Goal: Task Accomplishment & Management: Manage account settings

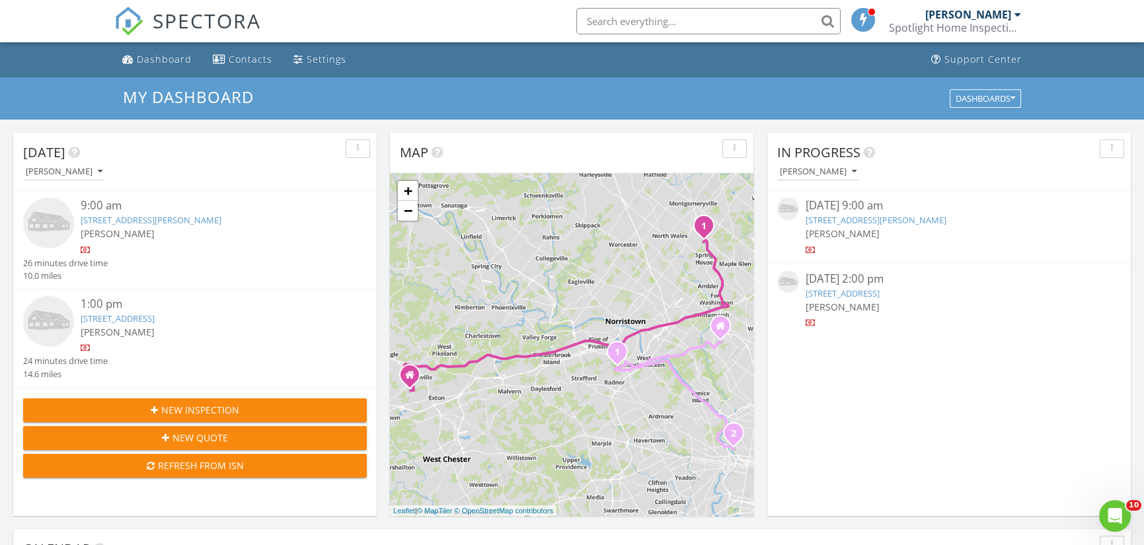
click at [838, 287] on div "121 Shoreline Dr, Downingtown, PA 19335" at bounding box center [949, 293] width 286 height 13
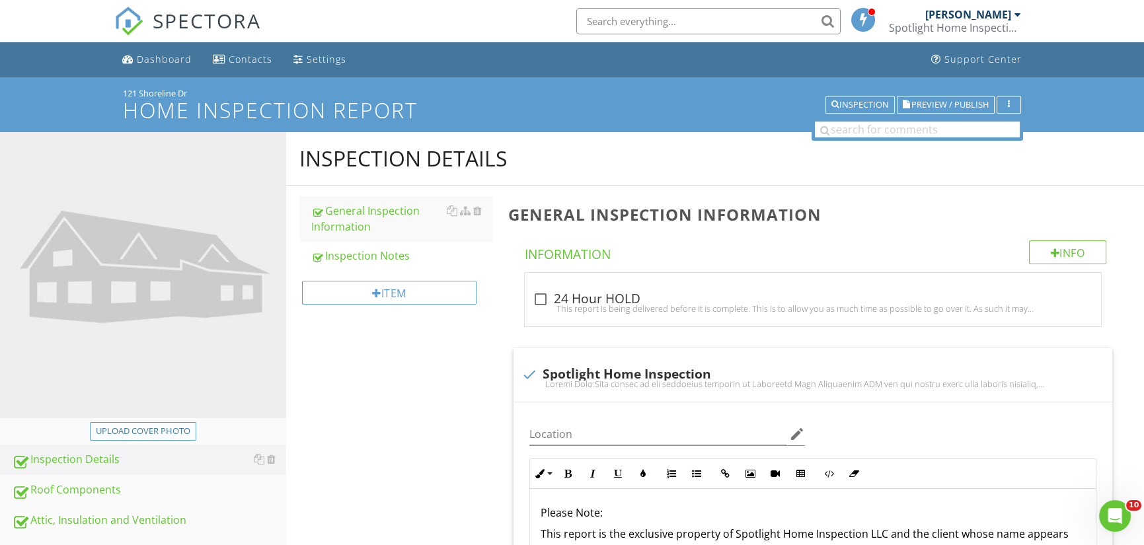
click at [148, 429] on div "Upload cover photo" at bounding box center [143, 431] width 95 height 13
type input "C:\fakepath\20250827_131617.jpg"
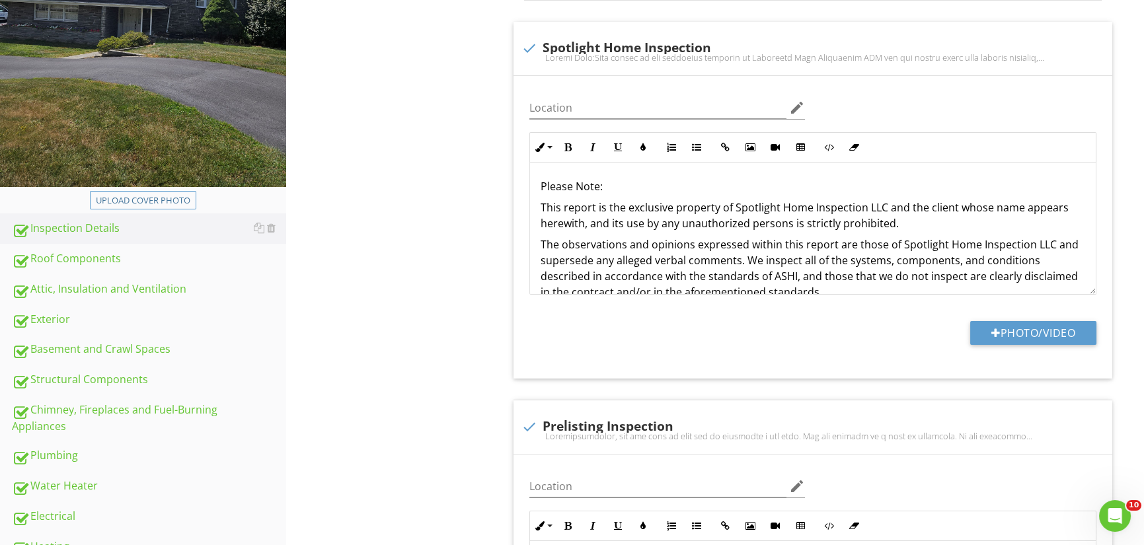
scroll to position [264, 0]
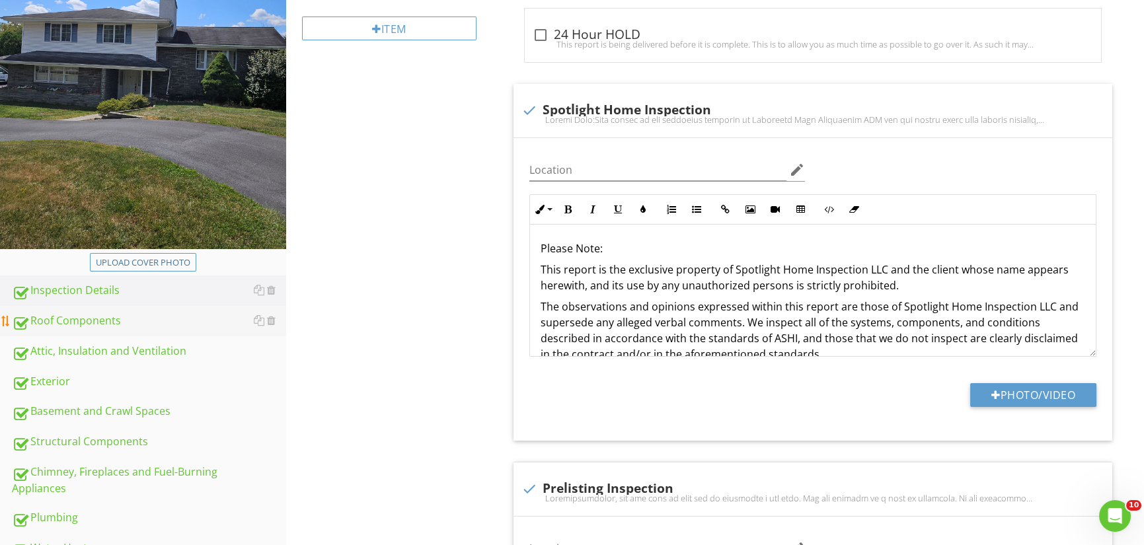
click at [81, 321] on div "Roof Components" at bounding box center [149, 321] width 274 height 17
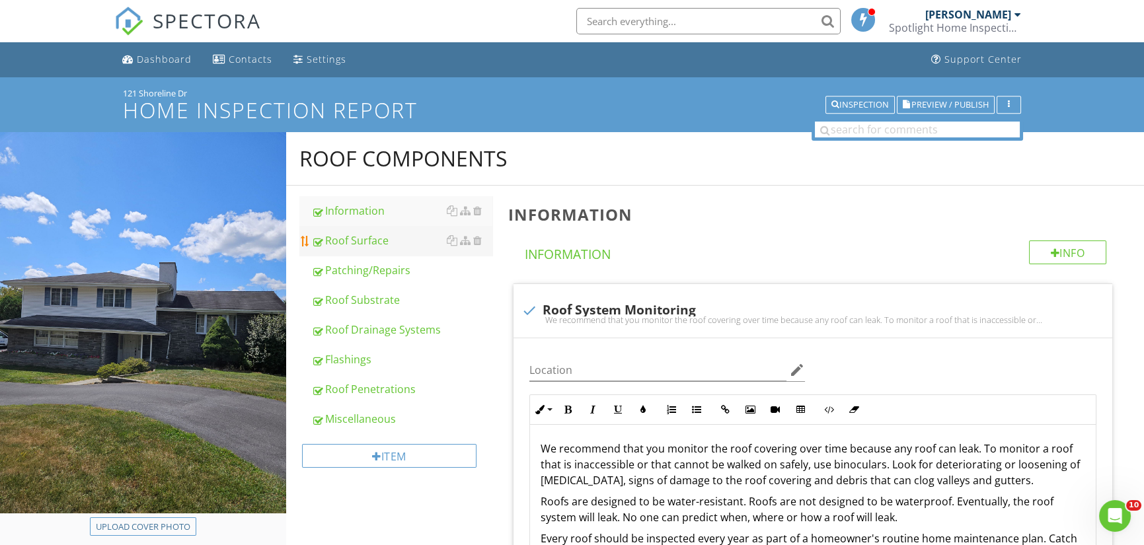
click at [351, 234] on div "Roof Surface" at bounding box center [402, 241] width 182 height 16
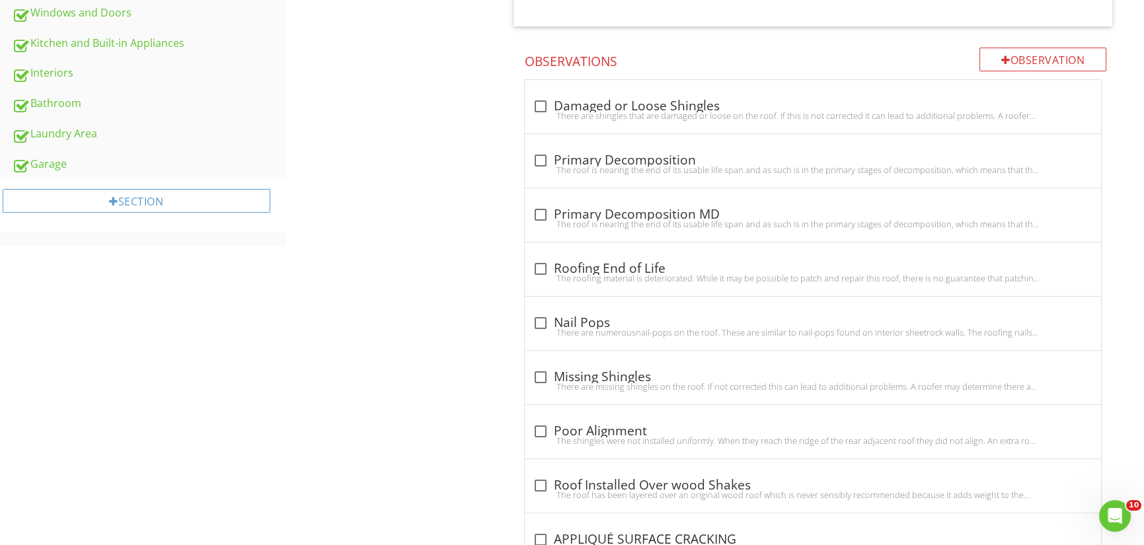
scroll to position [925, 0]
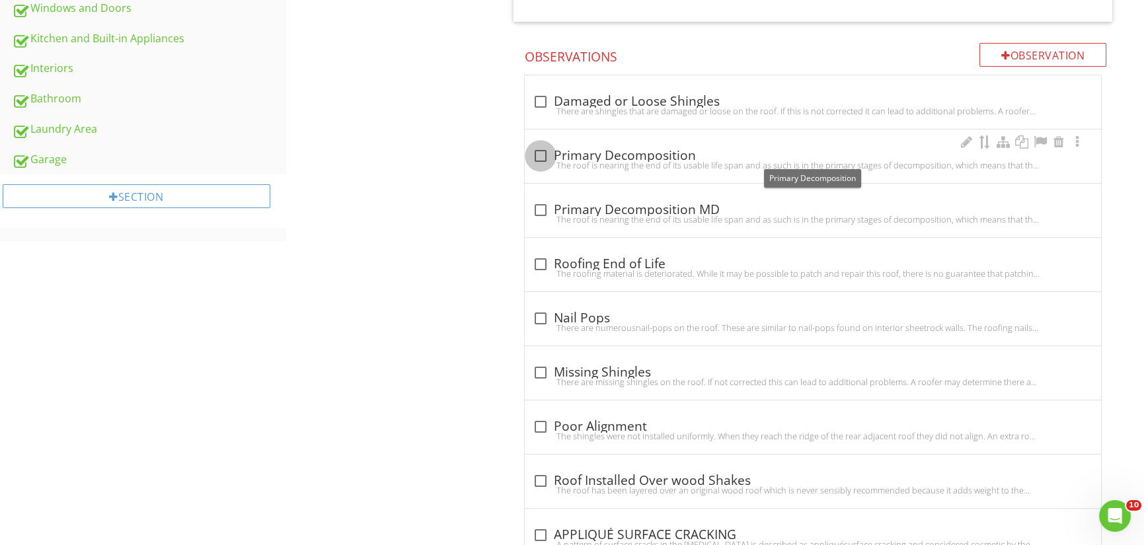
click at [542, 151] on div at bounding box center [540, 156] width 22 height 22
checkbox input "true"
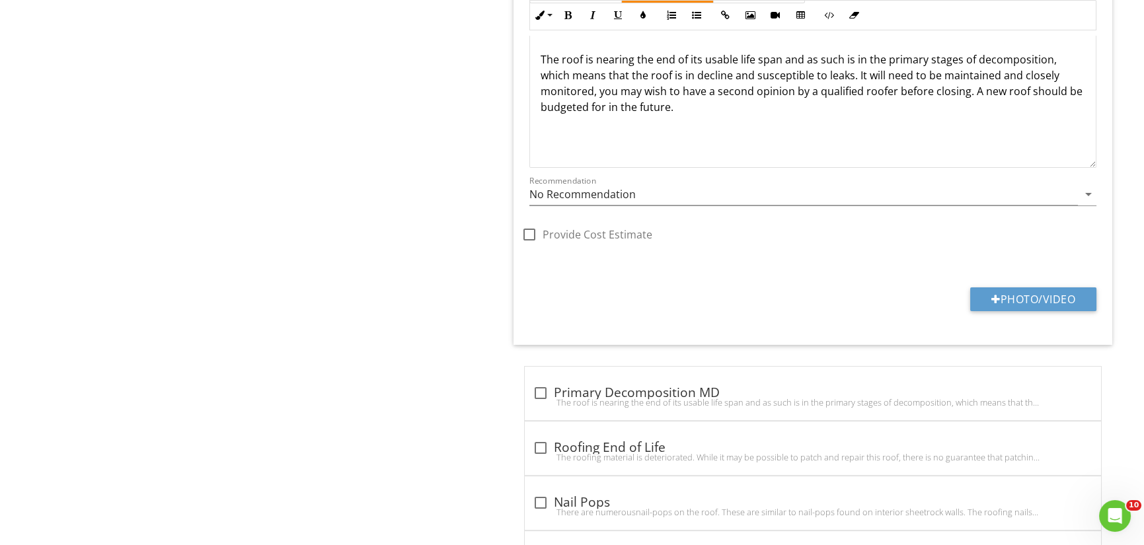
scroll to position [1190, 0]
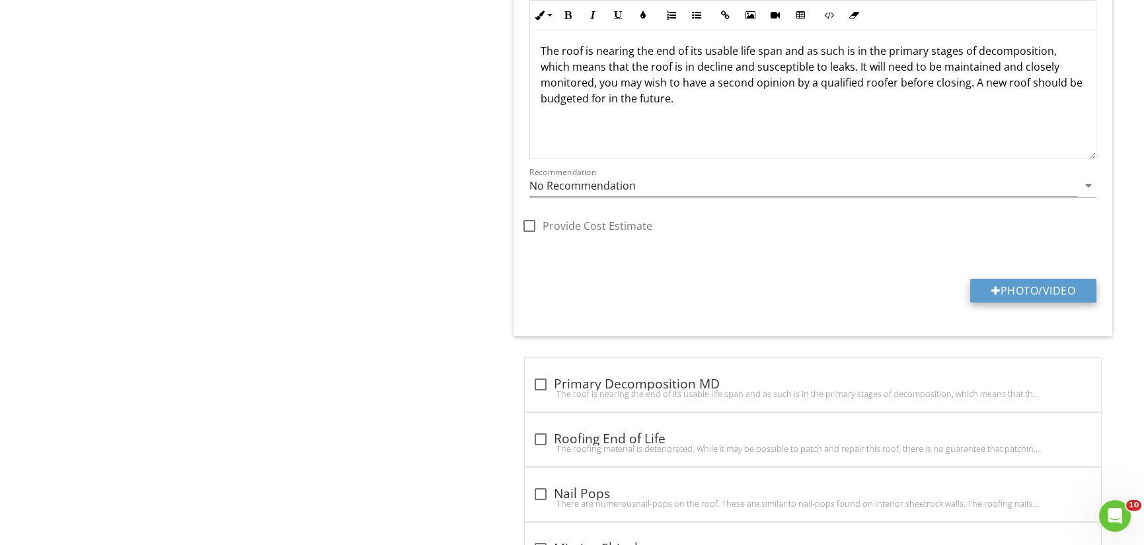
click at [1051, 287] on button "Photo/Video" at bounding box center [1033, 291] width 126 height 24
type input "C:\fakepath\20250827_152726.jpg"
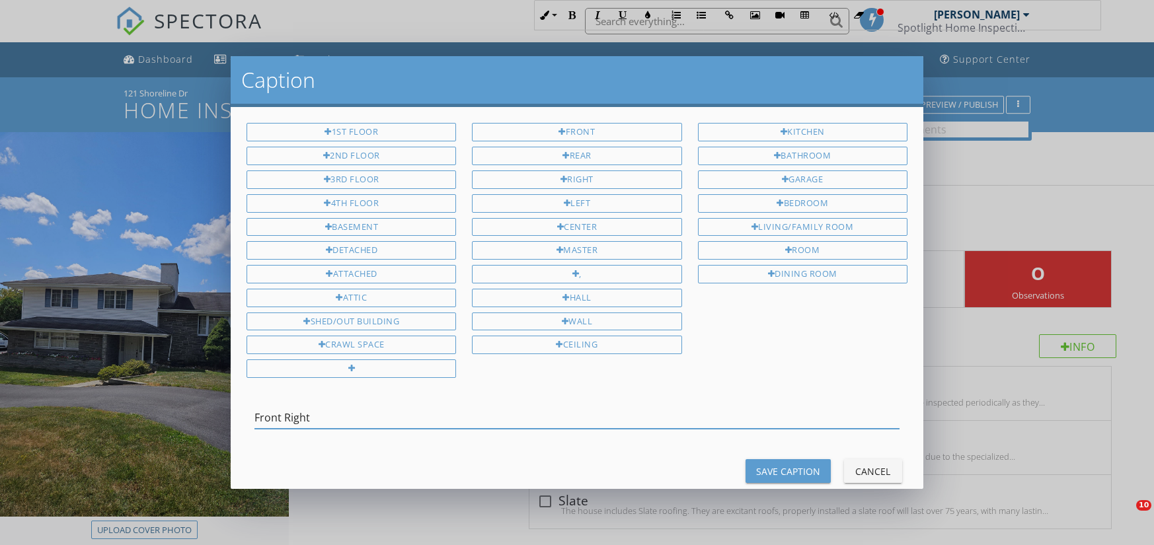
click at [370, 407] on input "Front Right" at bounding box center [576, 418] width 645 height 22
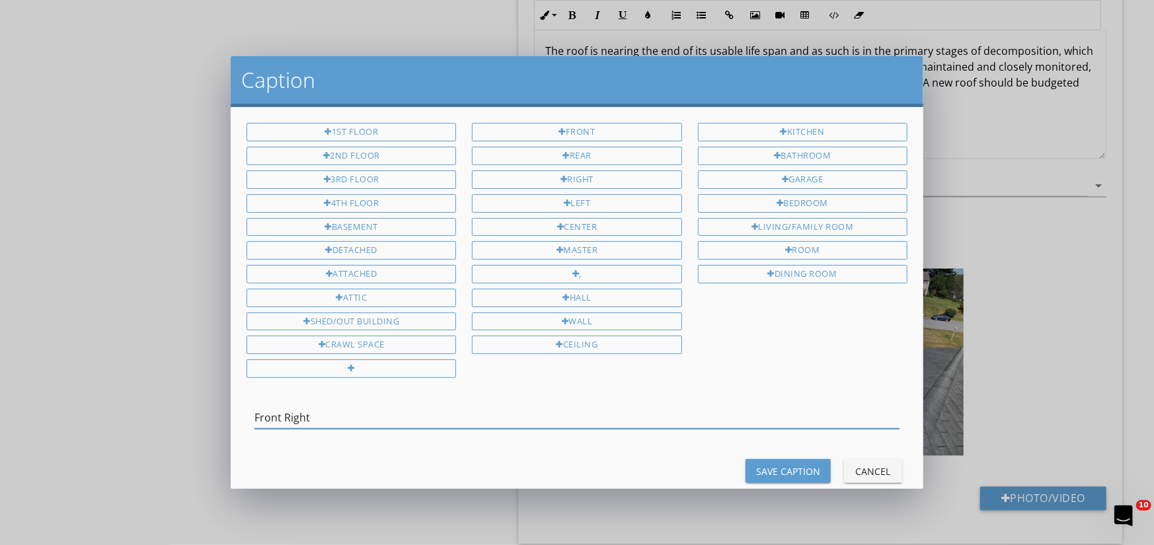
scroll to position [1190, 0]
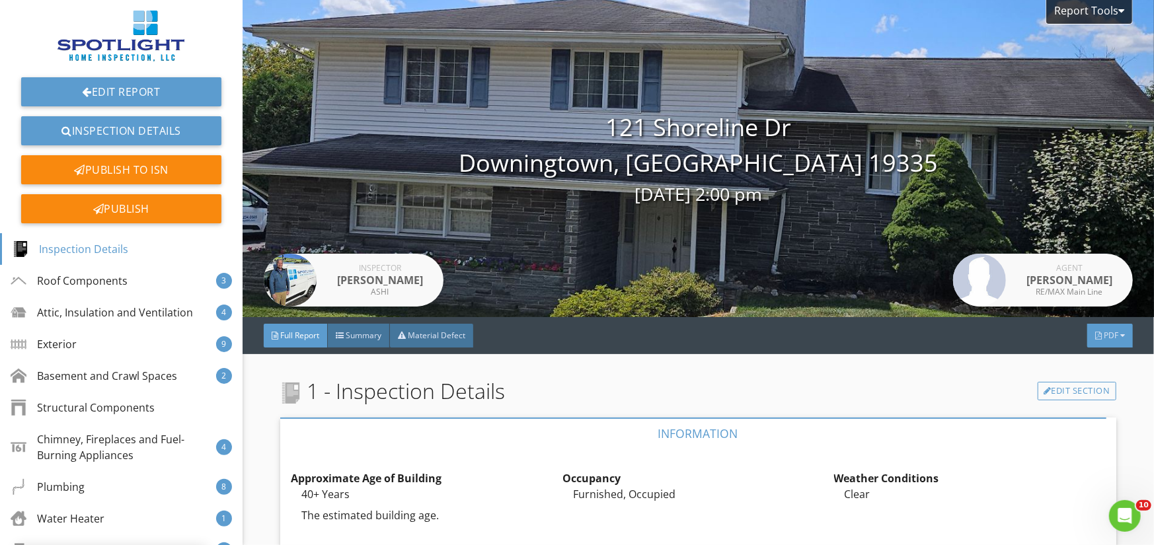
click at [1109, 332] on div "PDF" at bounding box center [1110, 336] width 46 height 24
click at [1098, 384] on div "Full Report" at bounding box center [1093, 385] width 85 height 16
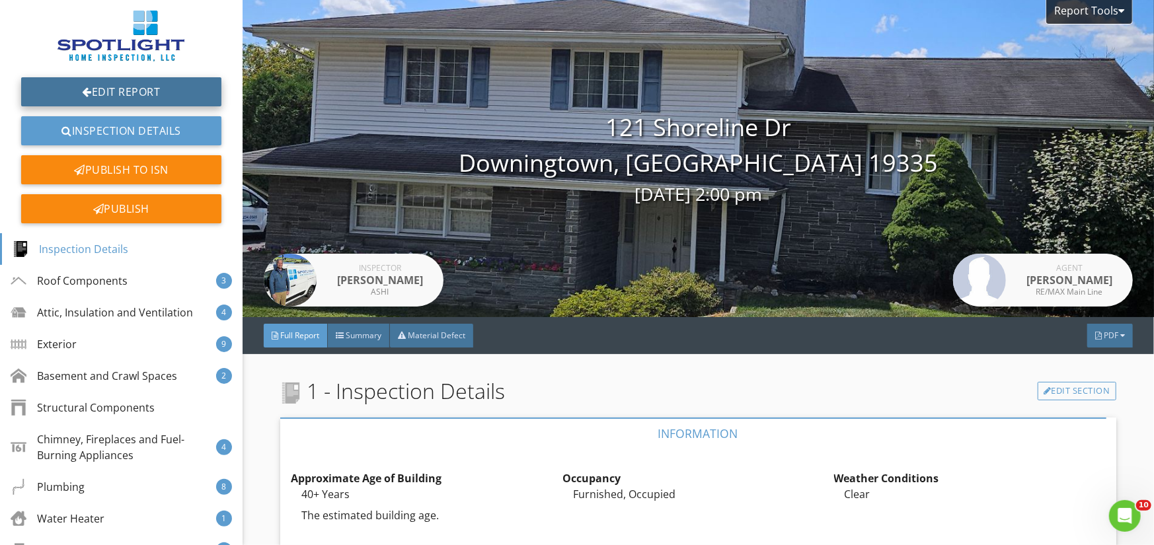
click at [120, 93] on link "Edit Report" at bounding box center [121, 91] width 200 height 29
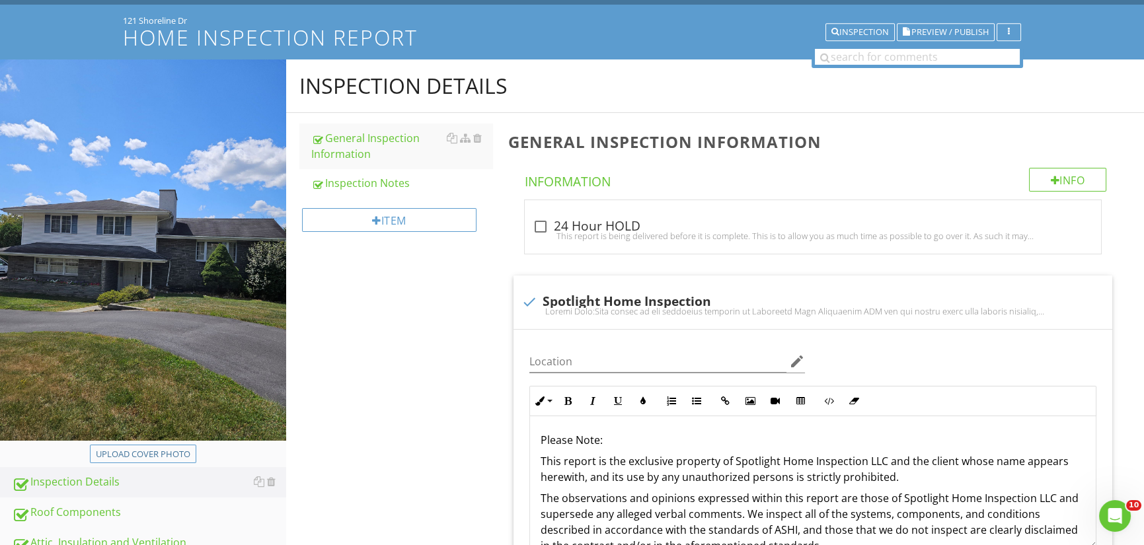
scroll to position [330, 0]
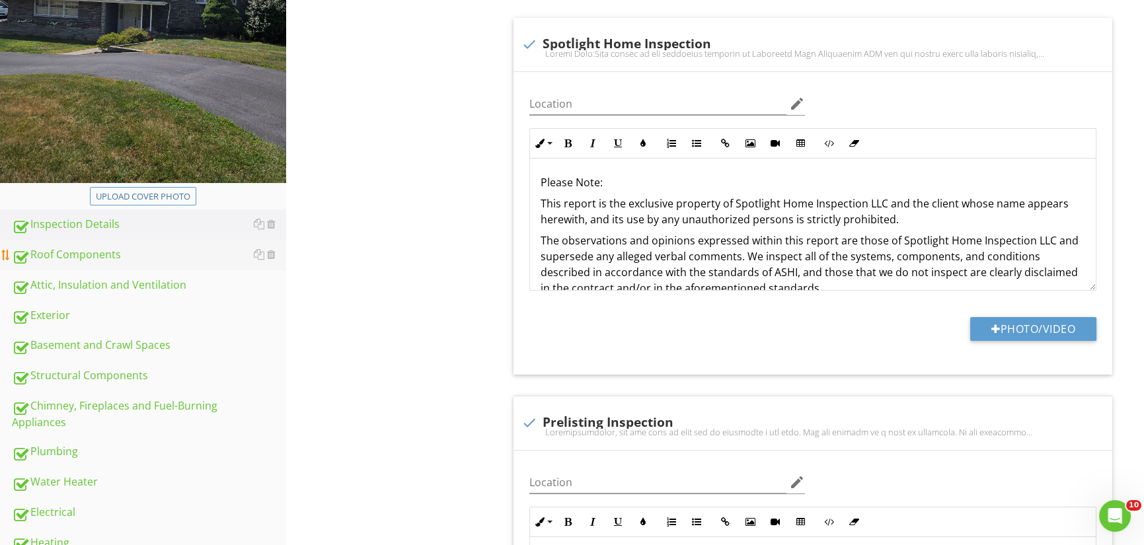
click at [100, 255] on div "Roof Components" at bounding box center [149, 254] width 274 height 17
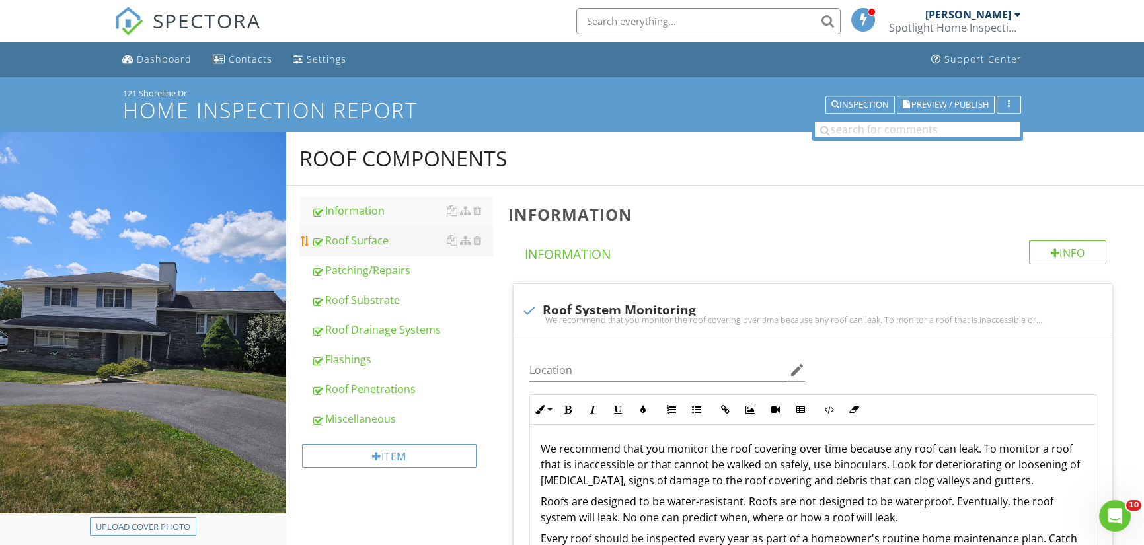
click at [350, 235] on div "Roof Surface" at bounding box center [402, 241] width 182 height 16
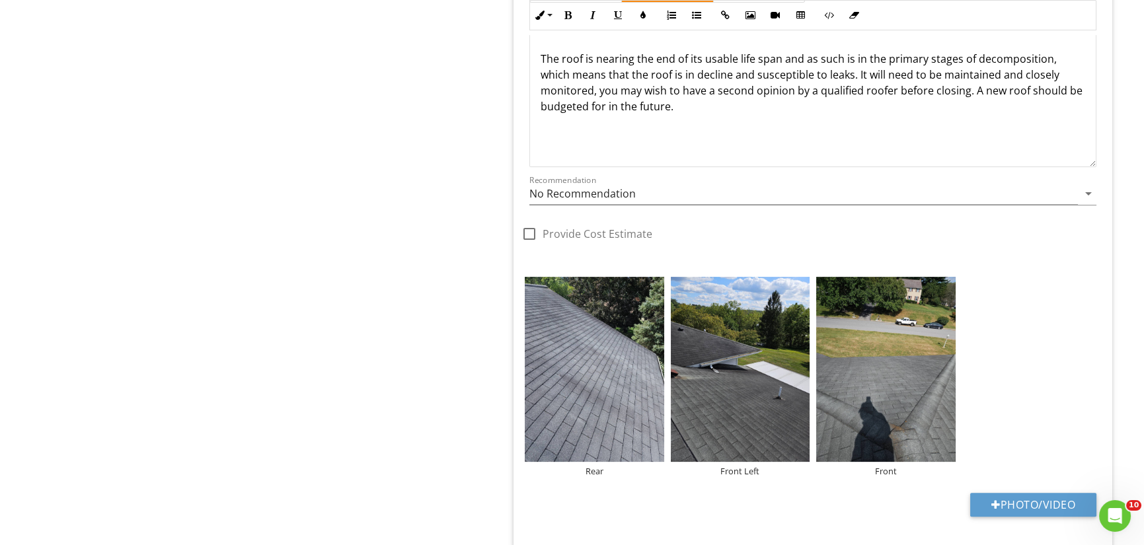
scroll to position [1190, 0]
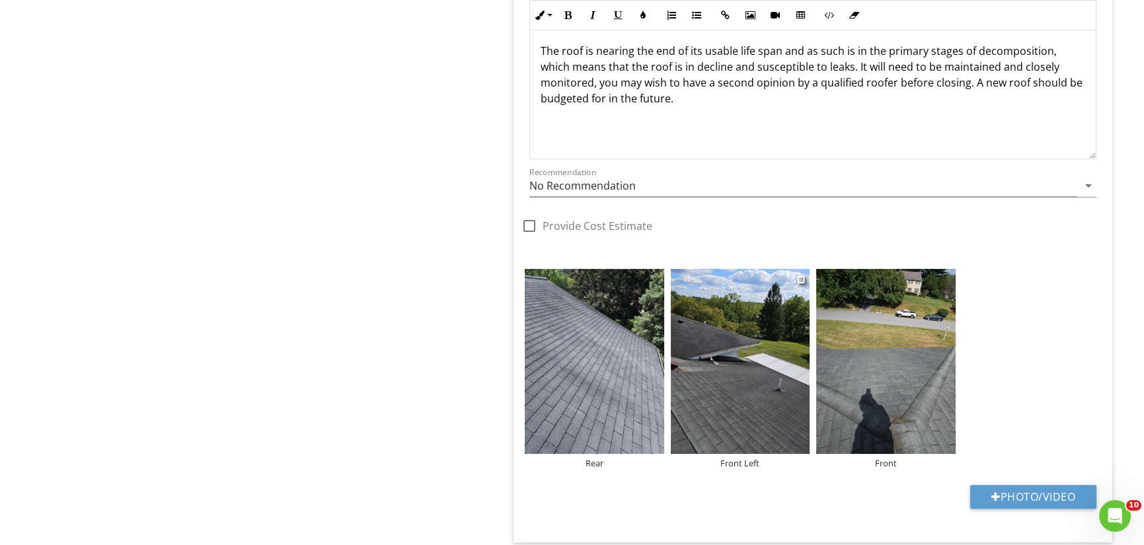
click at [767, 461] on div "Front Left" at bounding box center [740, 463] width 139 height 11
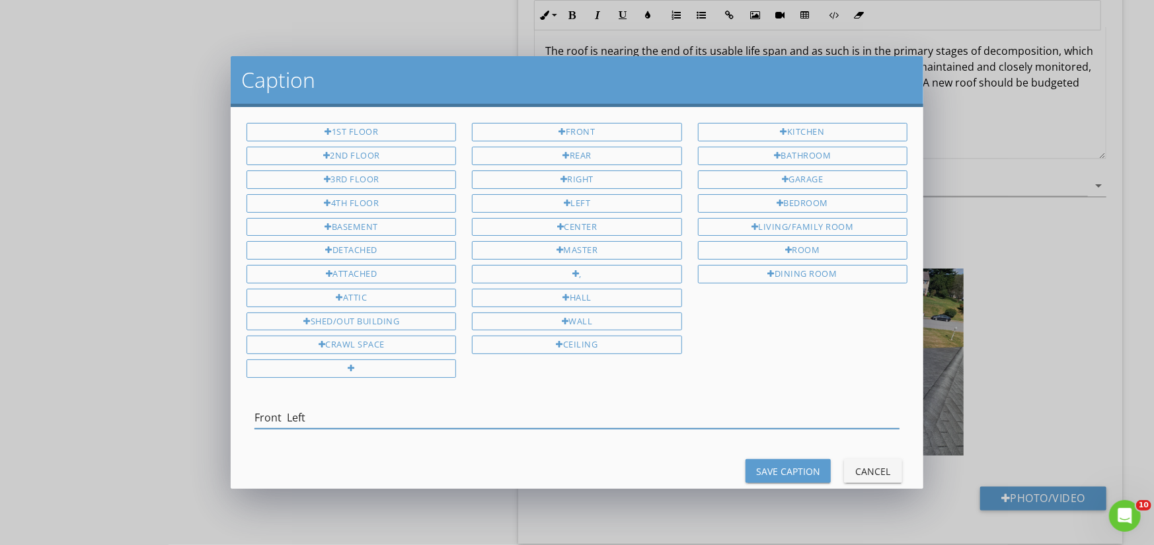
drag, startPoint x: 355, startPoint y: 407, endPoint x: 155, endPoint y: 398, distance: 199.8
click at [162, 398] on div "Caption 1st Floor 2nd Floor 3rd Floor 4th Floor Basement Detached Attached Atti…" at bounding box center [577, 272] width 1154 height 545
click at [599, 150] on div "Rear" at bounding box center [576, 156] width 209 height 19
type input "Rear"
click at [796, 465] on div "Save Caption" at bounding box center [788, 472] width 64 height 14
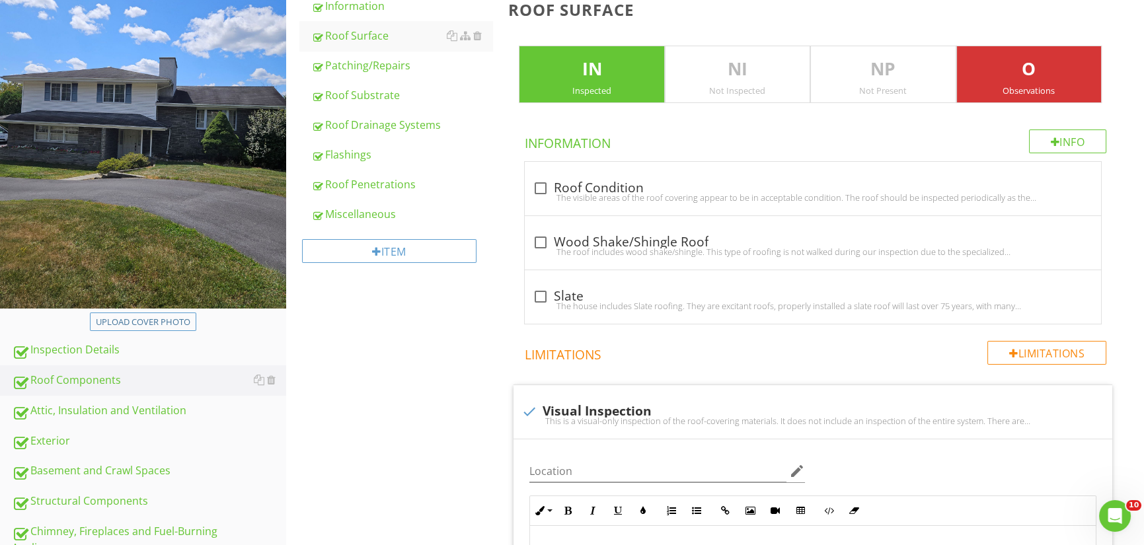
scroll to position [132, 0]
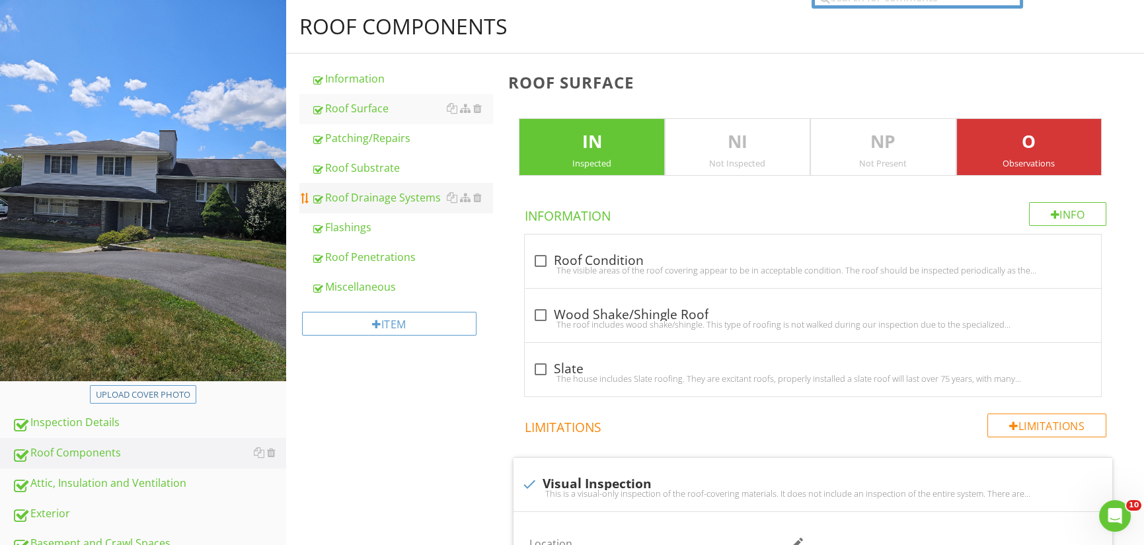
click at [354, 203] on div "Roof Drainage Systems" at bounding box center [402, 198] width 182 height 16
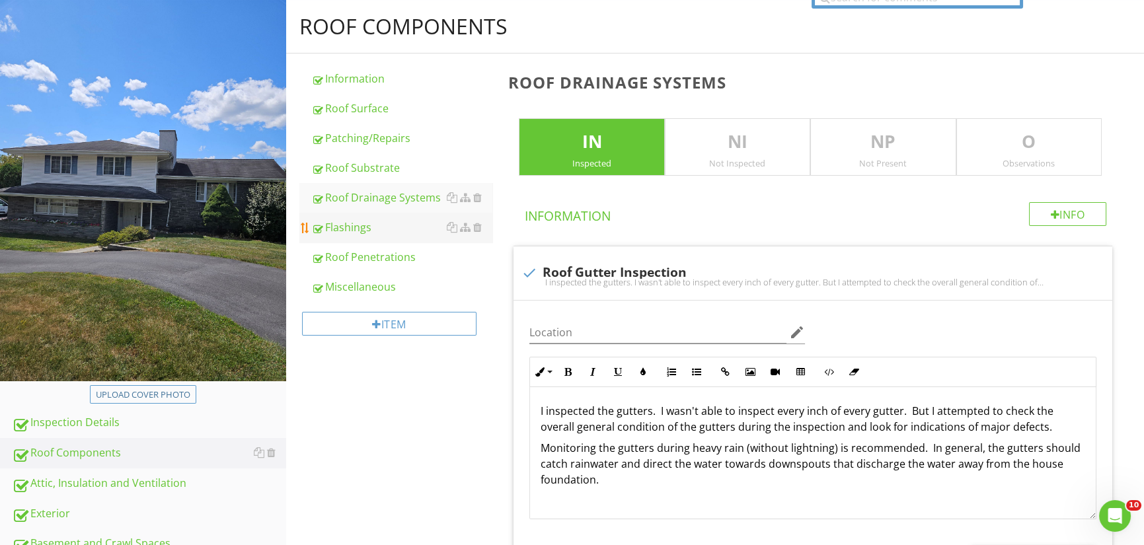
click at [346, 227] on div "Flashings" at bounding box center [402, 227] width 182 height 16
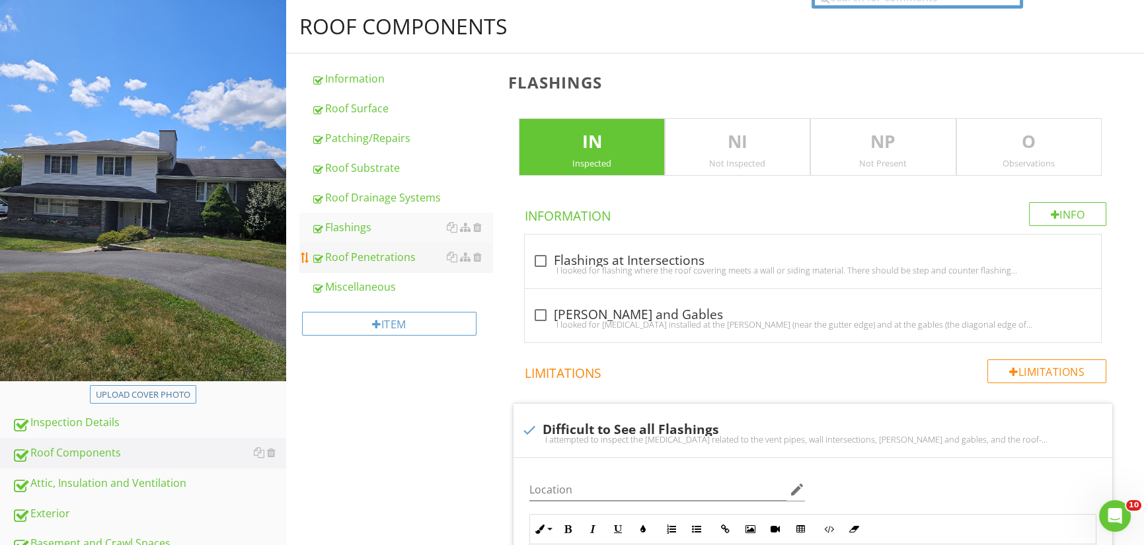
click at [381, 254] on div "Roof Penetrations" at bounding box center [402, 257] width 182 height 16
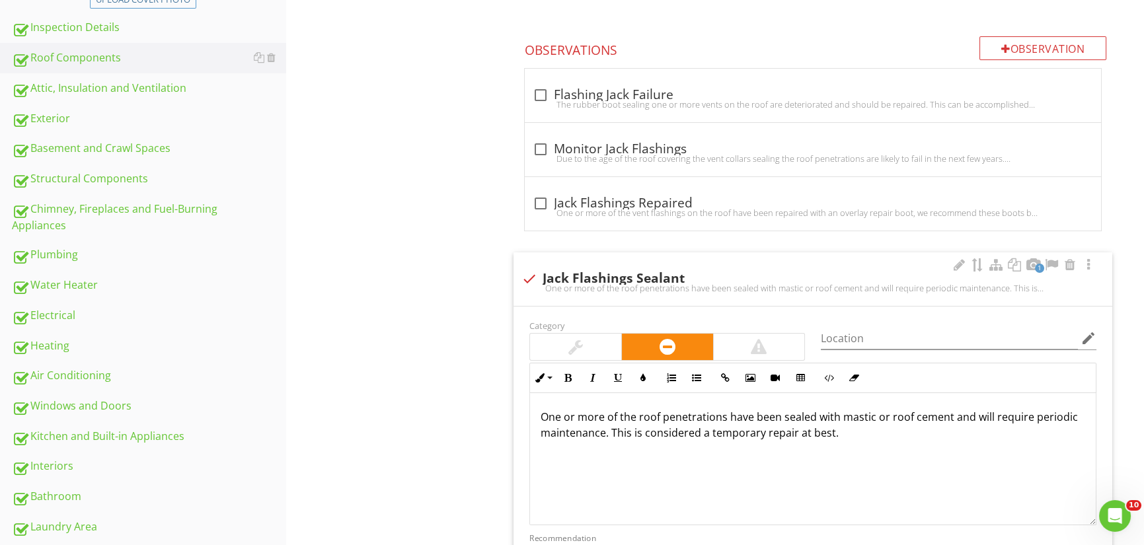
scroll to position [524, 0]
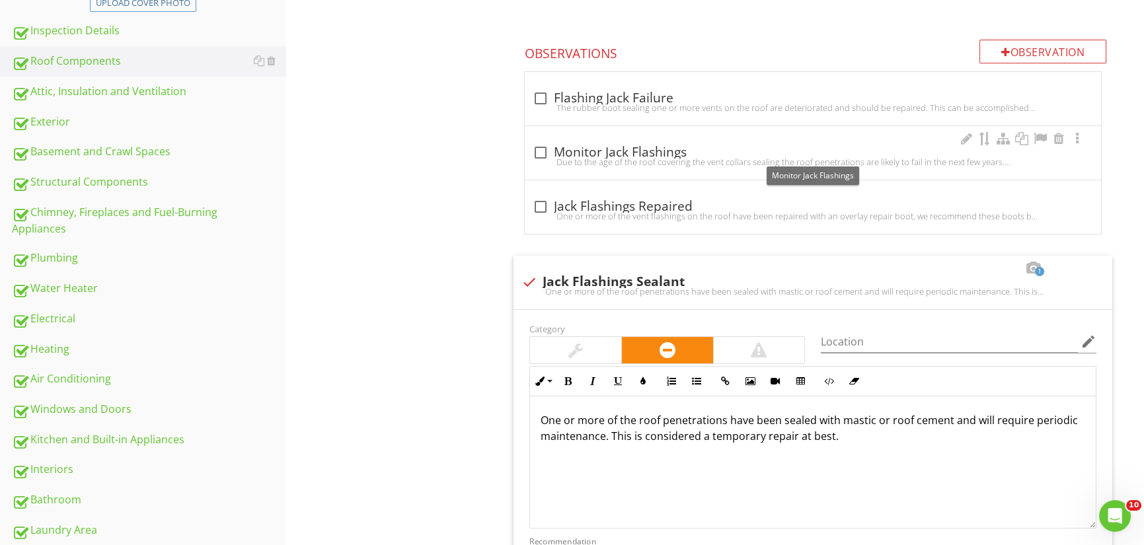
click at [539, 152] on div at bounding box center [540, 152] width 22 height 22
checkbox input "true"
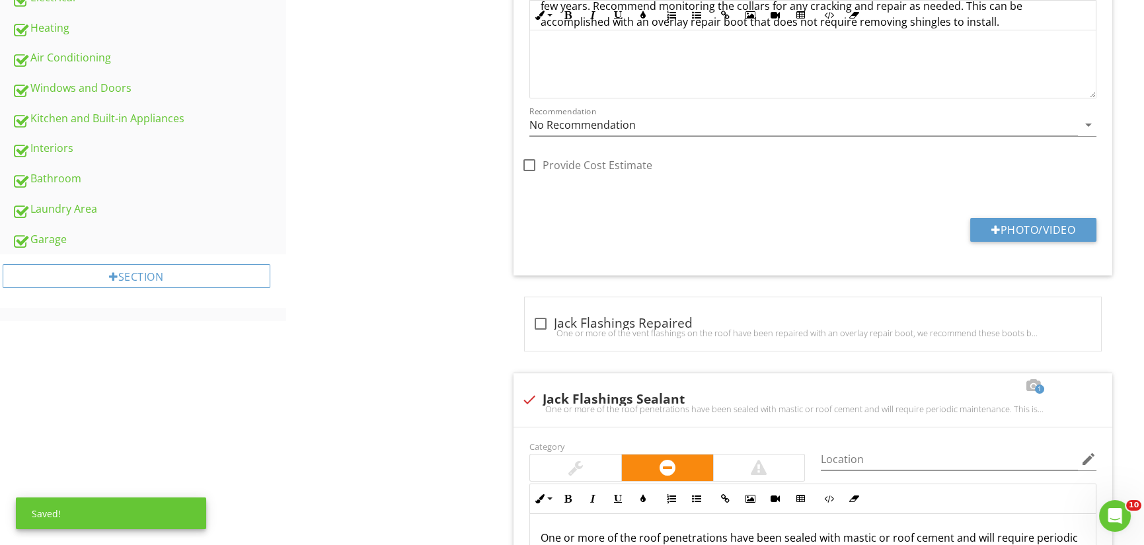
scroll to position [854, 0]
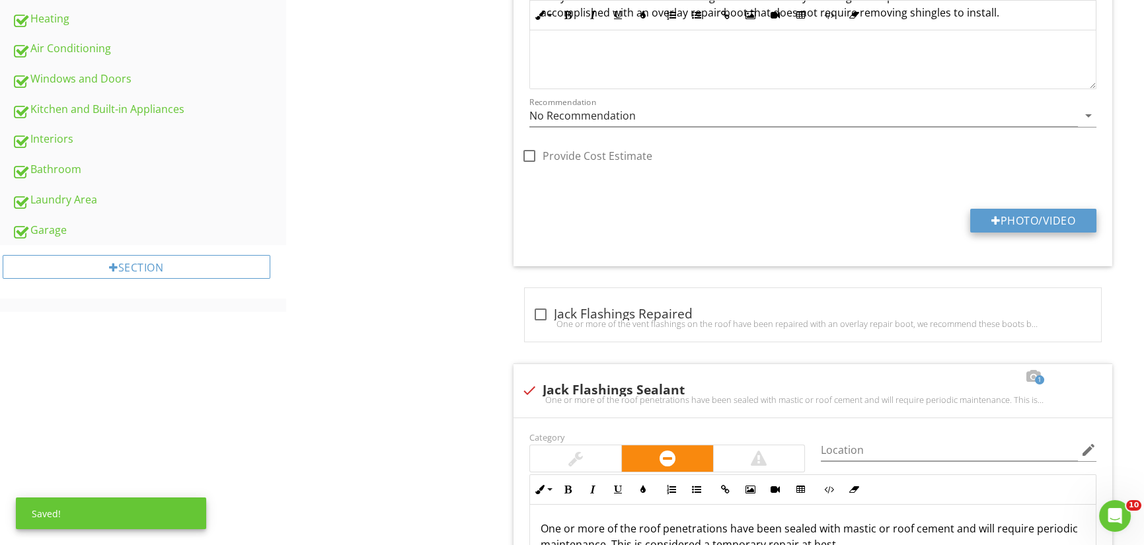
click at [1043, 216] on button "Photo/Video" at bounding box center [1033, 221] width 126 height 24
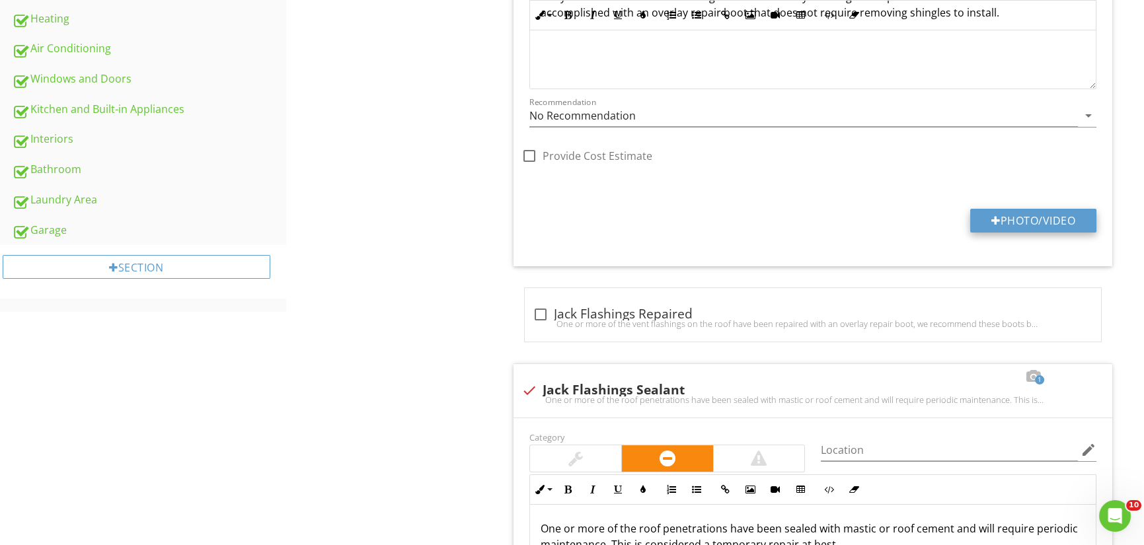
type input "C:\fakepath\20250827_152737.jpg"
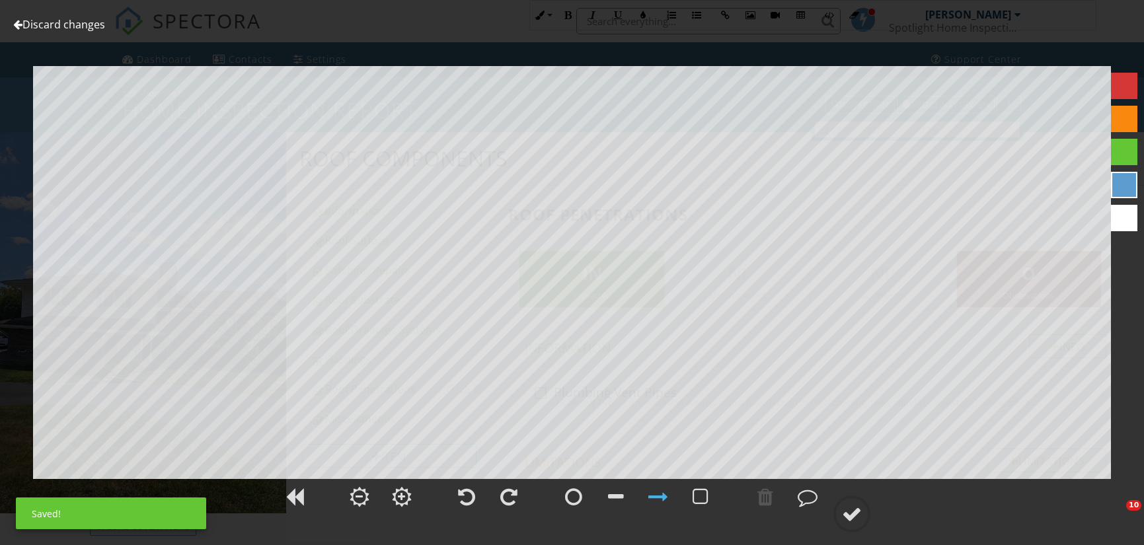
scroll to position [854, 0]
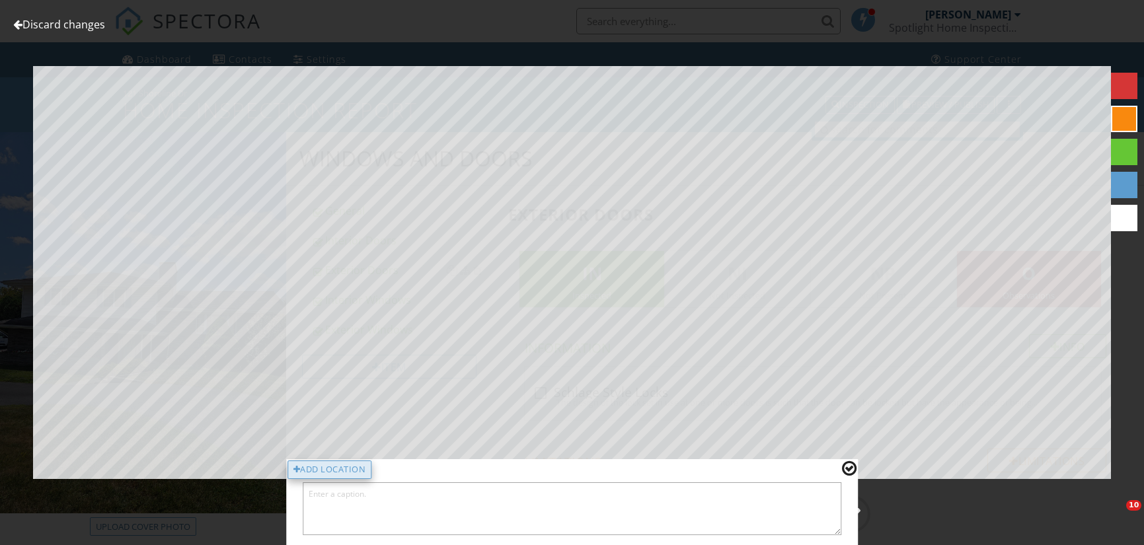
scroll to position [2110, 0]
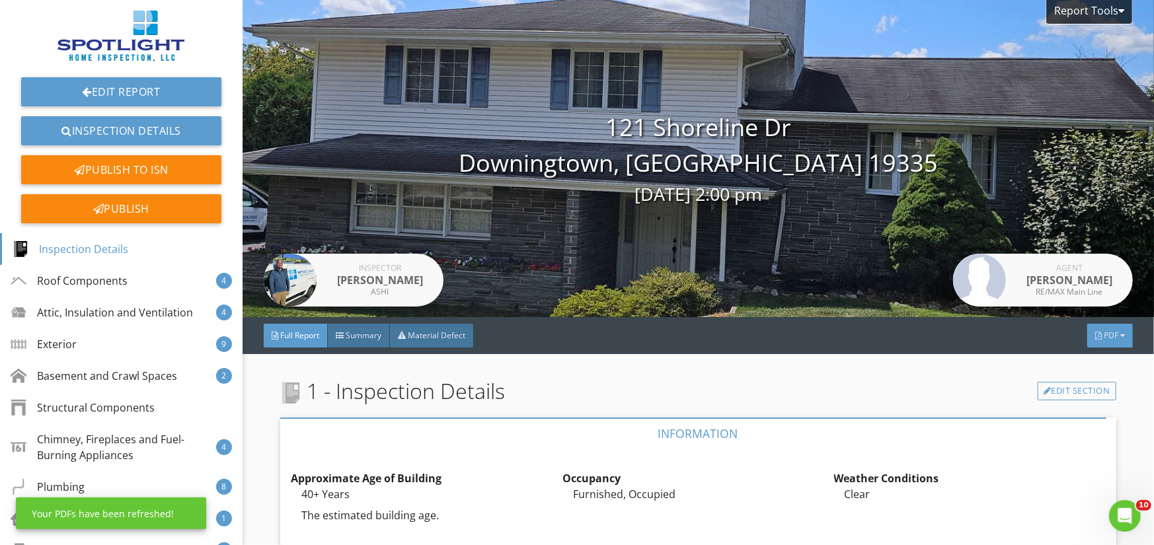
click at [1120, 334] on div at bounding box center [1122, 336] width 5 height 8
click at [1100, 384] on div "Full Report" at bounding box center [1093, 387] width 85 height 16
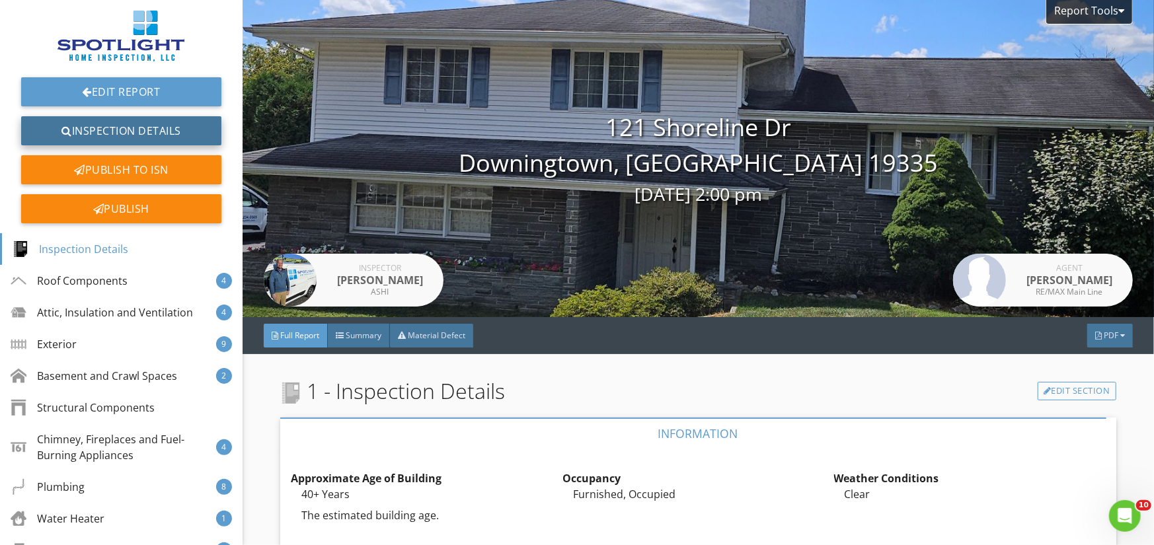
click at [128, 126] on link "Inspection Details" at bounding box center [121, 130] width 200 height 29
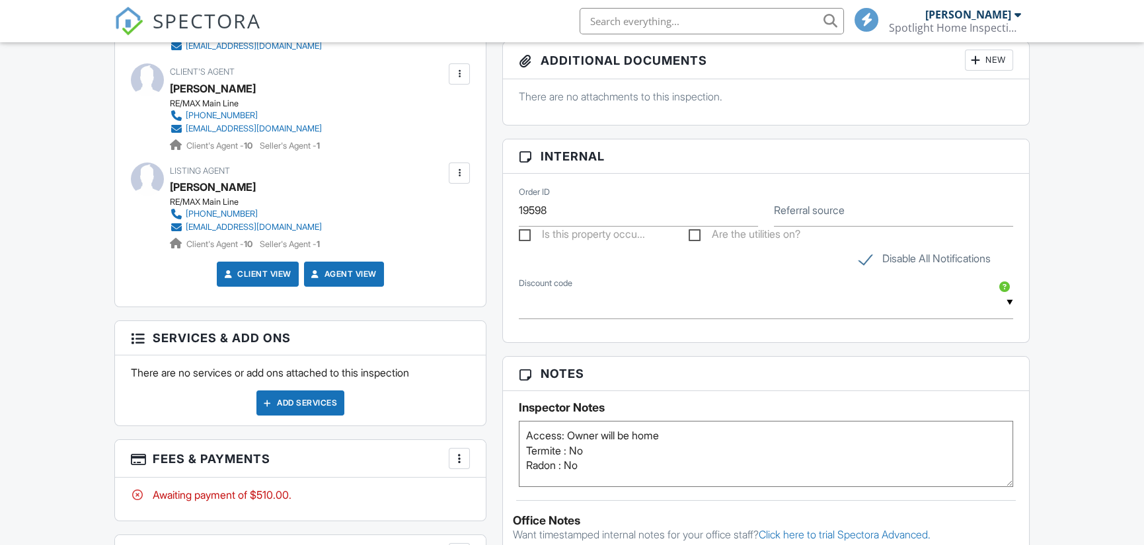
scroll to position [529, 0]
click at [311, 404] on div "Add Services" at bounding box center [300, 403] width 88 height 25
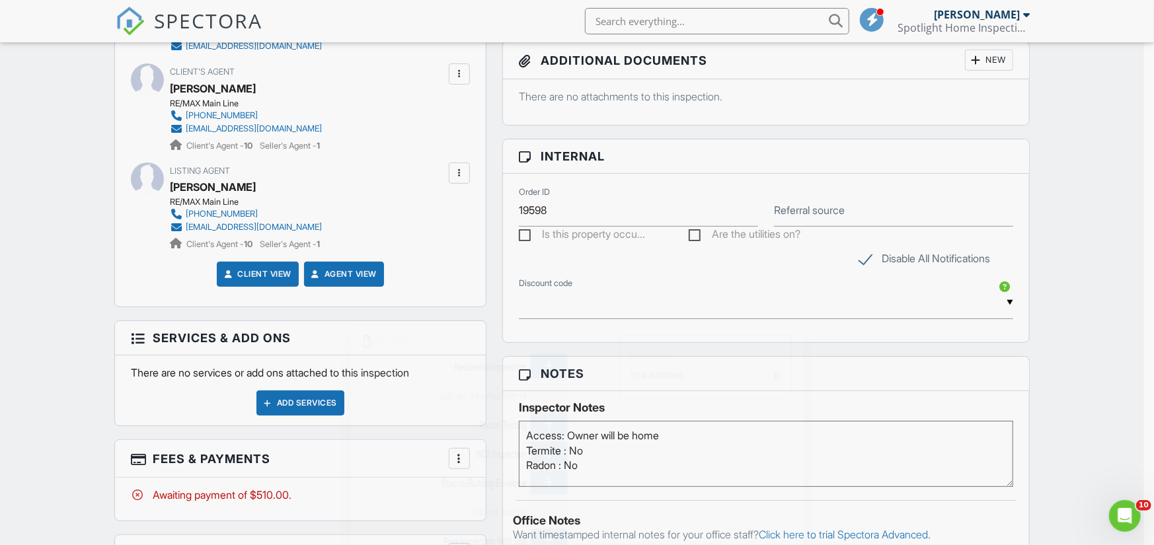
scroll to position [0, 0]
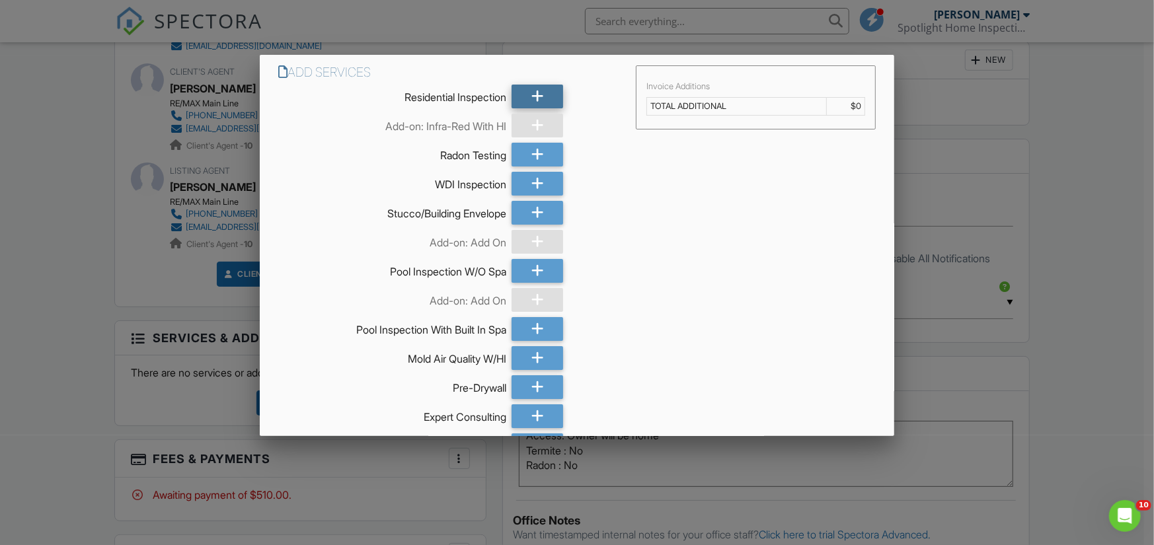
click at [544, 96] on div at bounding box center [537, 97] width 52 height 24
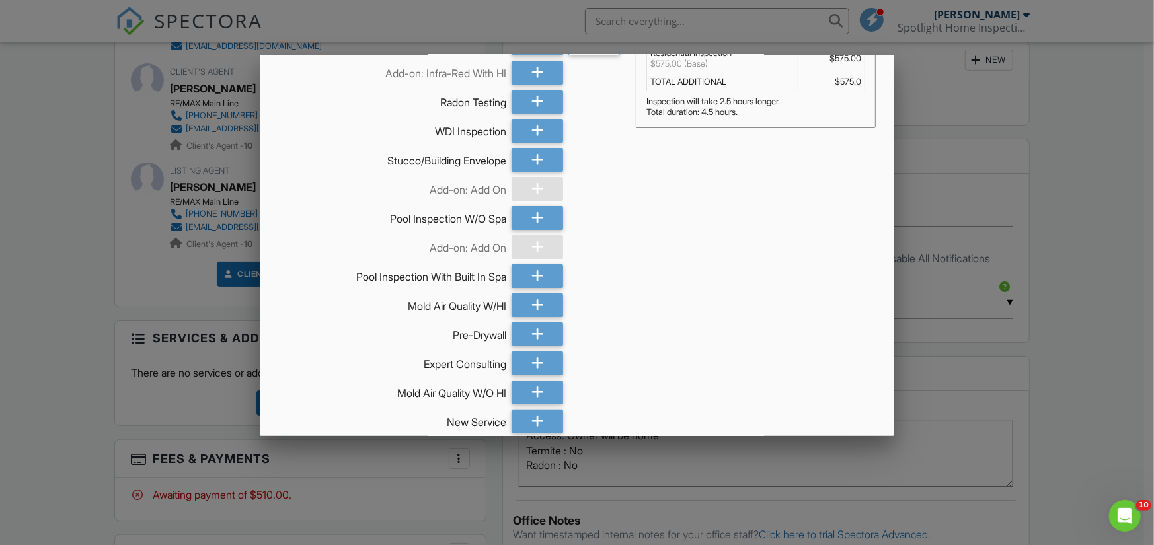
scroll to position [114, 0]
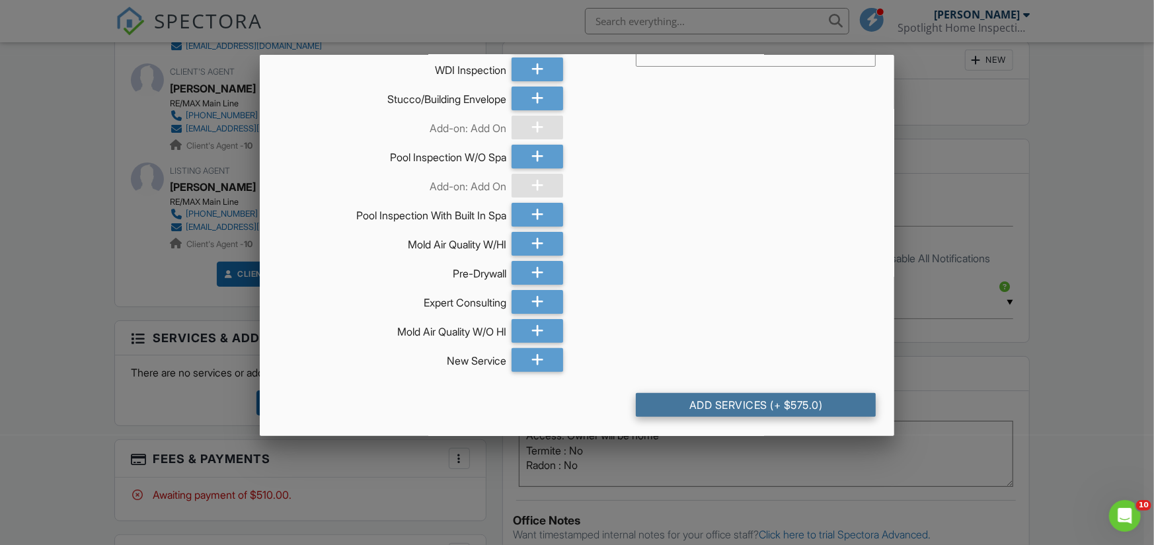
click at [793, 400] on div "Add Services (+ $575.0)" at bounding box center [756, 405] width 240 height 24
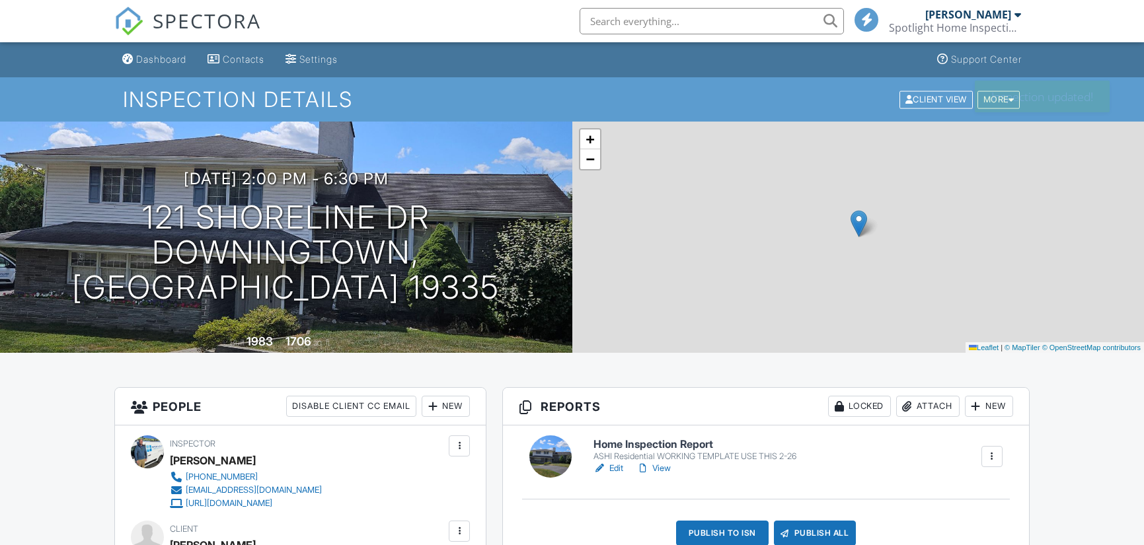
scroll to position [727, 0]
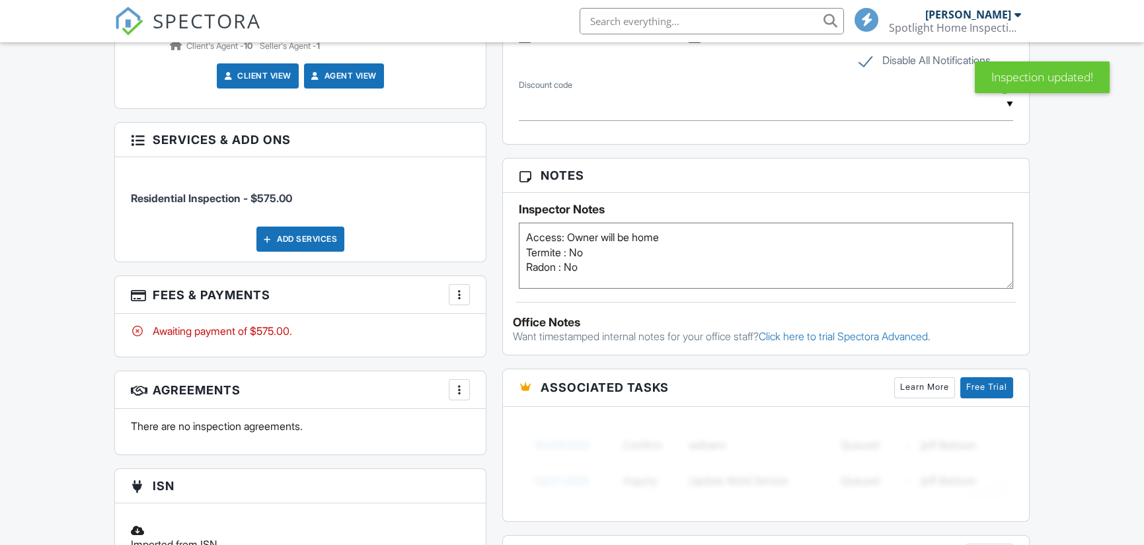
drag, startPoint x: 467, startPoint y: 297, endPoint x: 484, endPoint y: 287, distance: 19.8
click at [467, 297] on div "More" at bounding box center [459, 294] width 21 height 21
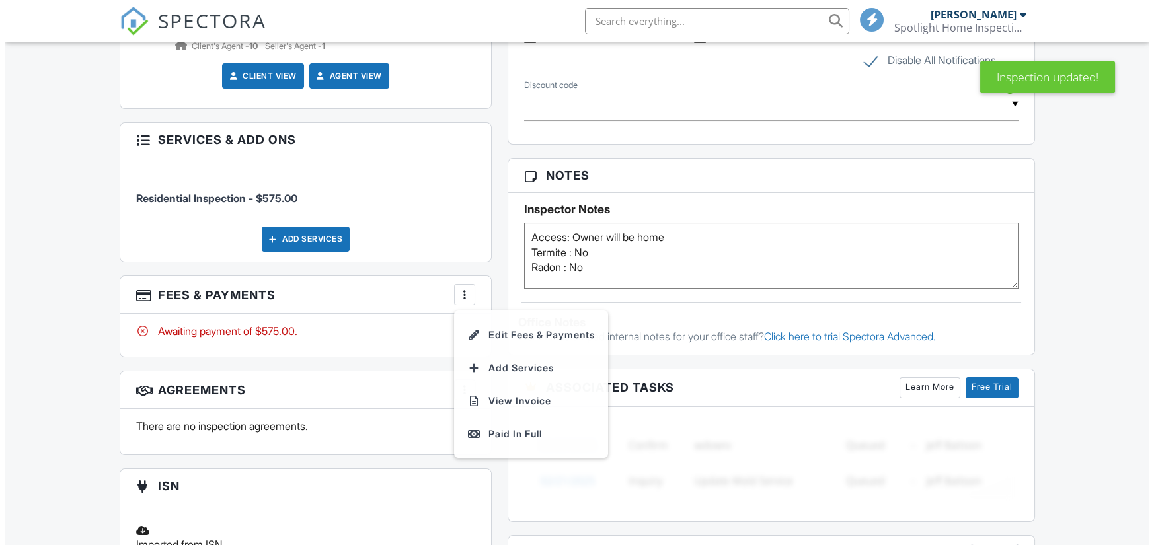
scroll to position [0, 0]
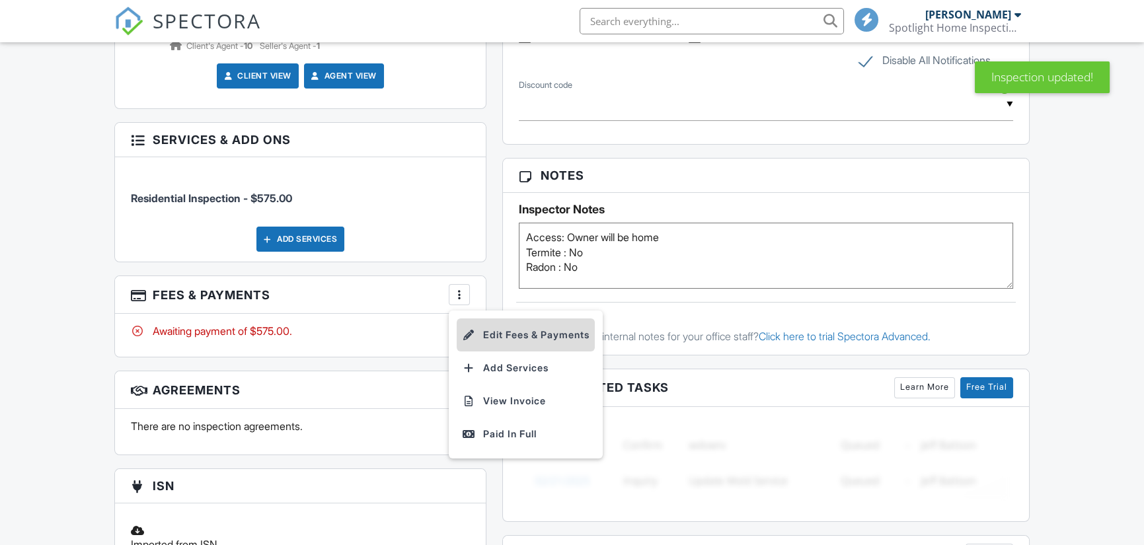
click at [575, 336] on li "Edit Fees & Payments" at bounding box center [526, 335] width 138 height 33
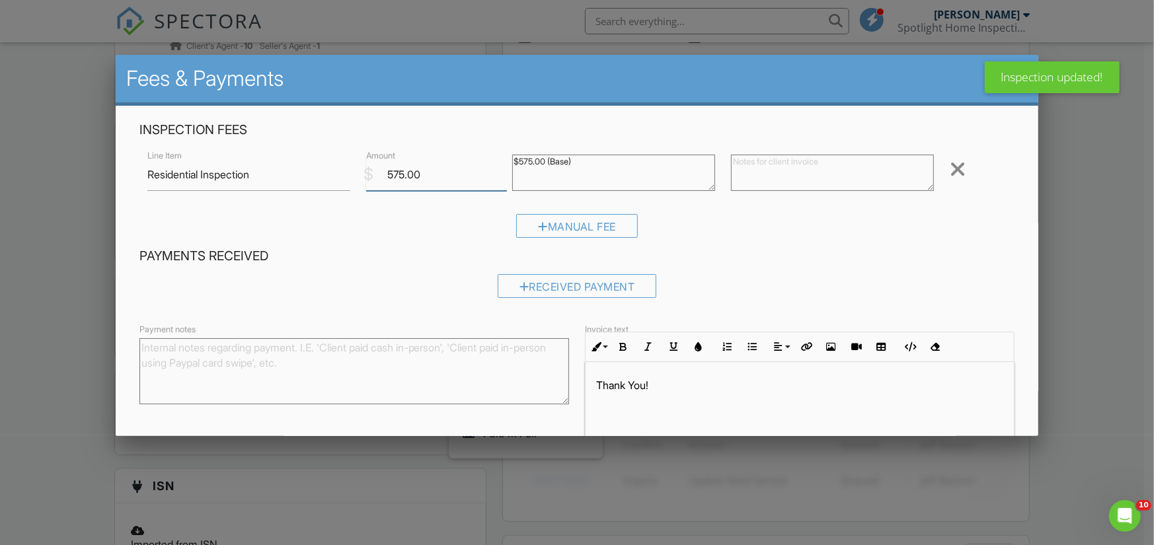
click at [402, 172] on input "575.00" at bounding box center [436, 175] width 141 height 32
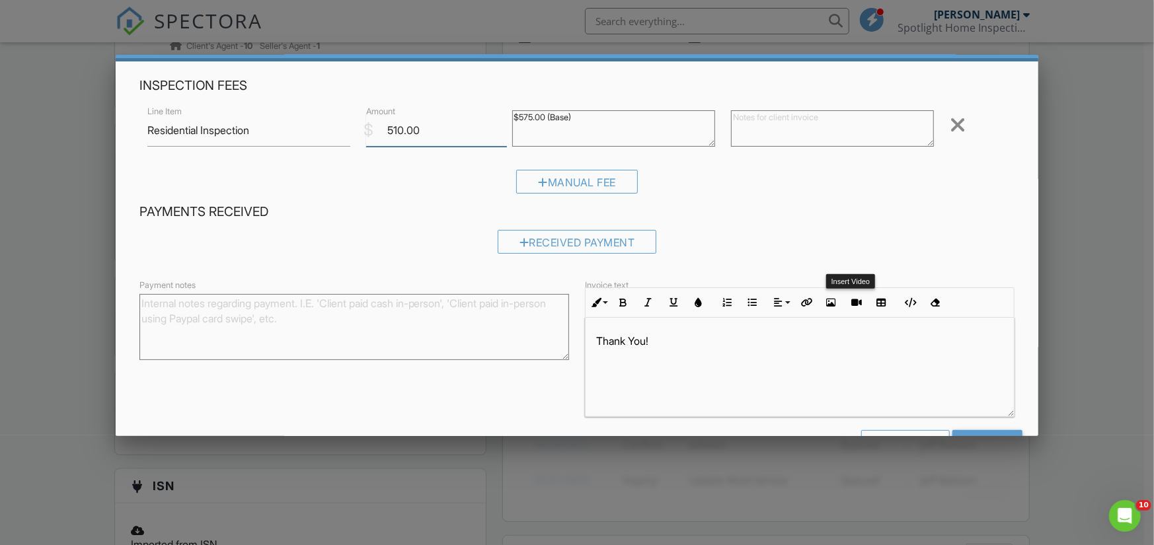
scroll to position [87, 0]
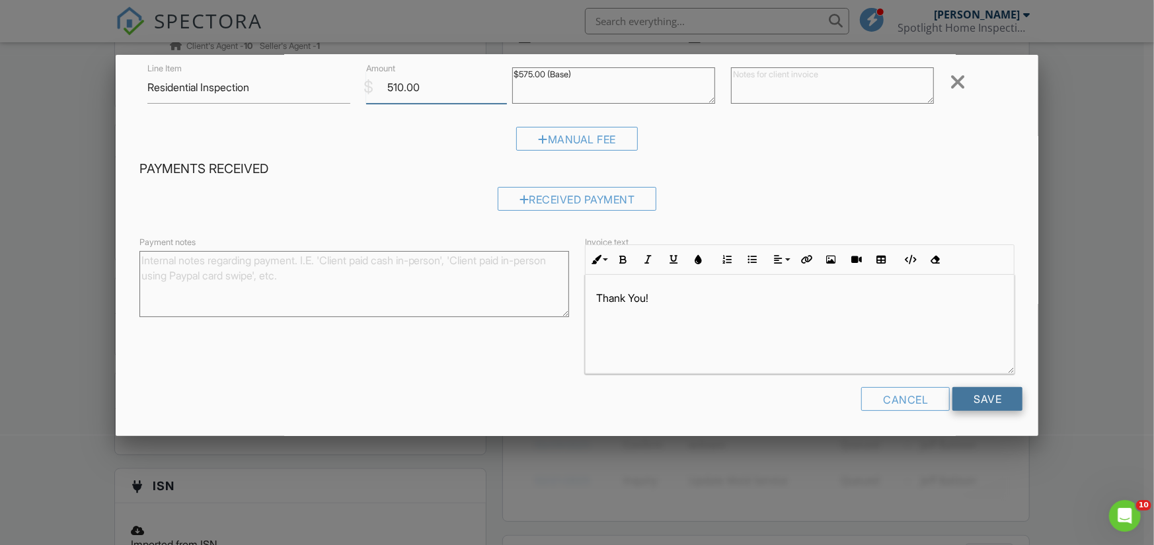
type input "510.00"
click at [989, 398] on input "Save" at bounding box center [987, 399] width 70 height 24
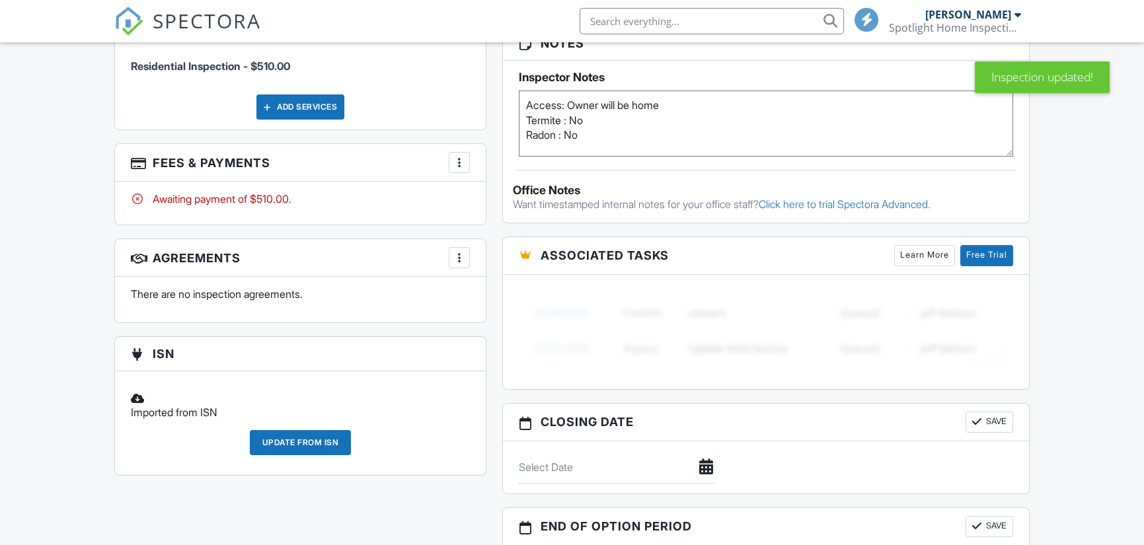
click at [461, 257] on div at bounding box center [459, 257] width 13 height 13
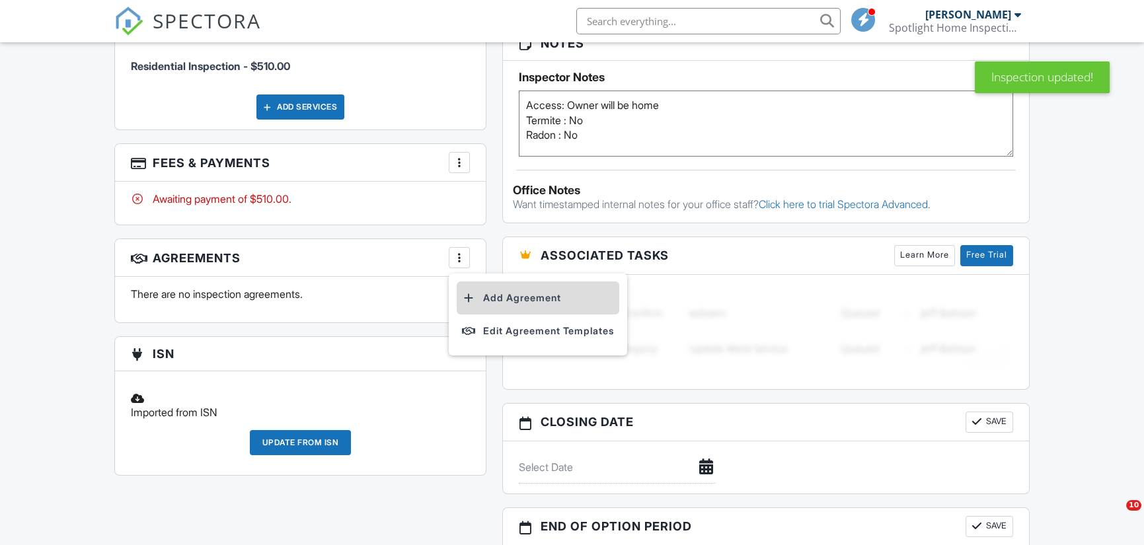
click at [535, 293] on li "Add Agreement" at bounding box center [538, 298] width 163 height 33
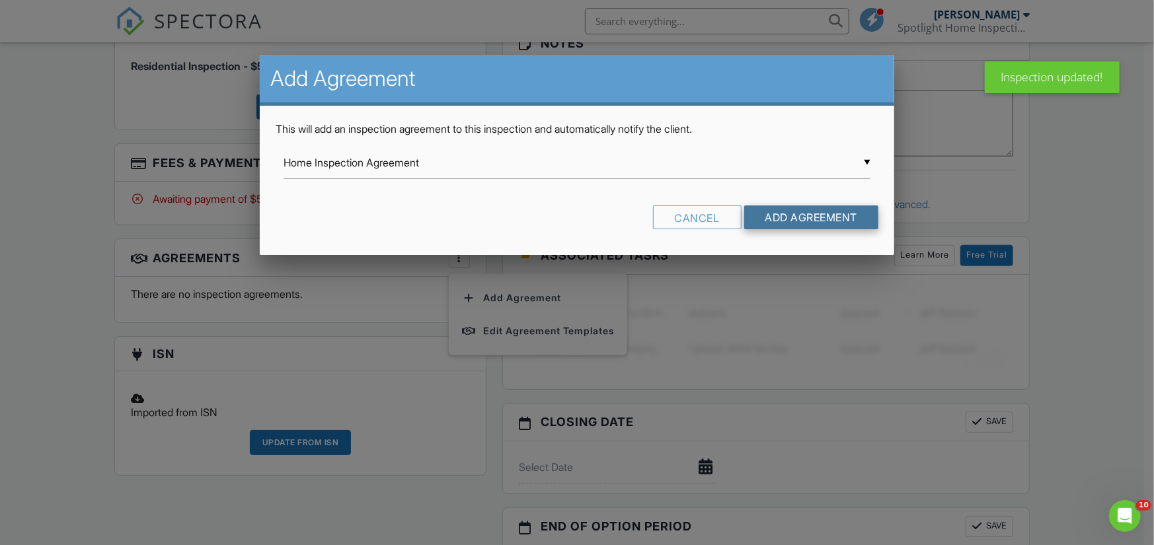
click at [807, 219] on input "Add Agreement" at bounding box center [811, 218] width 135 height 24
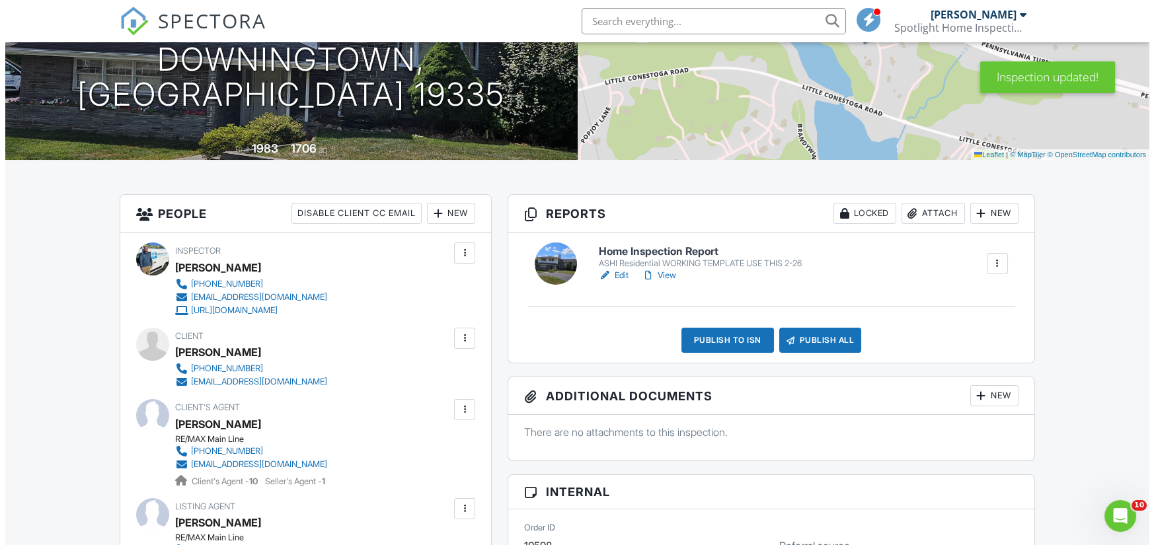
scroll to position [198, 0]
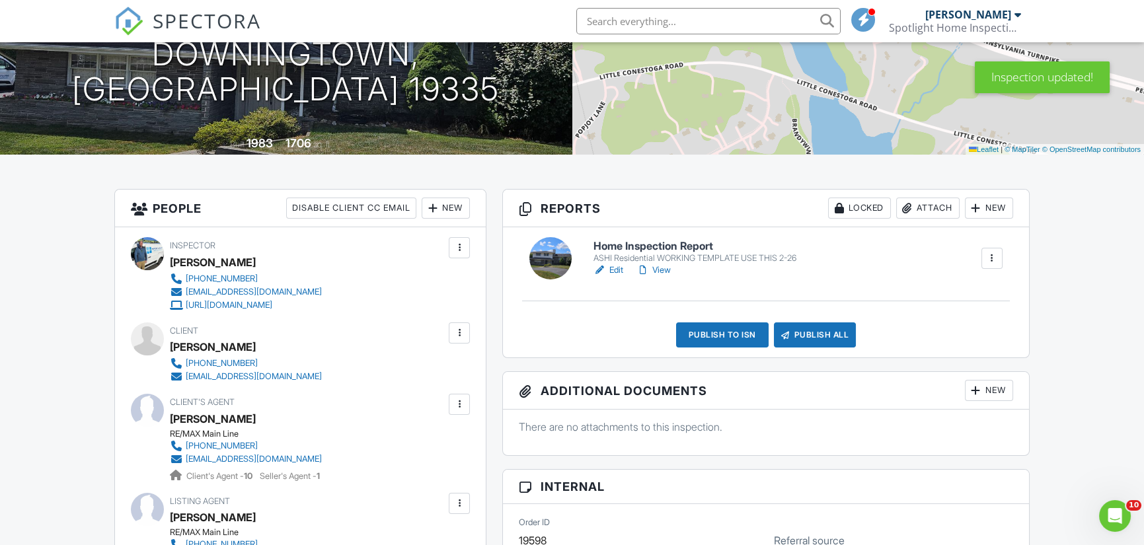
click at [839, 332] on div "Publish All" at bounding box center [815, 334] width 83 height 25
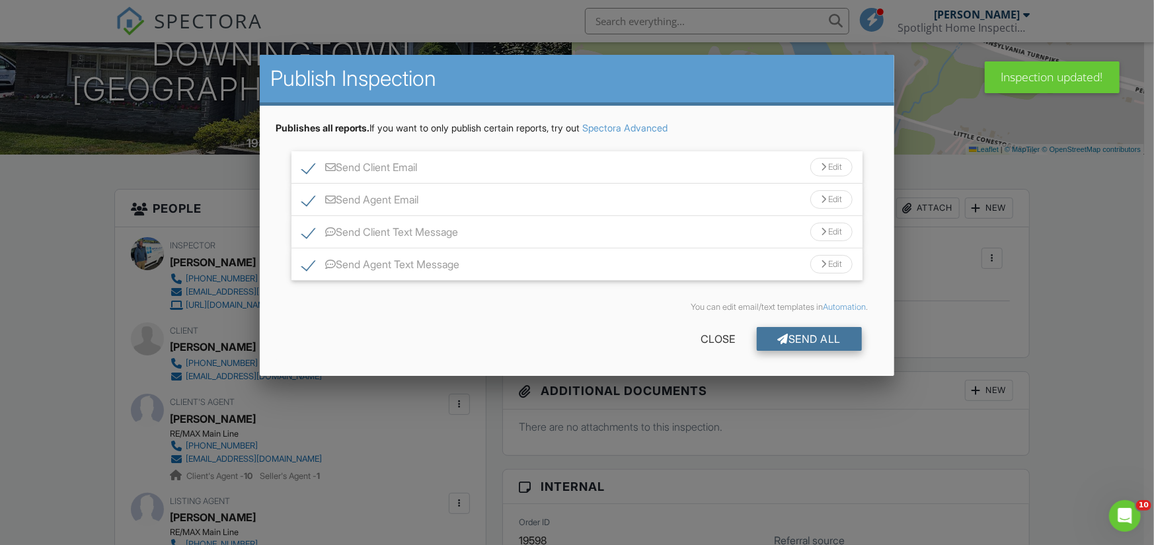
click at [826, 334] on div "Send All" at bounding box center [810, 339] width 106 height 24
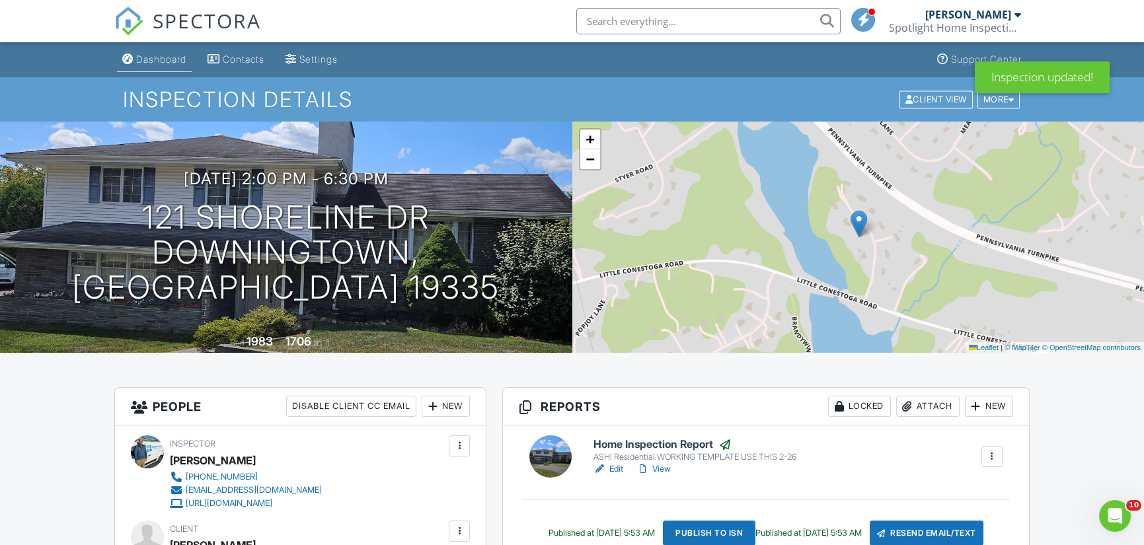
click at [170, 60] on div "Dashboard" at bounding box center [161, 59] width 50 height 11
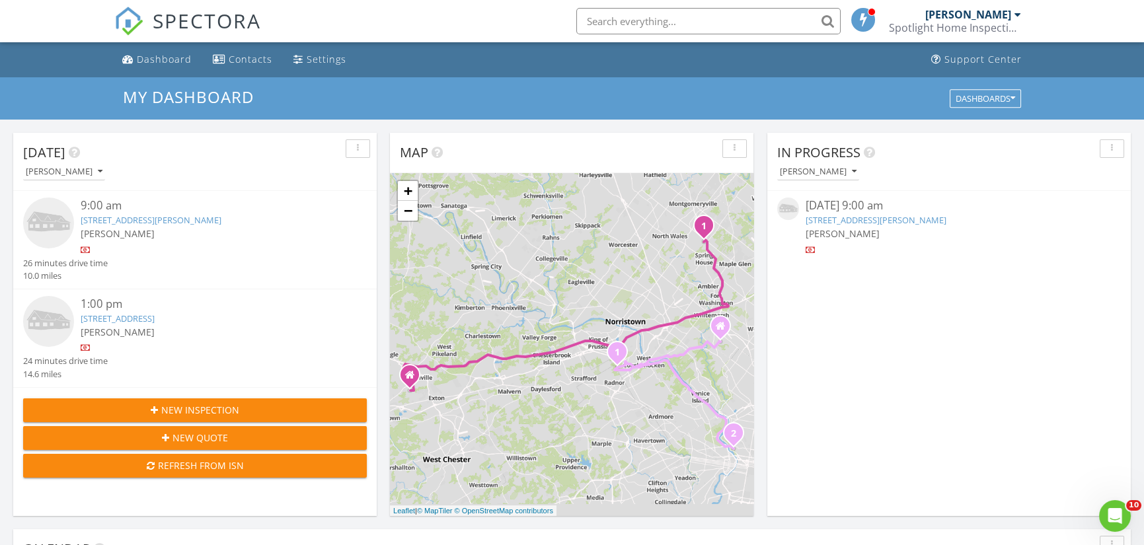
click at [839, 216] on link "[STREET_ADDRESS][PERSON_NAME]" at bounding box center [876, 220] width 141 height 12
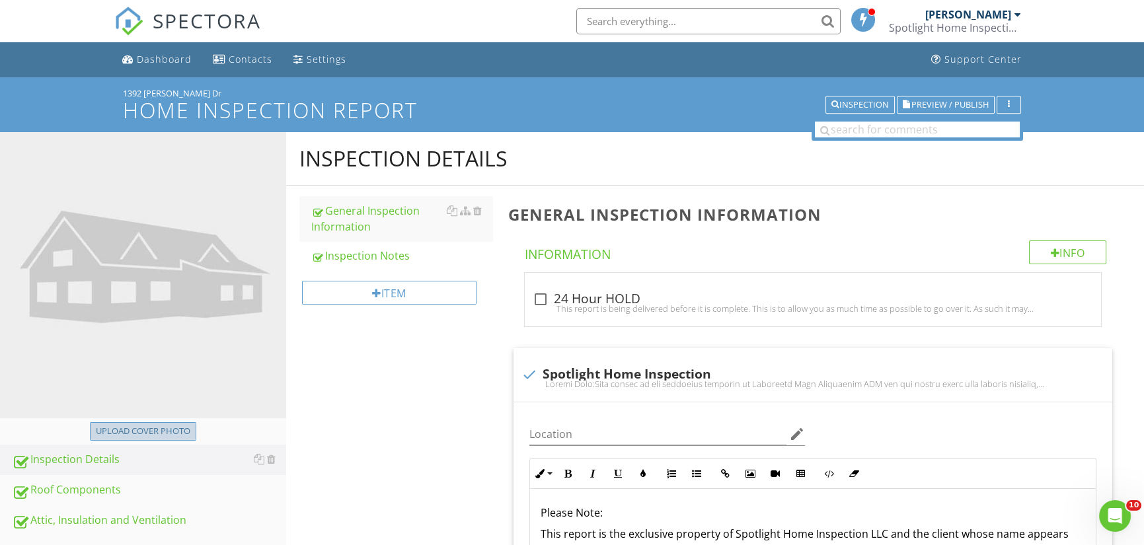
click at [151, 430] on div "Upload cover photo" at bounding box center [143, 431] width 95 height 13
type input "C:\fakepath\20250827_084930.jpg"
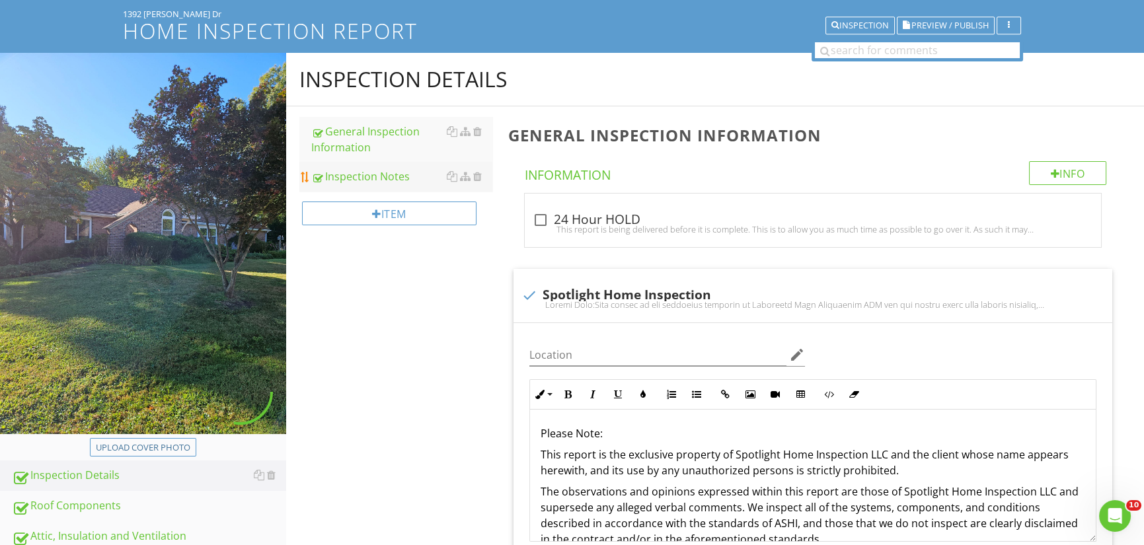
scroll to position [264, 0]
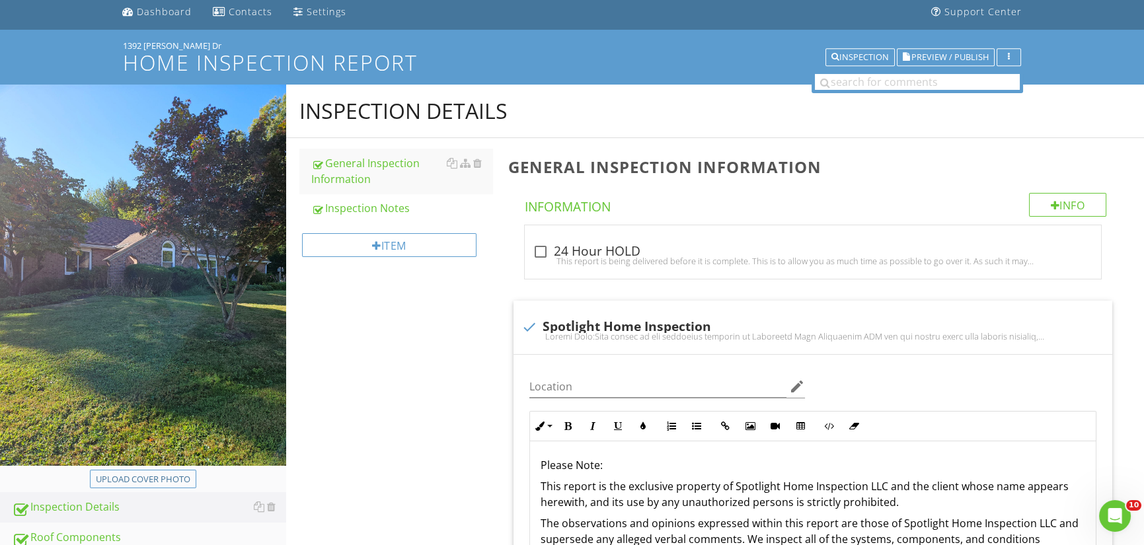
scroll to position [0, 0]
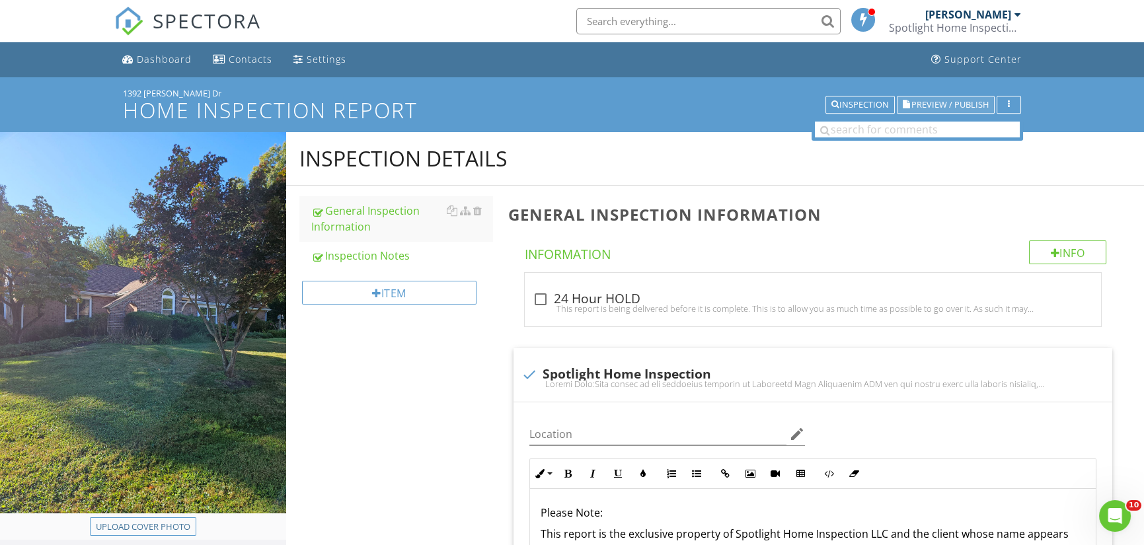
click at [952, 106] on span "Preview / Publish" at bounding box center [949, 104] width 77 height 9
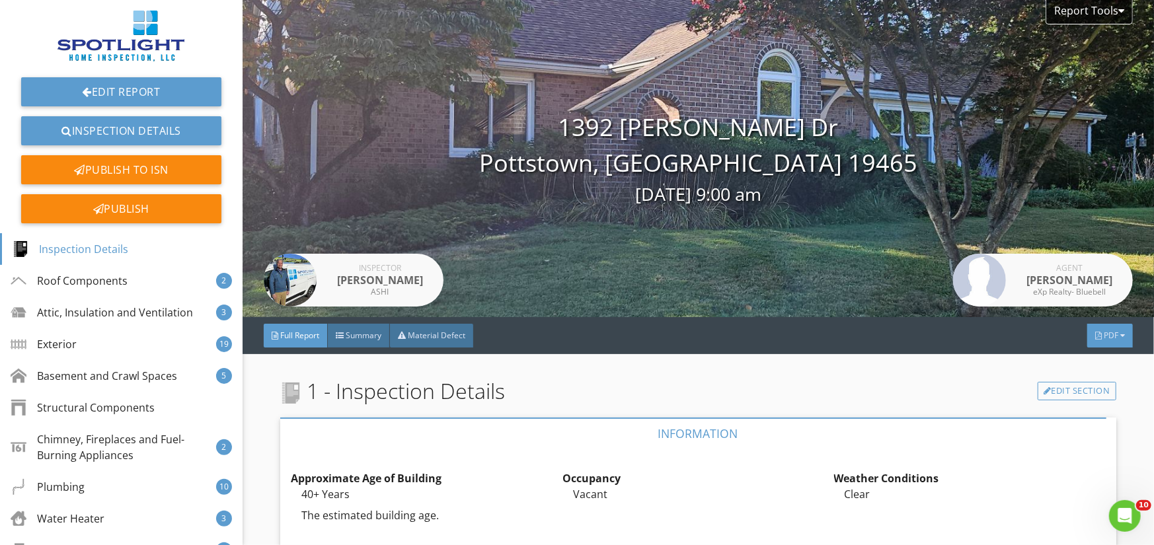
click at [1104, 330] on span "PDF" at bounding box center [1111, 335] width 15 height 11
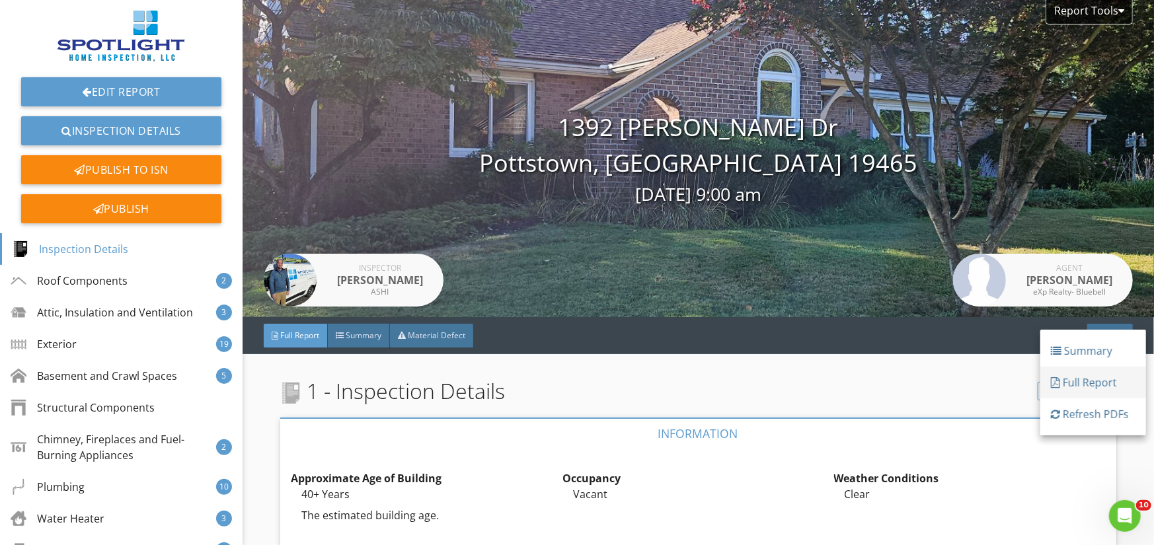
click at [1102, 375] on div "Full Report" at bounding box center [1093, 383] width 85 height 16
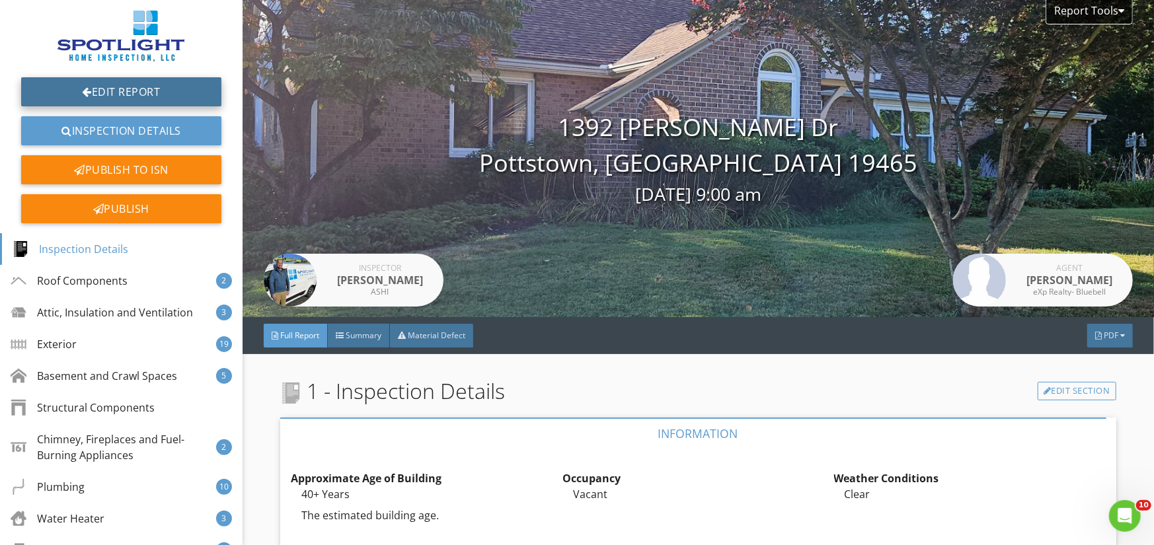
click at [145, 90] on link "Edit Report" at bounding box center [121, 91] width 200 height 29
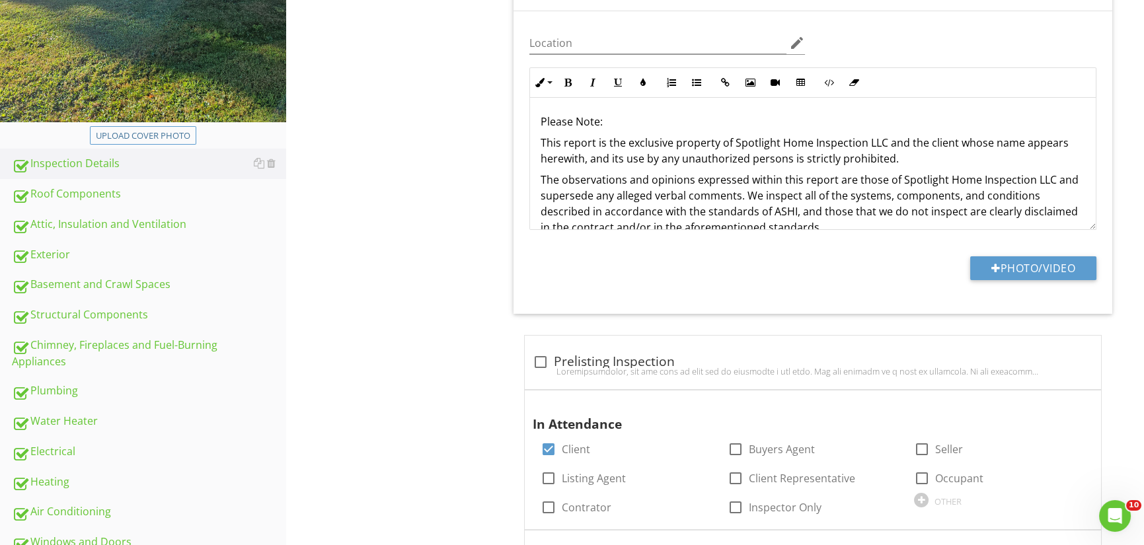
scroll to position [397, 0]
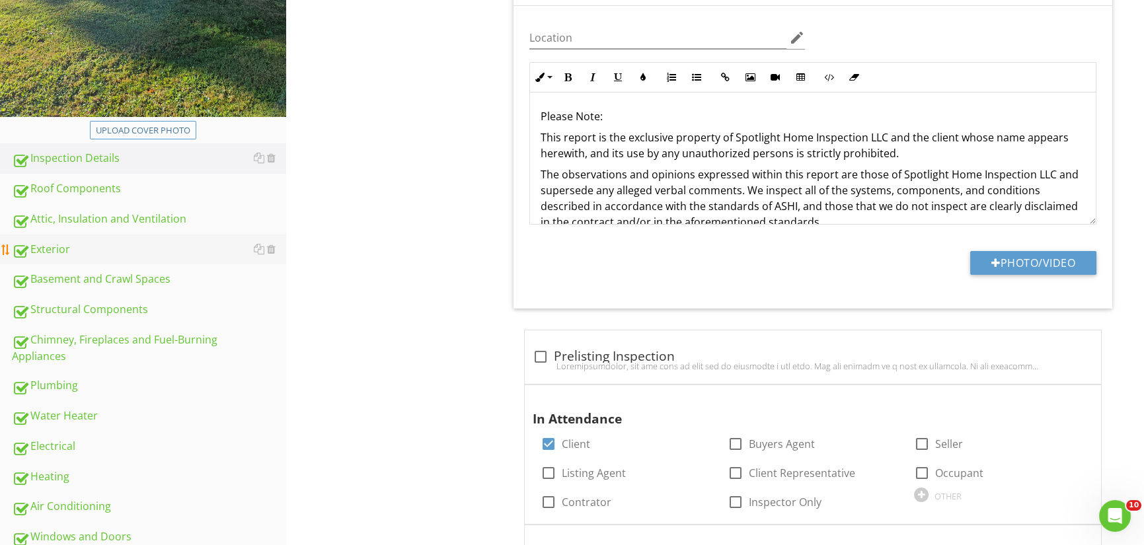
drag, startPoint x: 65, startPoint y: 256, endPoint x: 130, endPoint y: 256, distance: 64.1
click at [66, 255] on div "Exterior" at bounding box center [149, 249] width 274 height 17
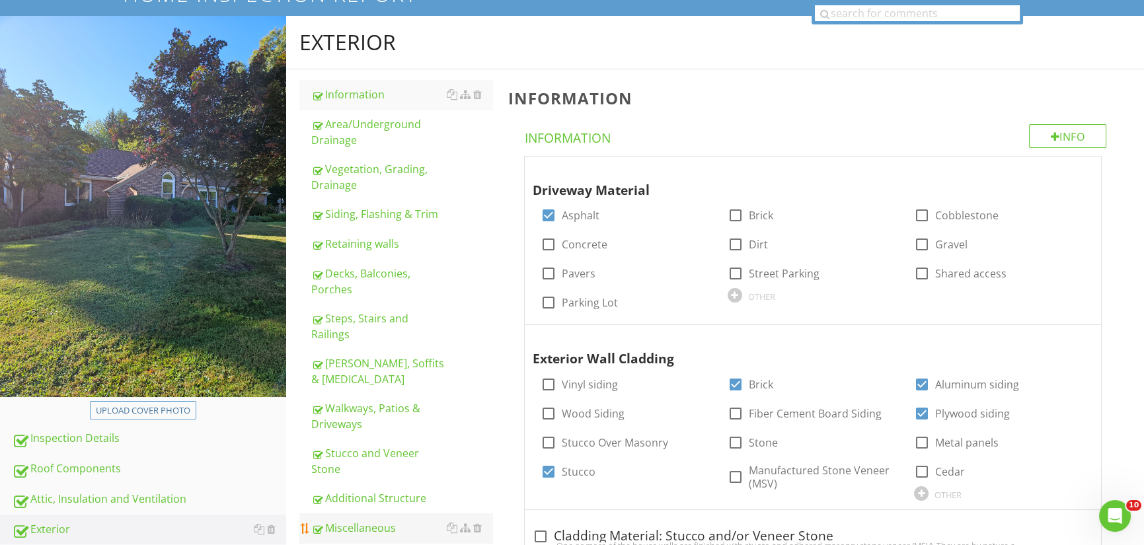
scroll to position [330, 0]
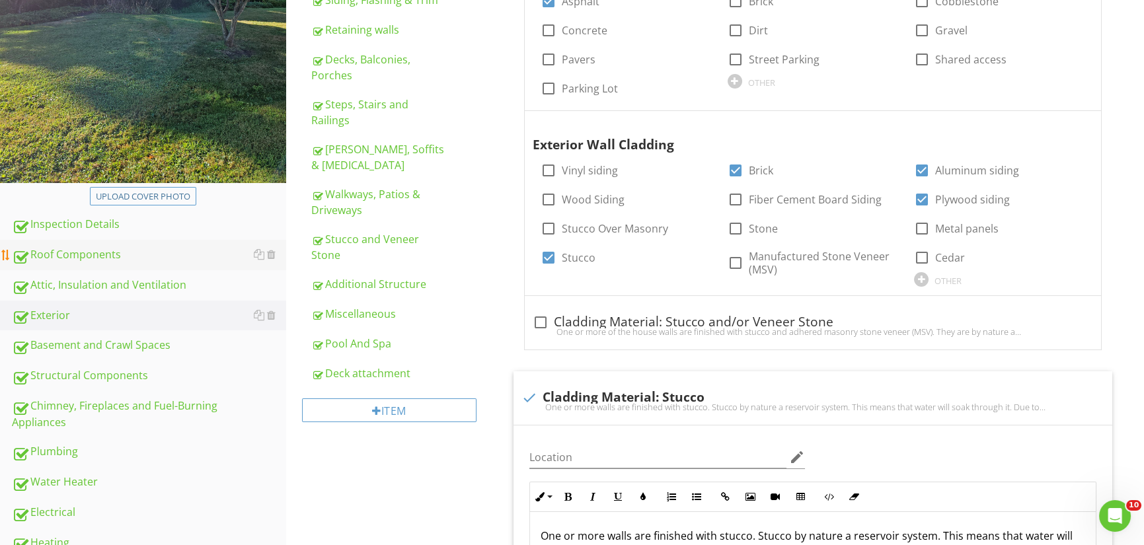
click at [72, 261] on div "Roof Components" at bounding box center [149, 254] width 274 height 17
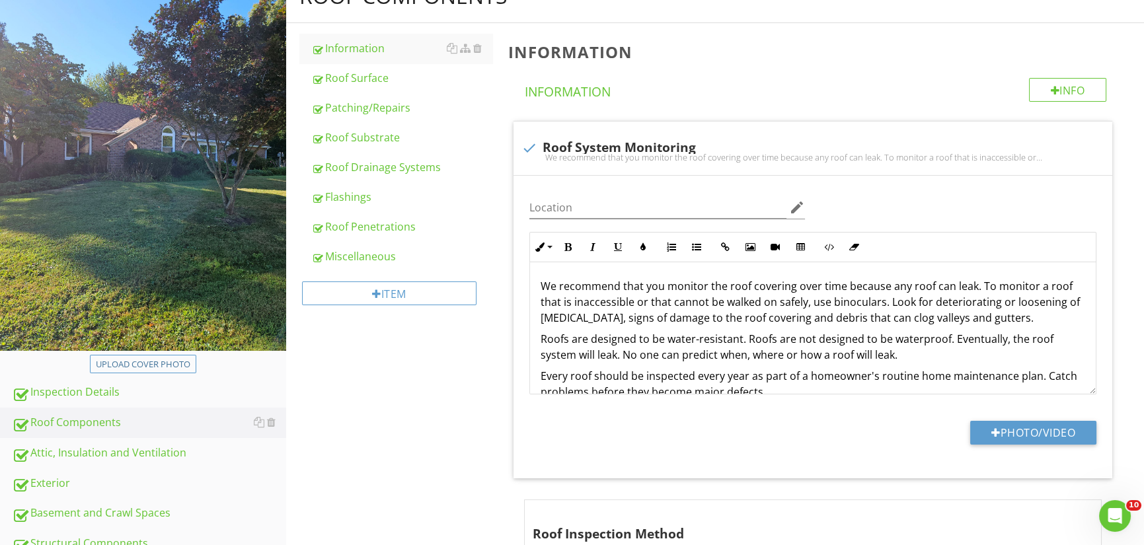
scroll to position [132, 0]
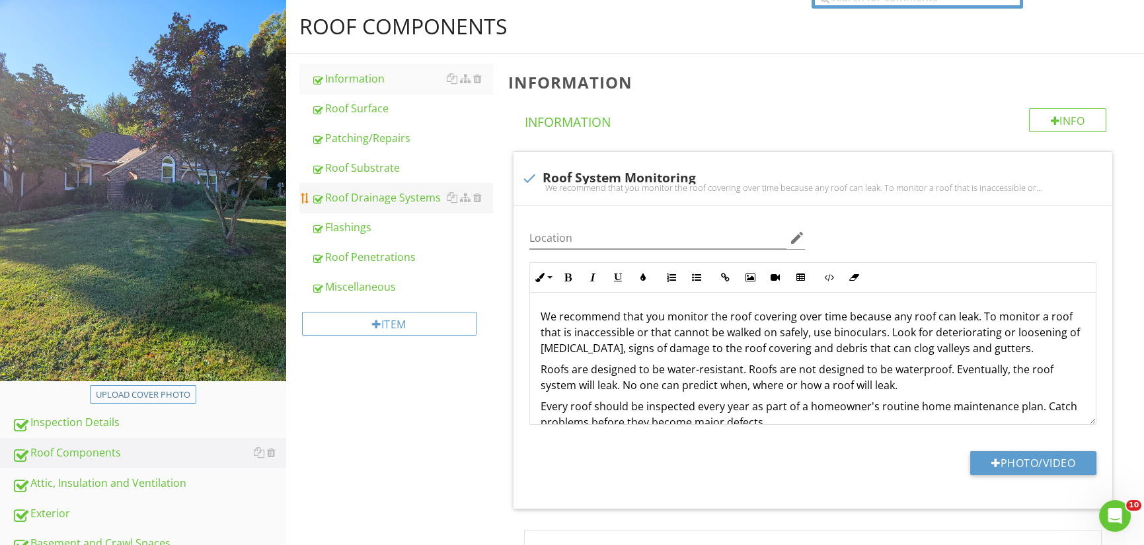
click at [409, 194] on div "Roof Drainage Systems" at bounding box center [402, 198] width 182 height 16
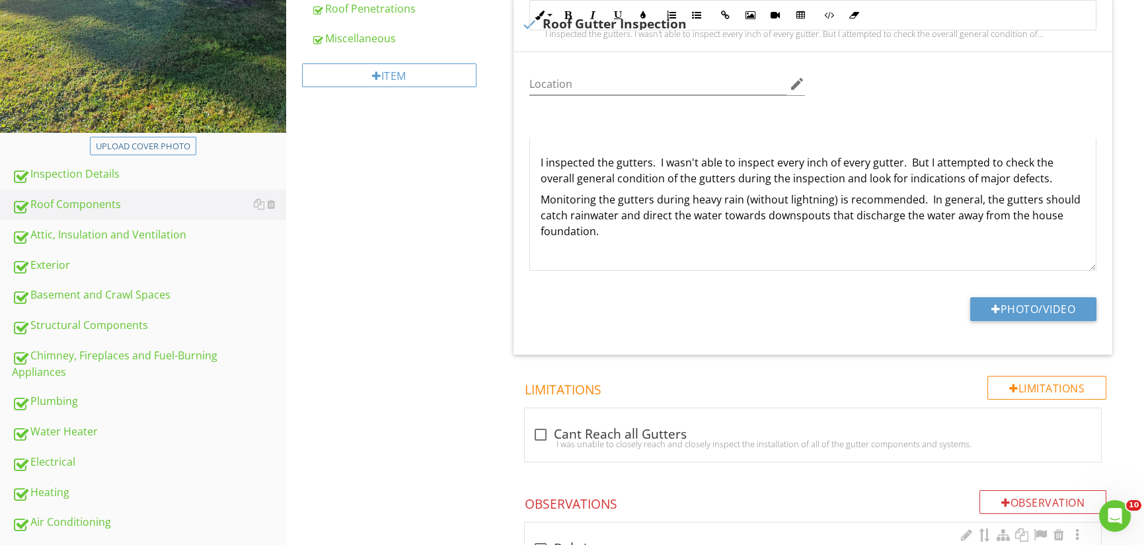
scroll to position [595, 0]
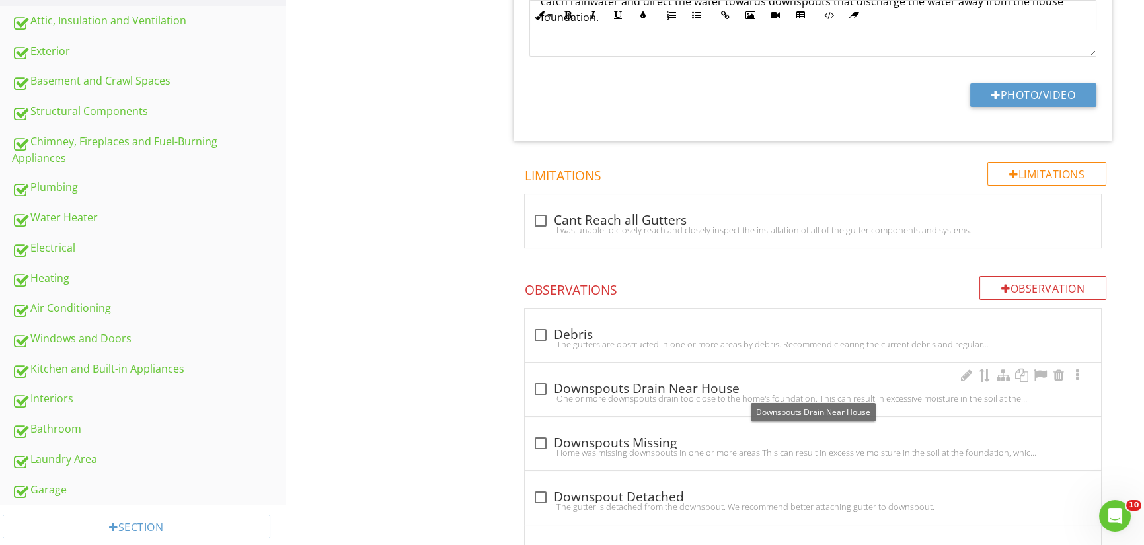
click at [539, 387] on div at bounding box center [540, 389] width 22 height 22
checkbox input "true"
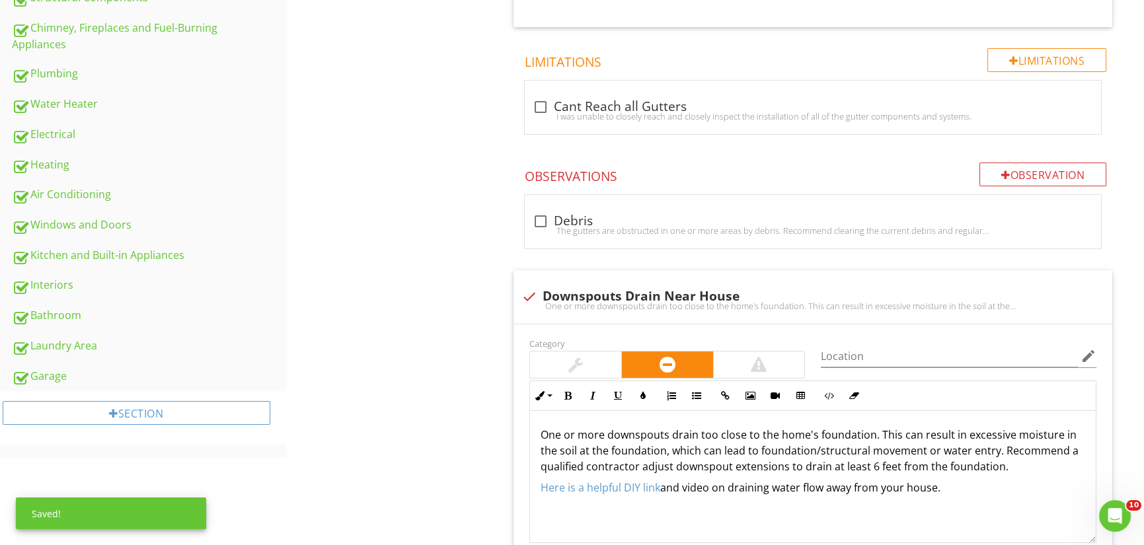
scroll to position [991, 0]
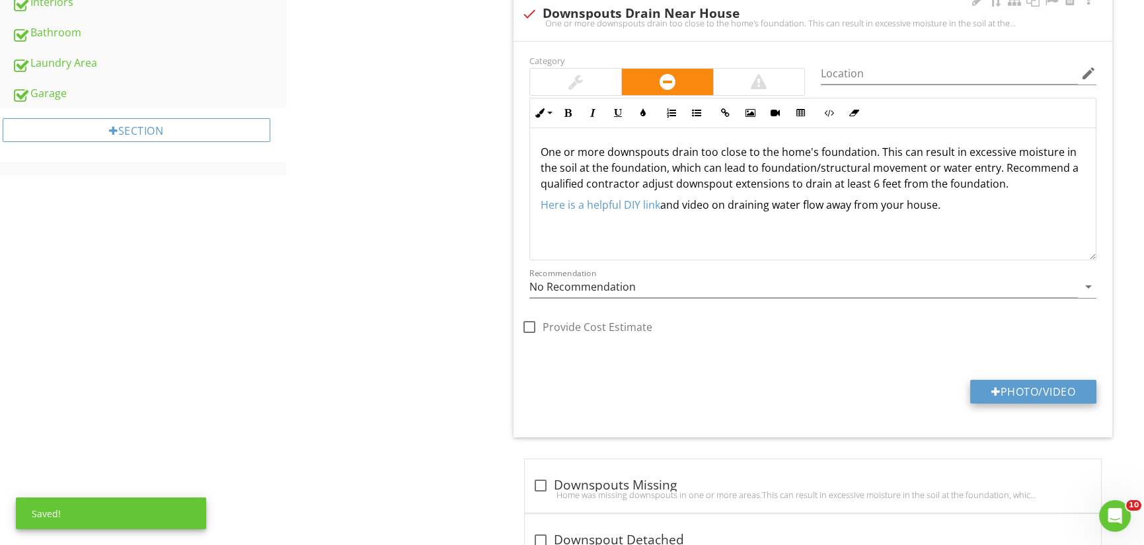
click at [1032, 389] on button "Photo/Video" at bounding box center [1033, 392] width 126 height 24
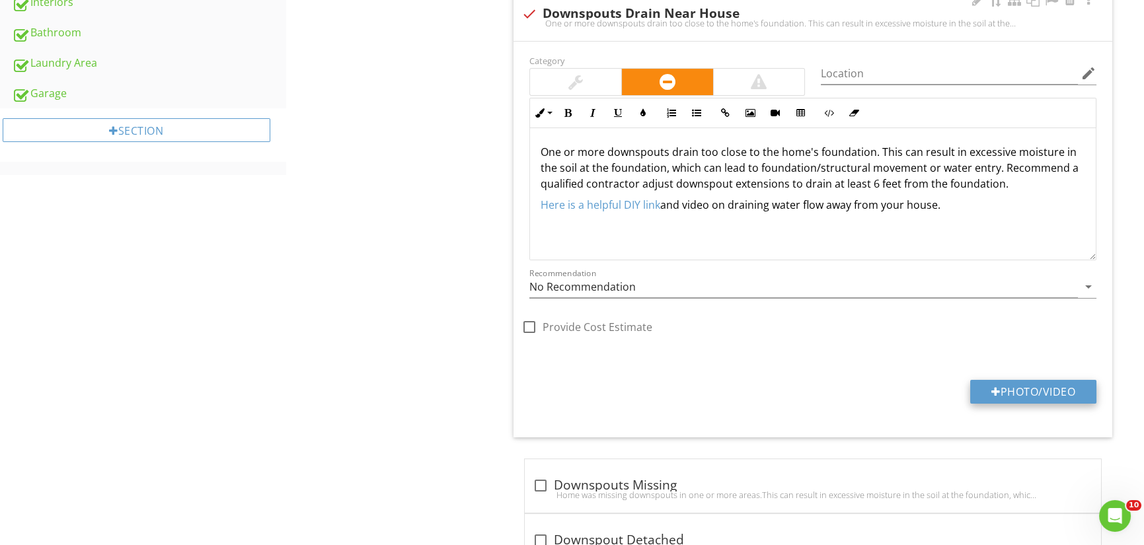
type input "C:\fakepath\20250827_091603.jpg"
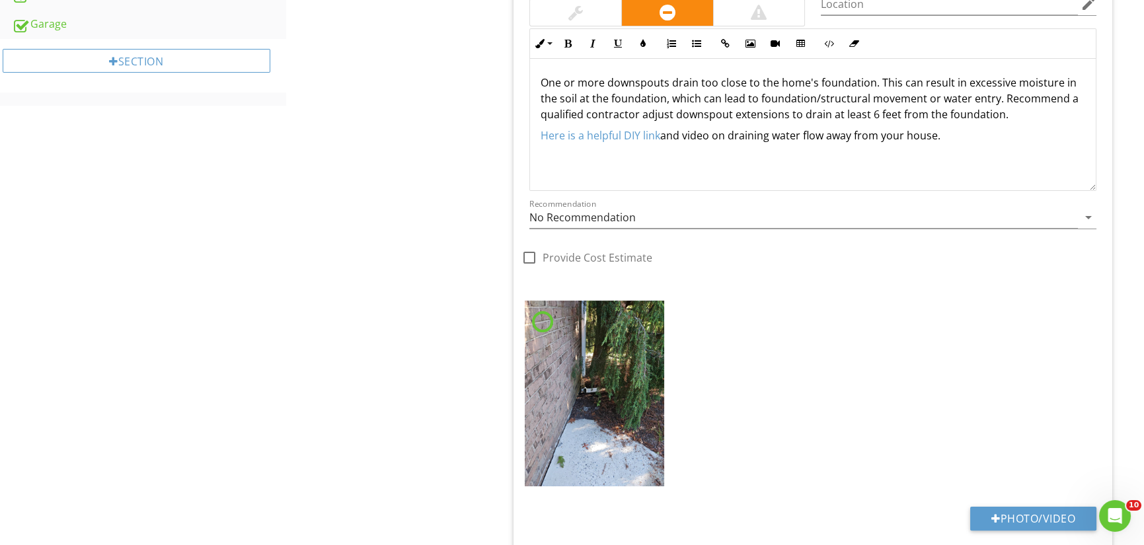
scroll to position [1256, 0]
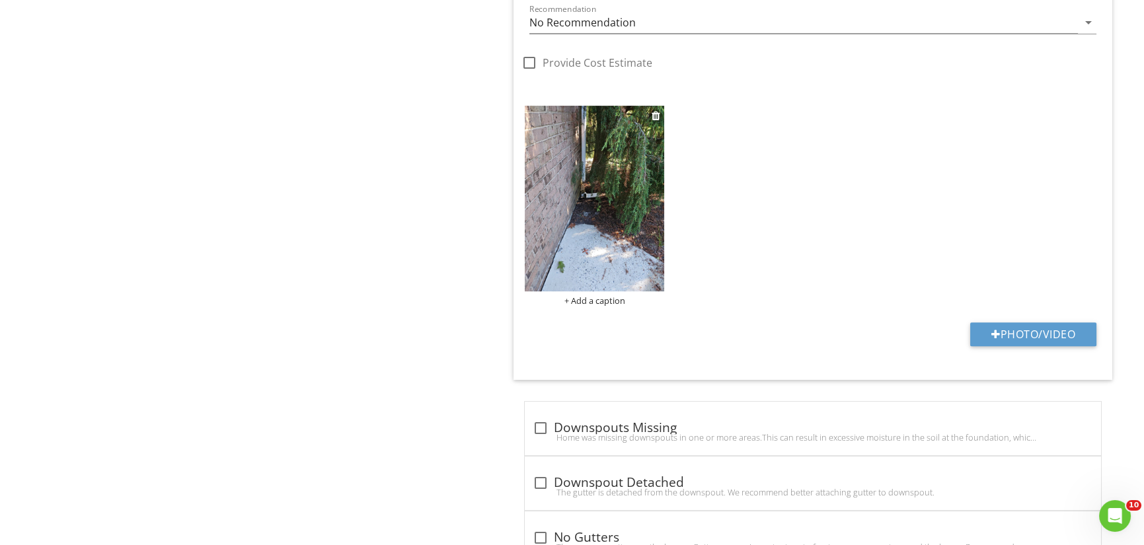
click at [587, 194] on img at bounding box center [594, 199] width 139 height 186
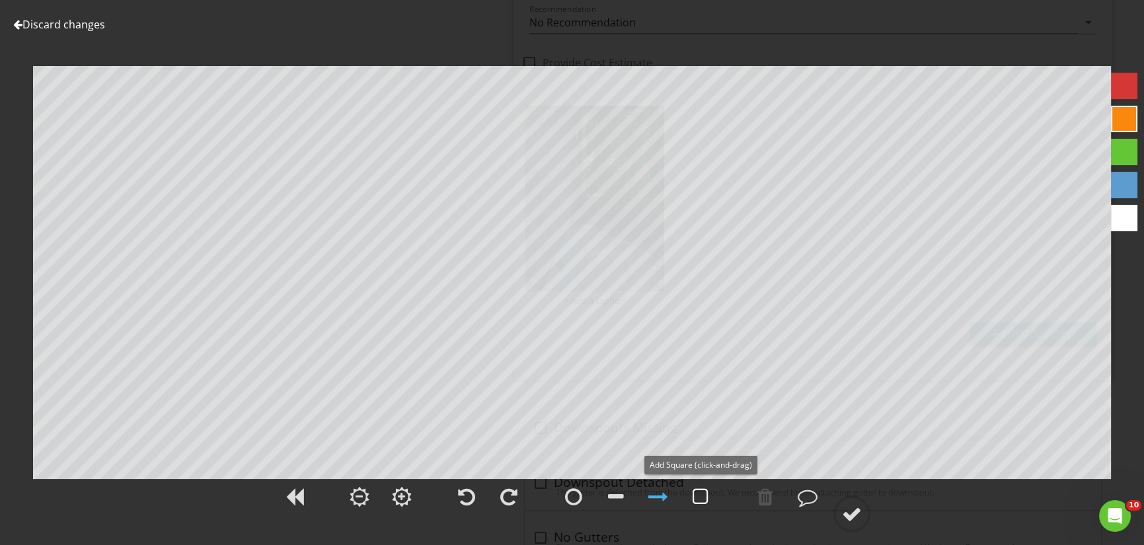
click at [703, 492] on div at bounding box center [701, 497] width 16 height 20
click at [808, 498] on div at bounding box center [808, 497] width 20 height 20
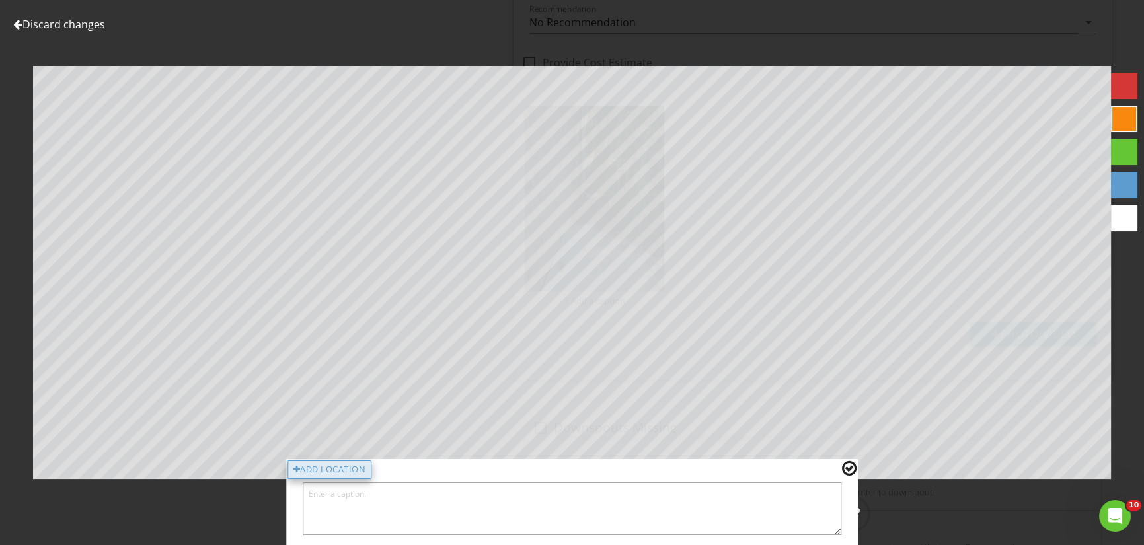
click at [363, 465] on div "Add Location" at bounding box center [329, 470] width 85 height 19
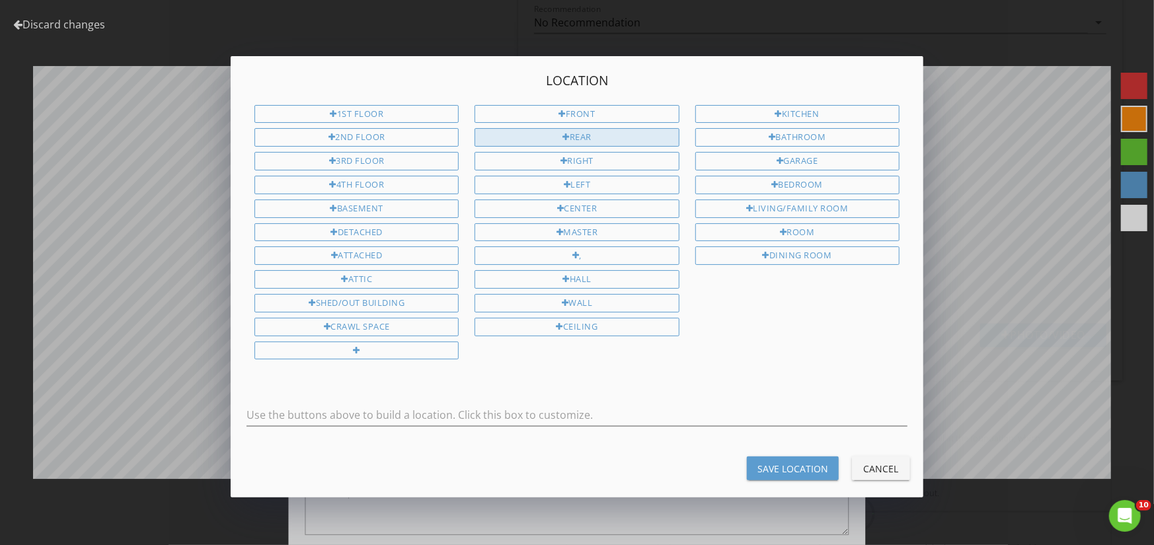
click at [586, 131] on div "Rear" at bounding box center [576, 137] width 204 height 19
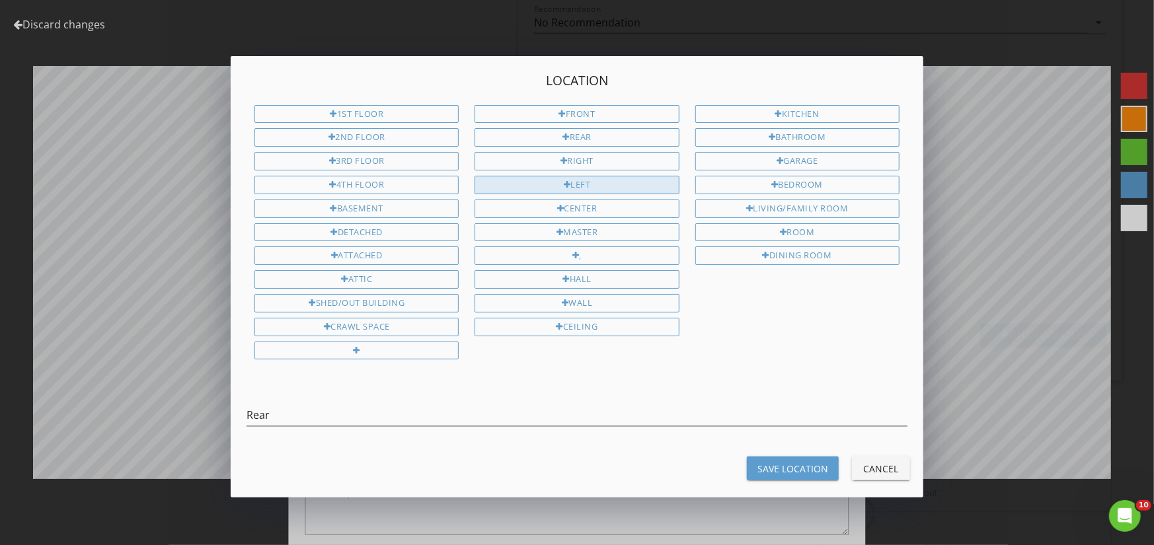
click at [613, 178] on div "Left" at bounding box center [576, 185] width 204 height 19
type input "Rear Left"
click at [817, 462] on div "Save Location" at bounding box center [792, 469] width 71 height 14
type textarea "Rear Left"
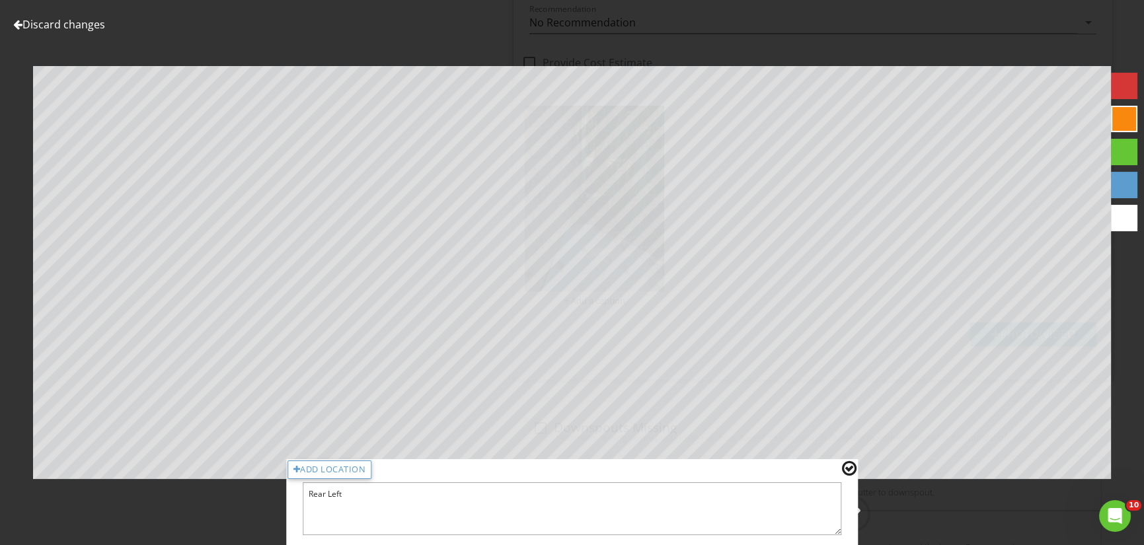
click at [851, 469] on div at bounding box center [849, 468] width 15 height 17
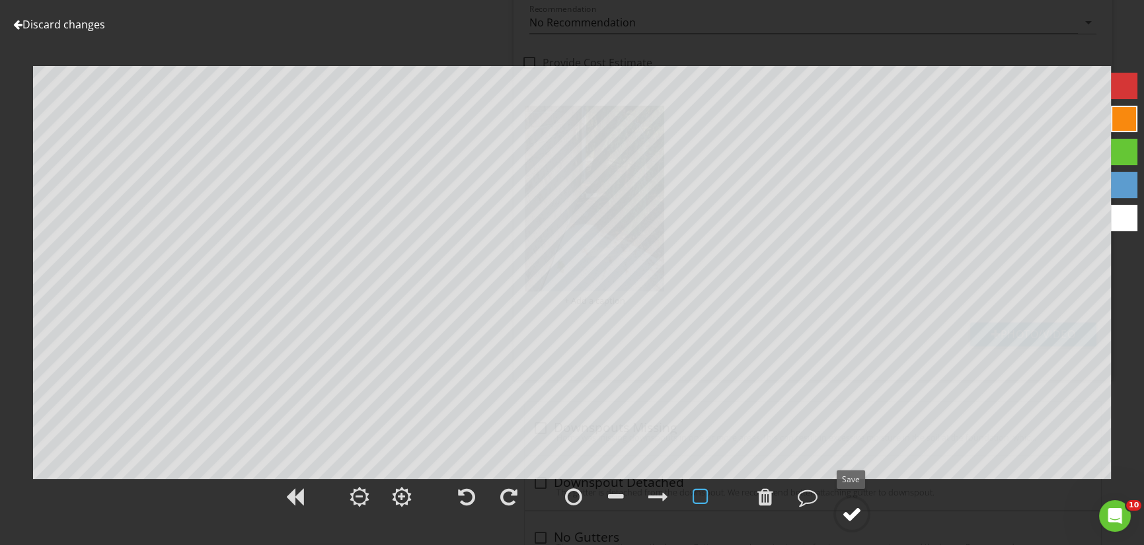
click at [859, 519] on div at bounding box center [852, 514] width 20 height 20
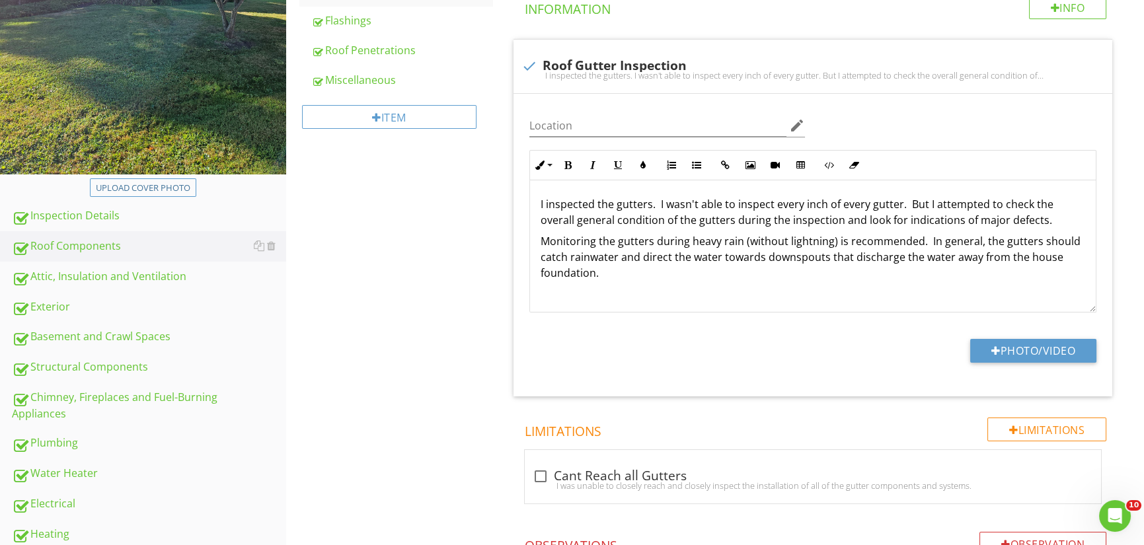
scroll to position [330, 0]
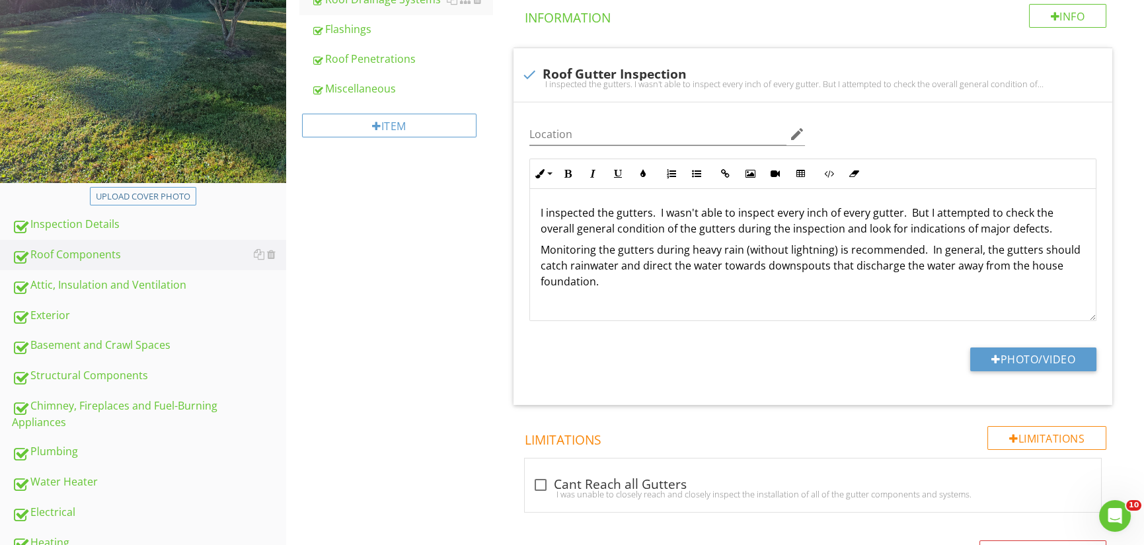
click at [89, 319] on div "Exterior" at bounding box center [149, 315] width 274 height 17
type textarea "<p>One or more downspouts drain too close to the home's foundation. This can re…"
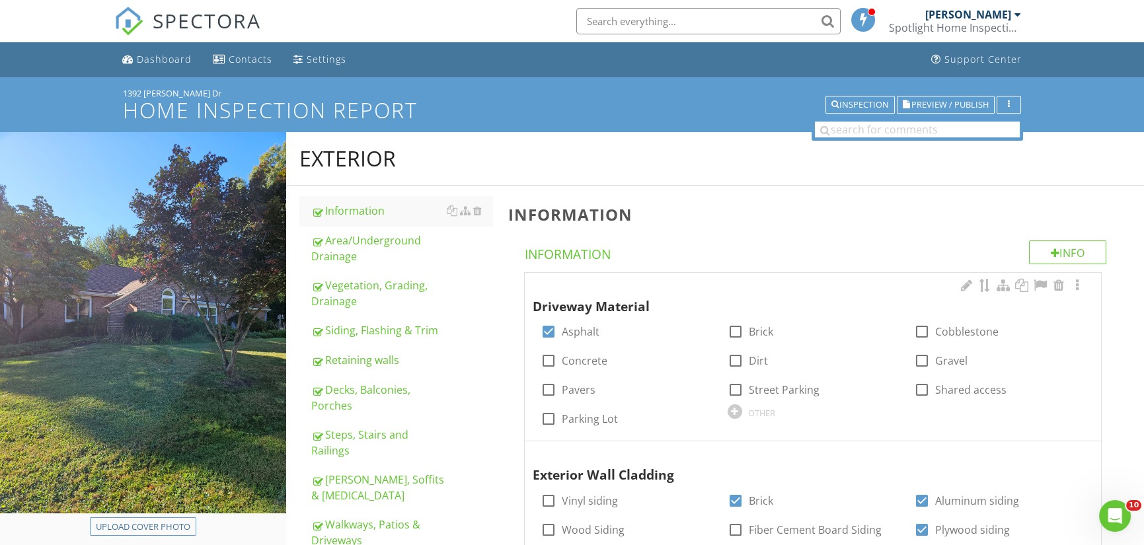
drag, startPoint x: 383, startPoint y: 284, endPoint x: 568, endPoint y: 291, distance: 184.5
click at [383, 284] on div "Vegetation, Grading, Drainage" at bounding box center [402, 294] width 182 height 32
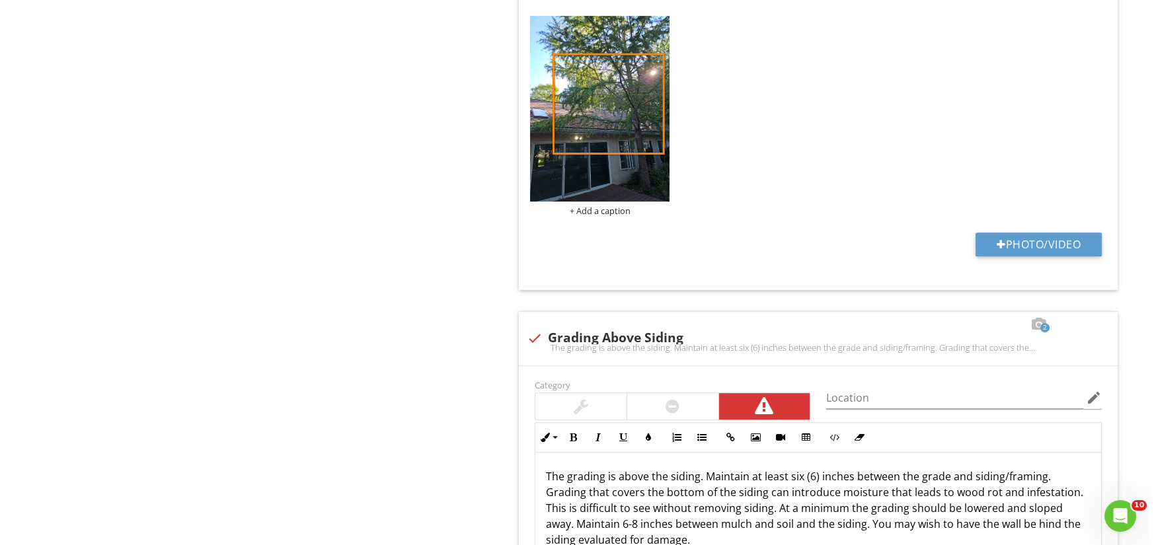
scroll to position [1718, 0]
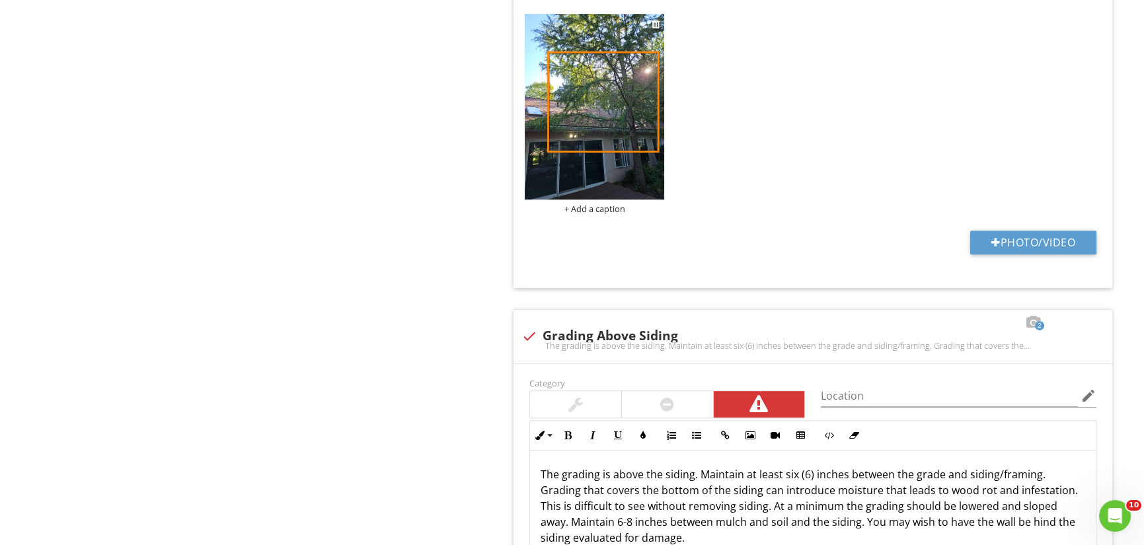
click at [601, 205] on div "+ Add a caption" at bounding box center [594, 209] width 139 height 11
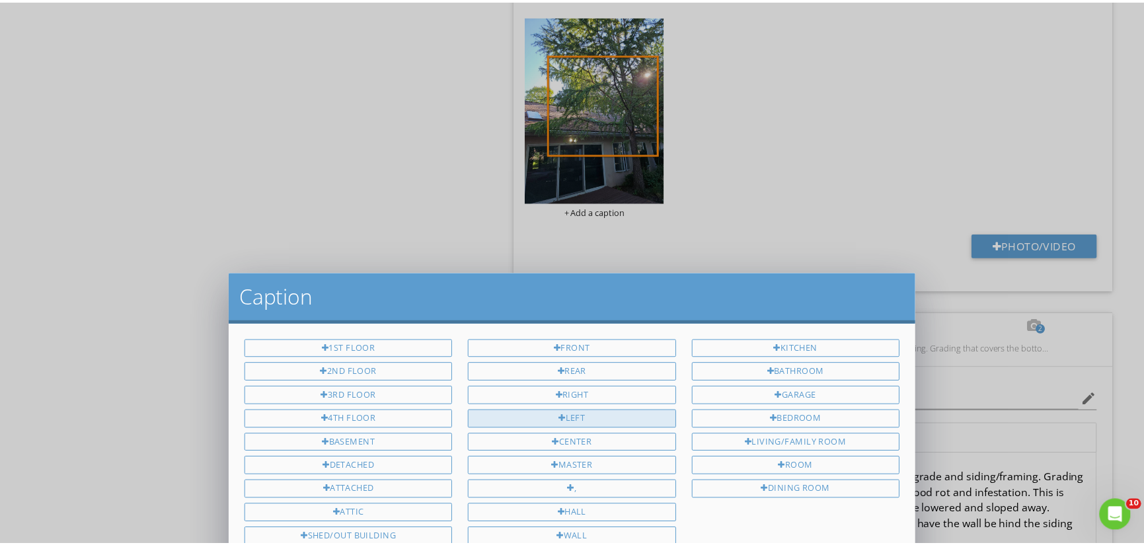
scroll to position [0, 0]
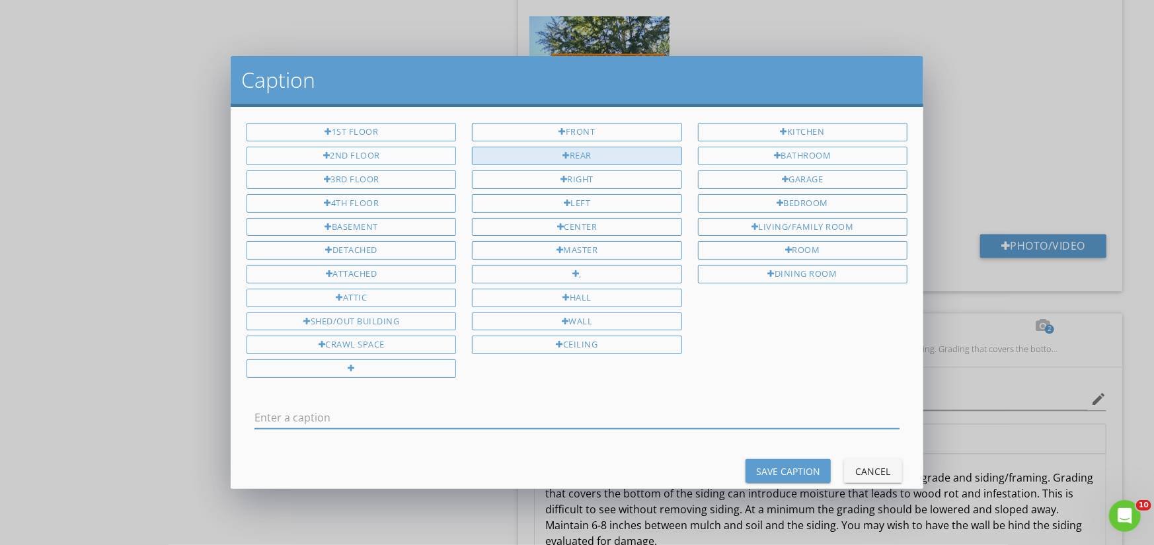
click at [607, 153] on div "Rear" at bounding box center [576, 156] width 209 height 19
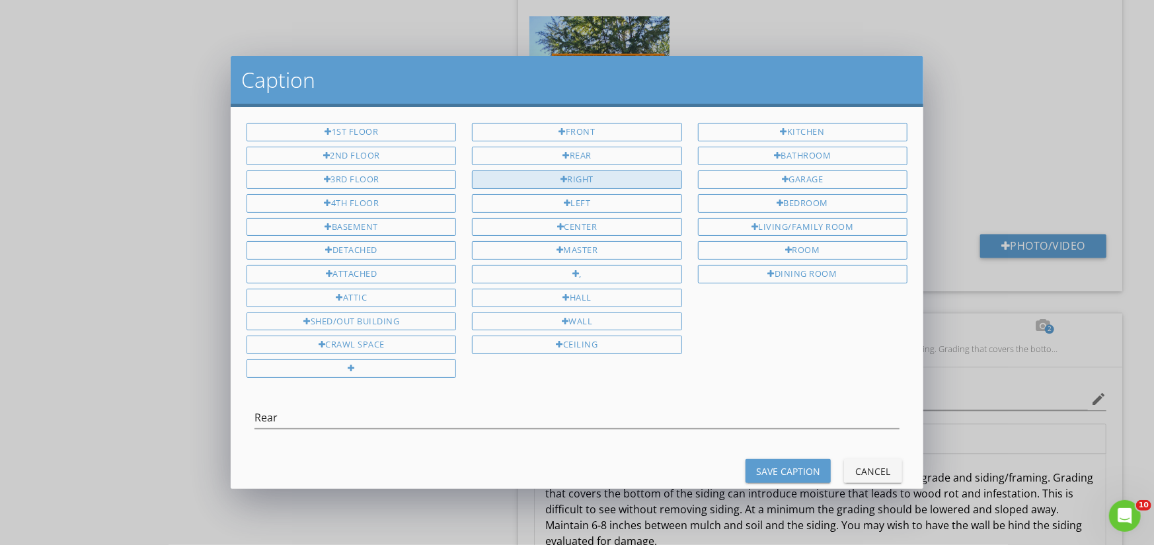
click at [593, 177] on div "Right" at bounding box center [576, 179] width 209 height 19
click at [608, 316] on div "Wall" at bounding box center [576, 322] width 209 height 19
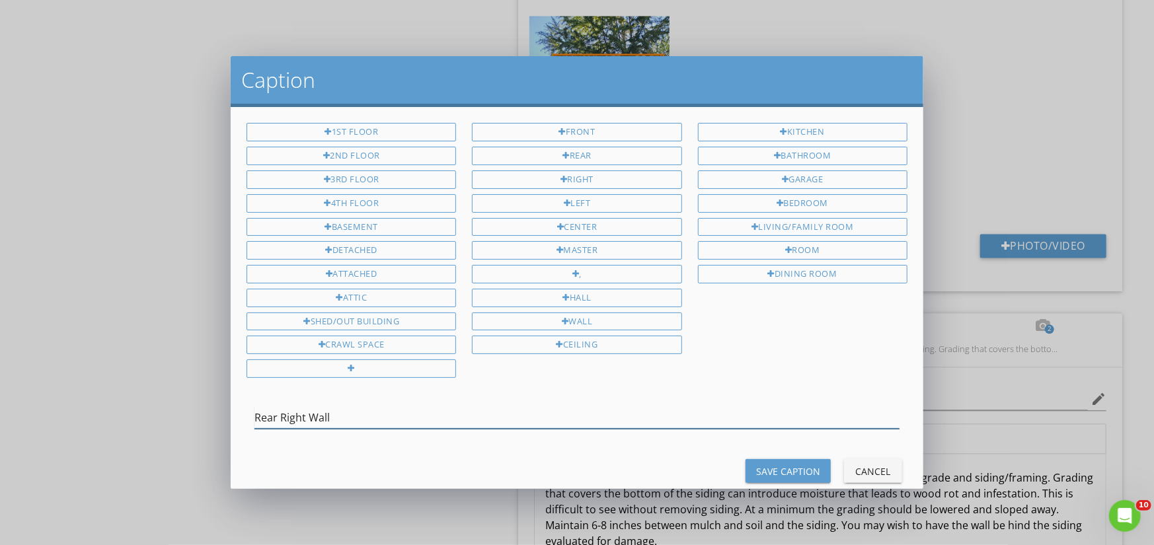
click at [370, 414] on input "Rear Right Wall" at bounding box center [576, 418] width 645 height 22
type input "Rear Right Wall Only one area pictured but true of more"
click at [812, 459] on button "Save Caption" at bounding box center [787, 471] width 85 height 24
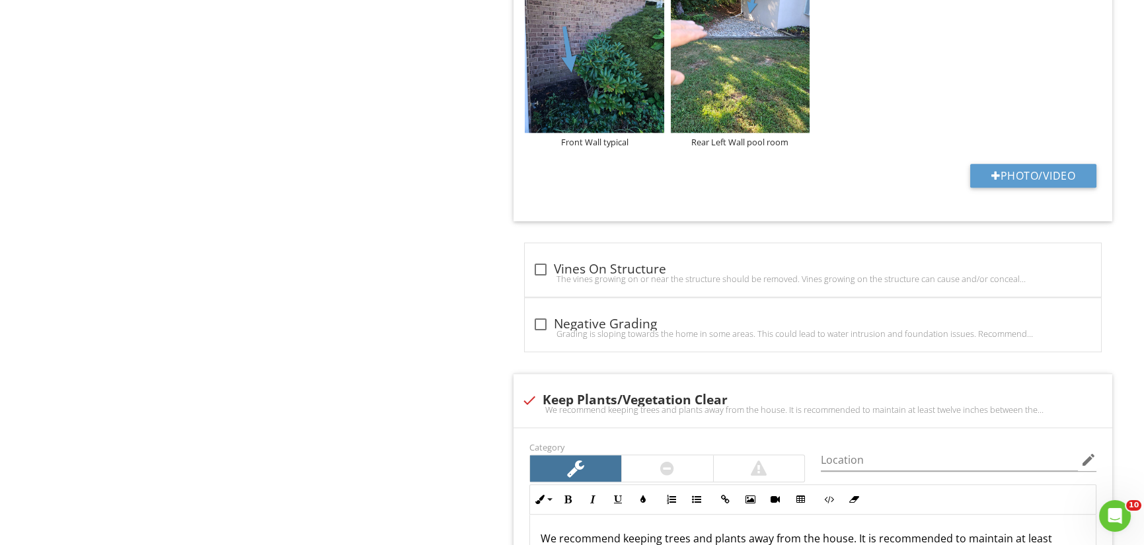
scroll to position [3304, 0]
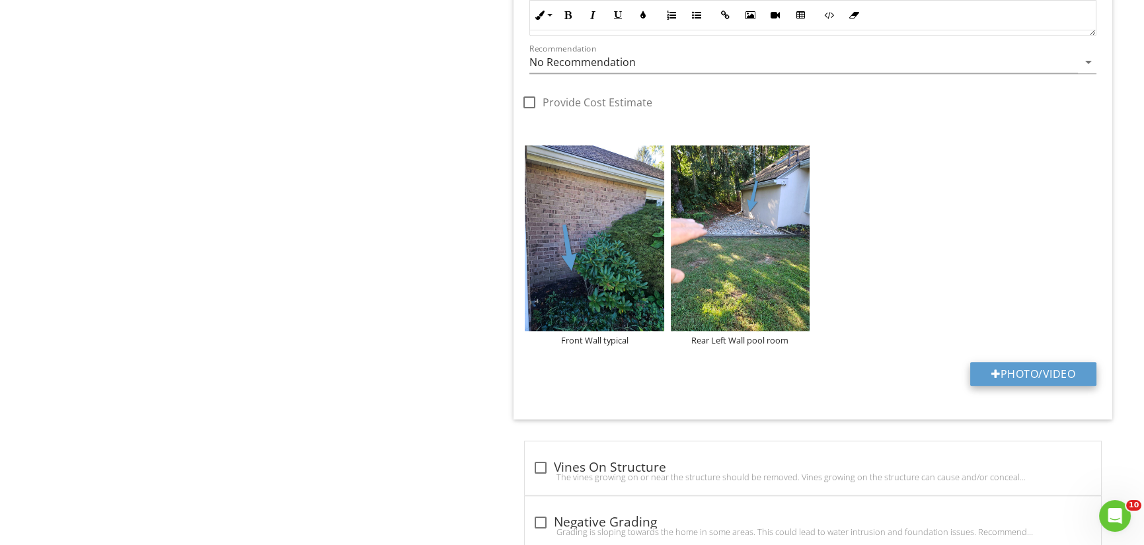
click at [1065, 373] on button "Photo/Video" at bounding box center [1033, 374] width 126 height 24
type input "C:\fakepath\20250827_095916.jpg"
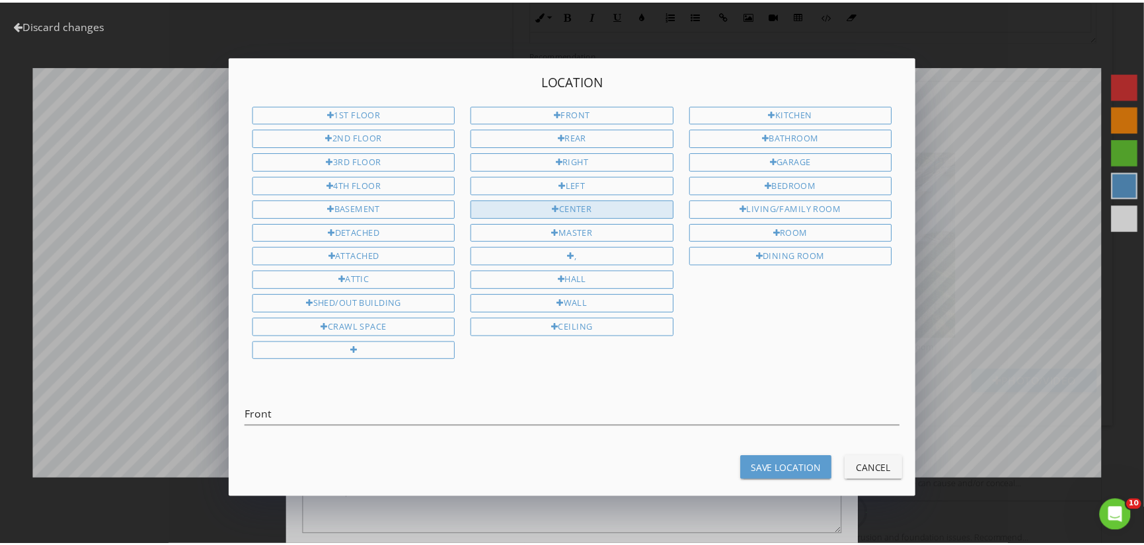
scroll to position [3304, 0]
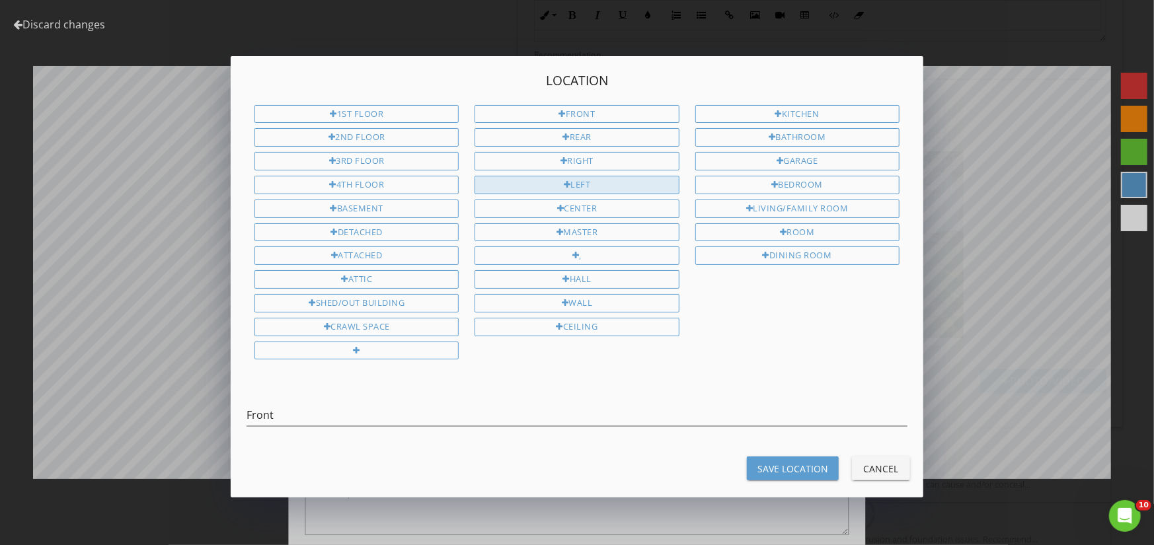
click at [596, 176] on div "Left" at bounding box center [576, 185] width 204 height 19
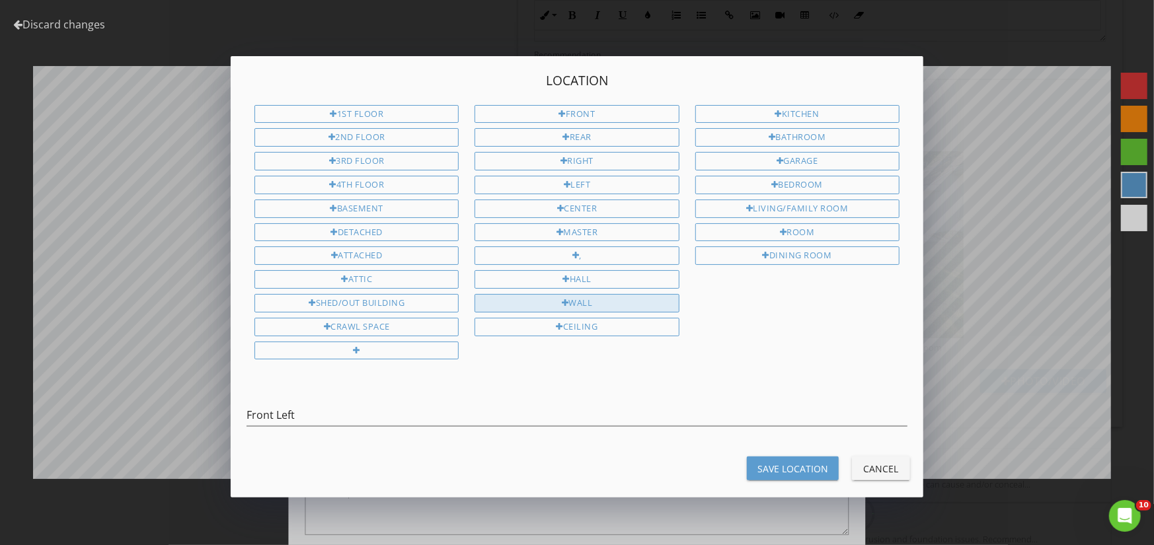
click at [603, 296] on div "Wall" at bounding box center [576, 303] width 204 height 19
type input "Front Left Wall"
click at [804, 462] on div "Save Location" at bounding box center [792, 469] width 71 height 14
type textarea "Front Left Wall"
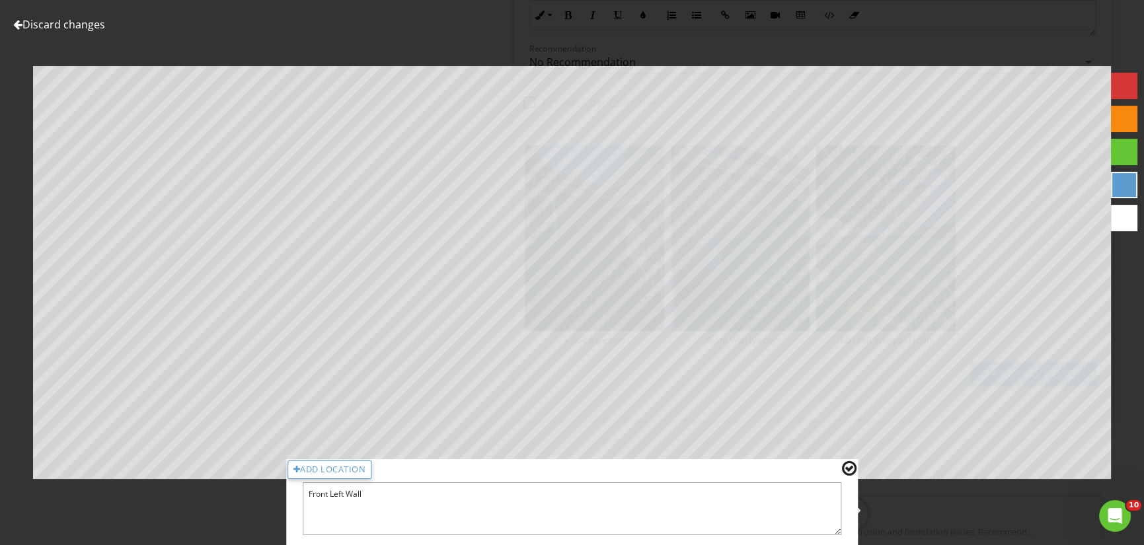
click at [849, 467] on div at bounding box center [849, 468] width 15 height 17
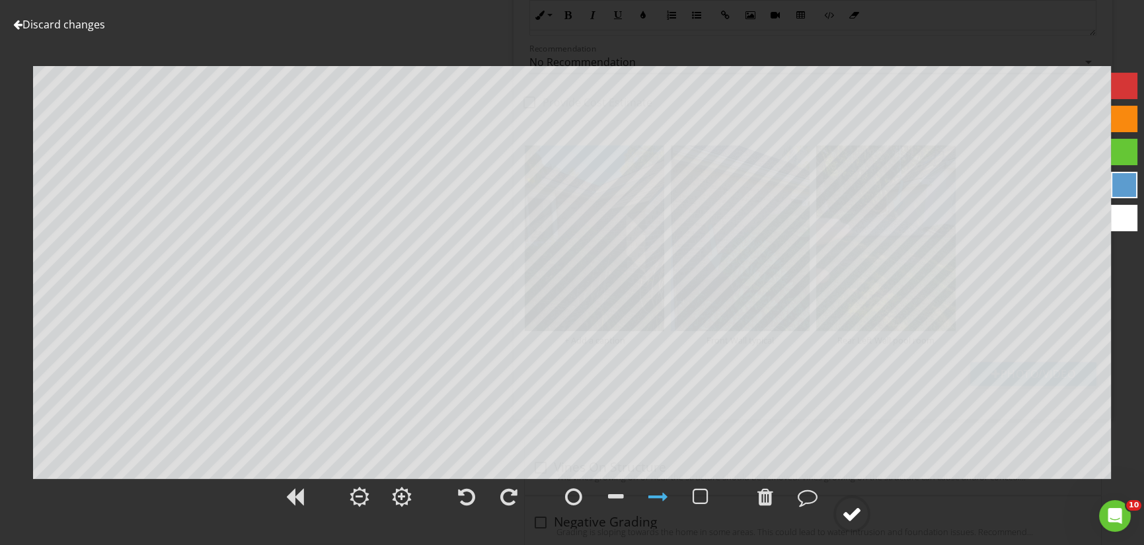
click at [863, 511] on circle at bounding box center [852, 514] width 34 height 34
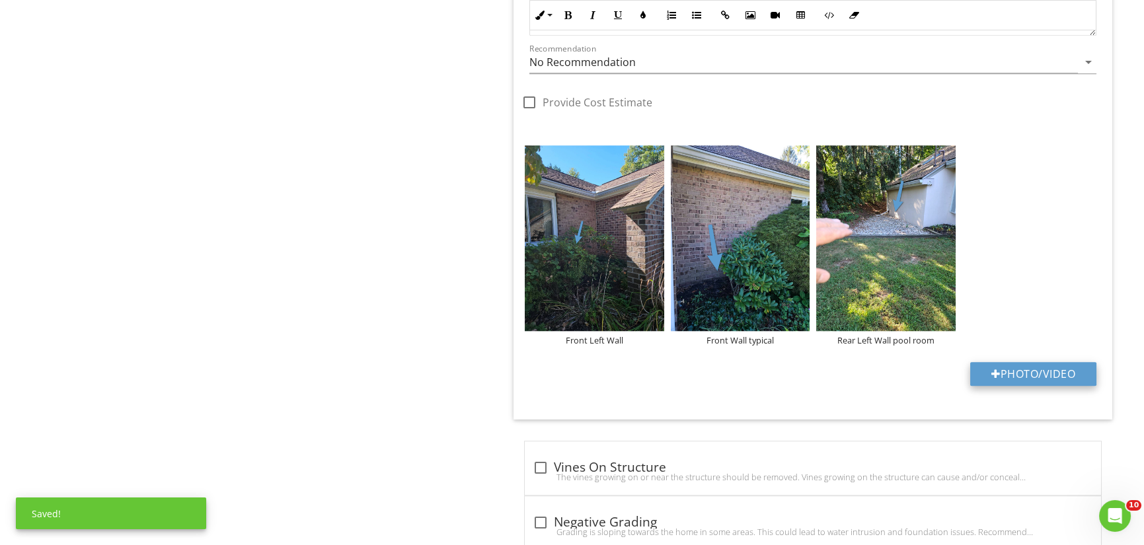
click at [1061, 370] on button "Photo/Video" at bounding box center [1033, 374] width 126 height 24
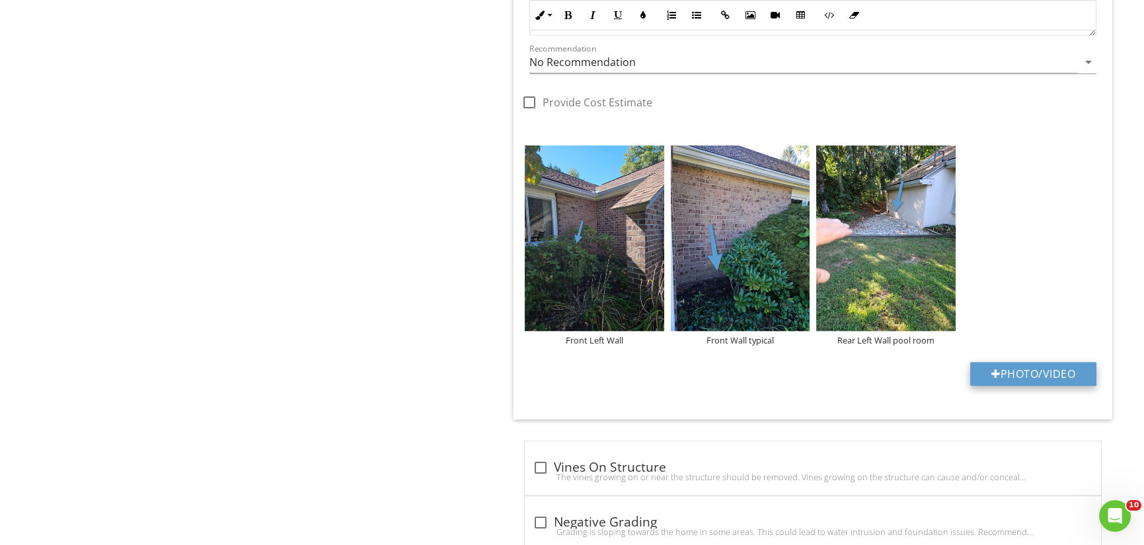
type input "C:\fakepath\20250827_091115.jpg"
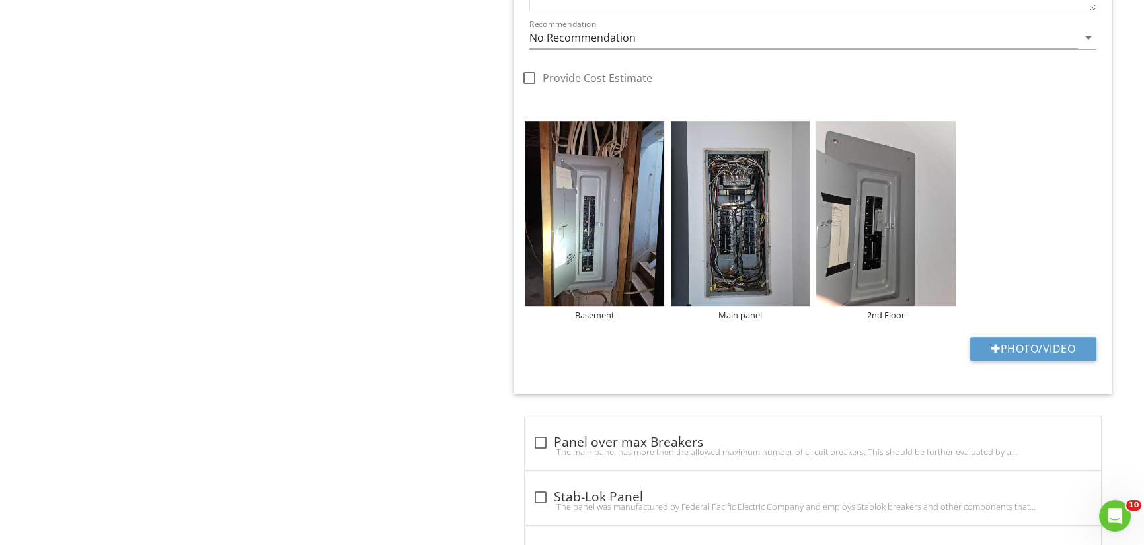
scroll to position [2357, 0]
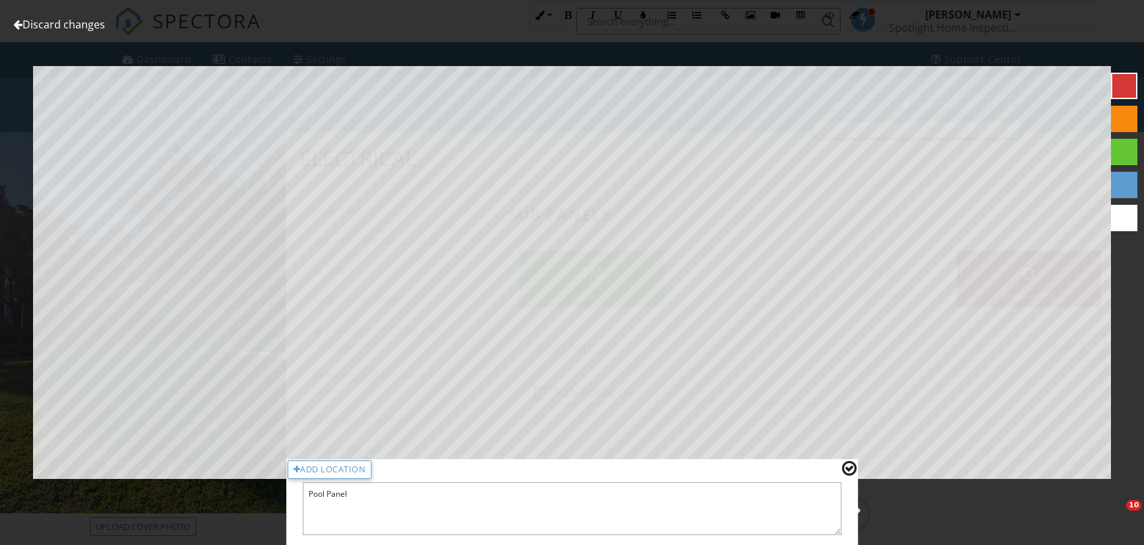
scroll to position [786, 0]
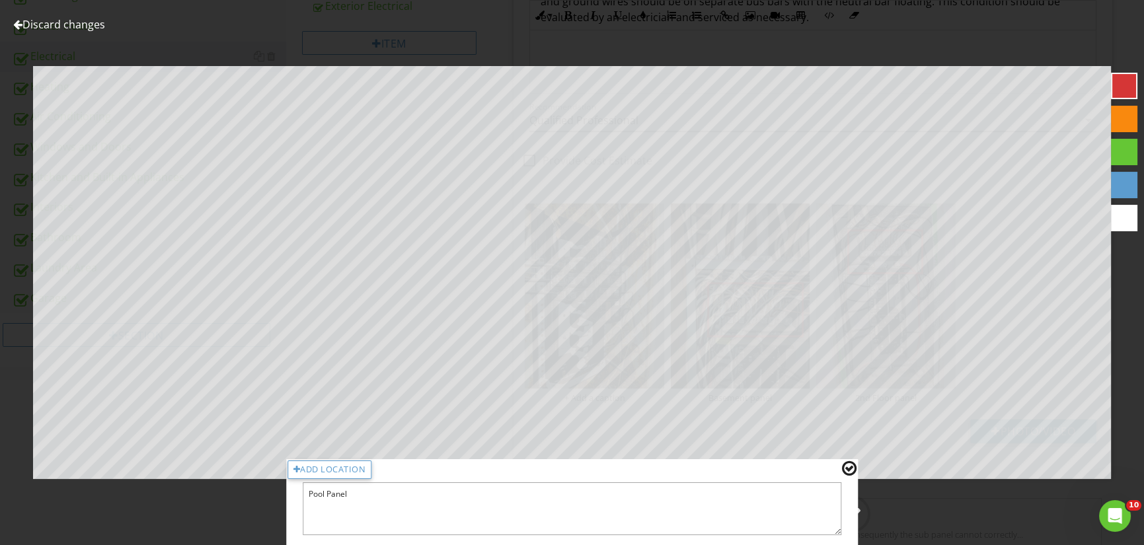
type textarea "Pool Panel"
click at [851, 469] on div at bounding box center [849, 468] width 15 height 17
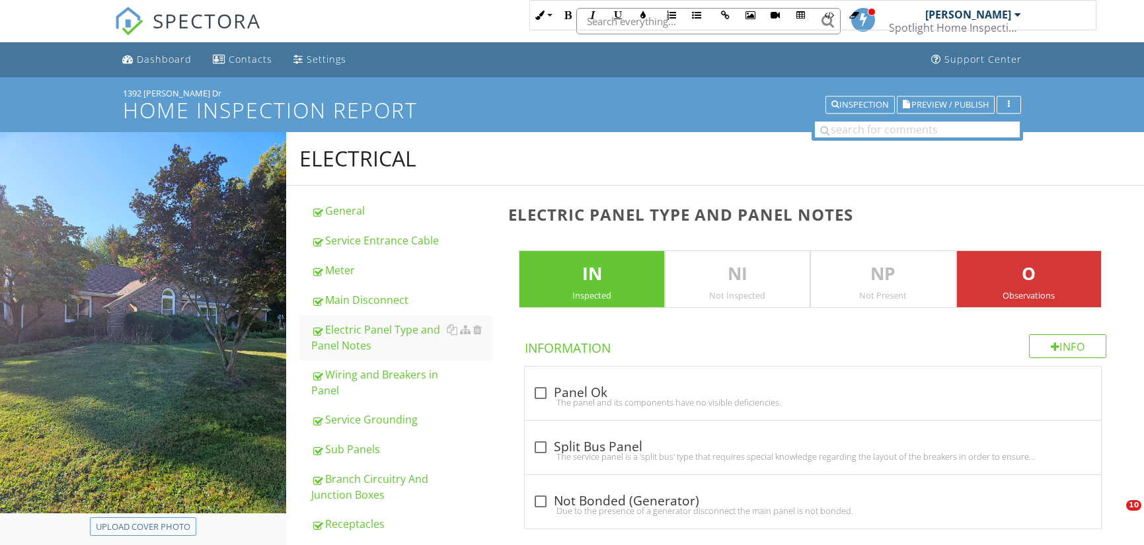
scroll to position [3099, 0]
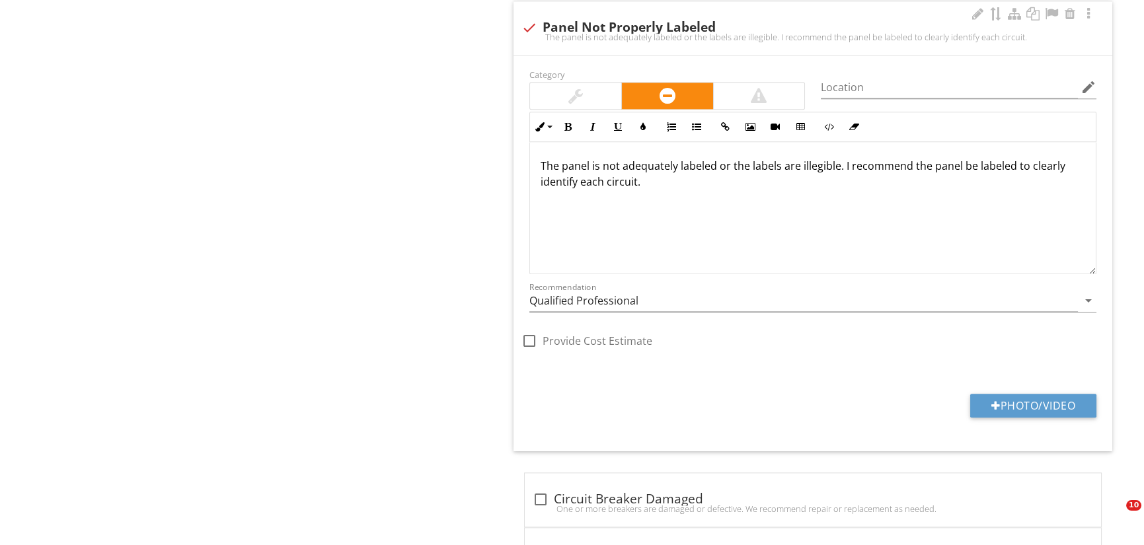
type input "C:\fakepath\20250827_121046.jpg"
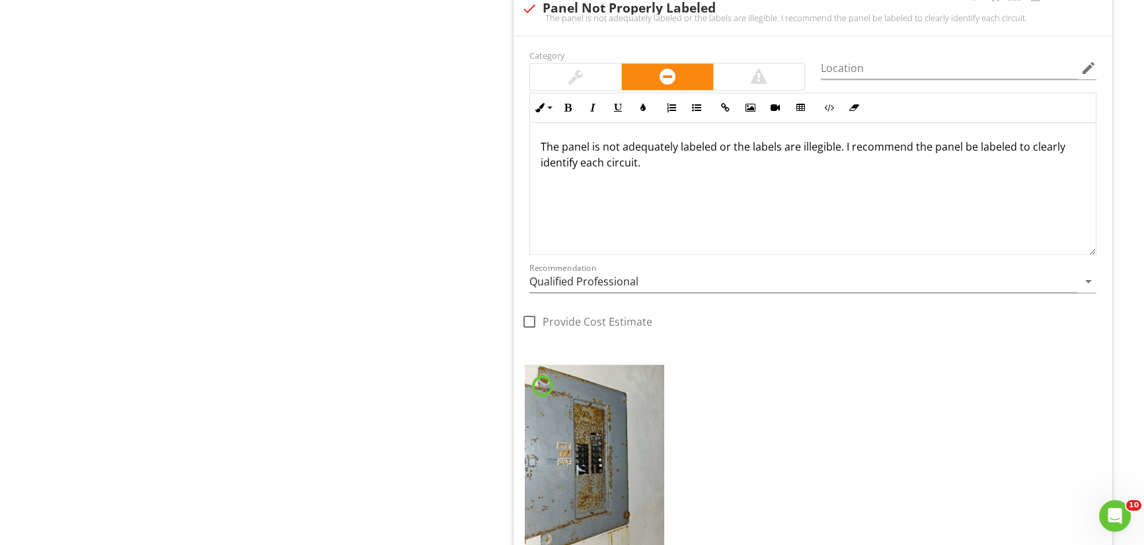
scroll to position [4393, 0]
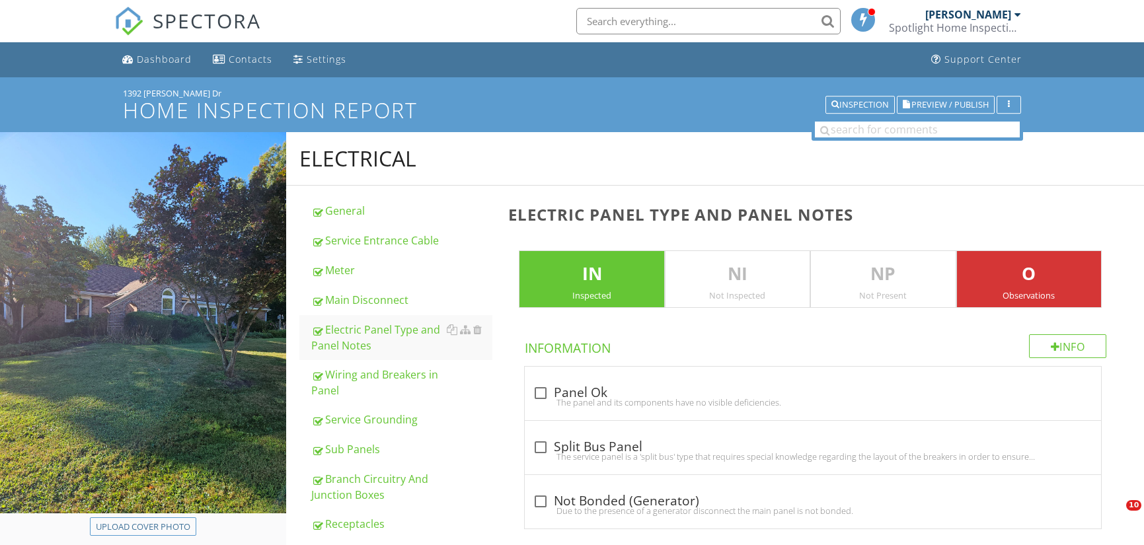
scroll to position [295, 0]
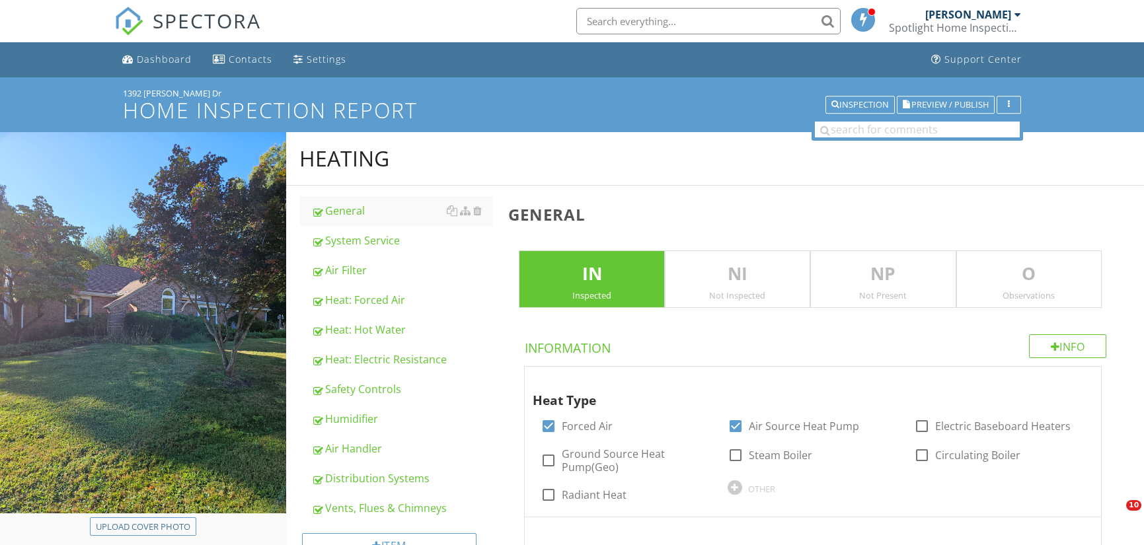
scroll to position [428, 0]
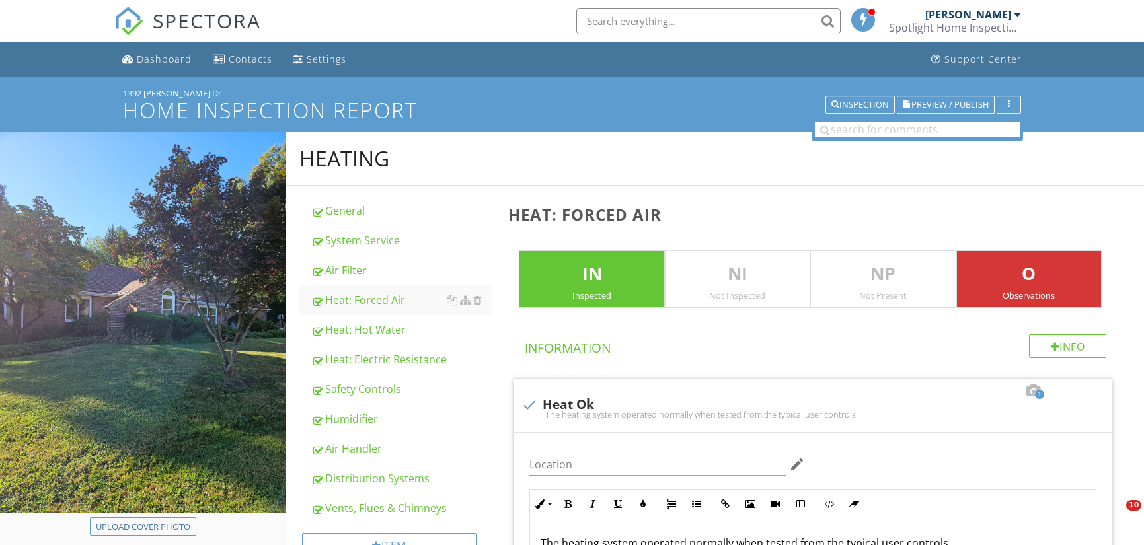
scroll to position [1279, 0]
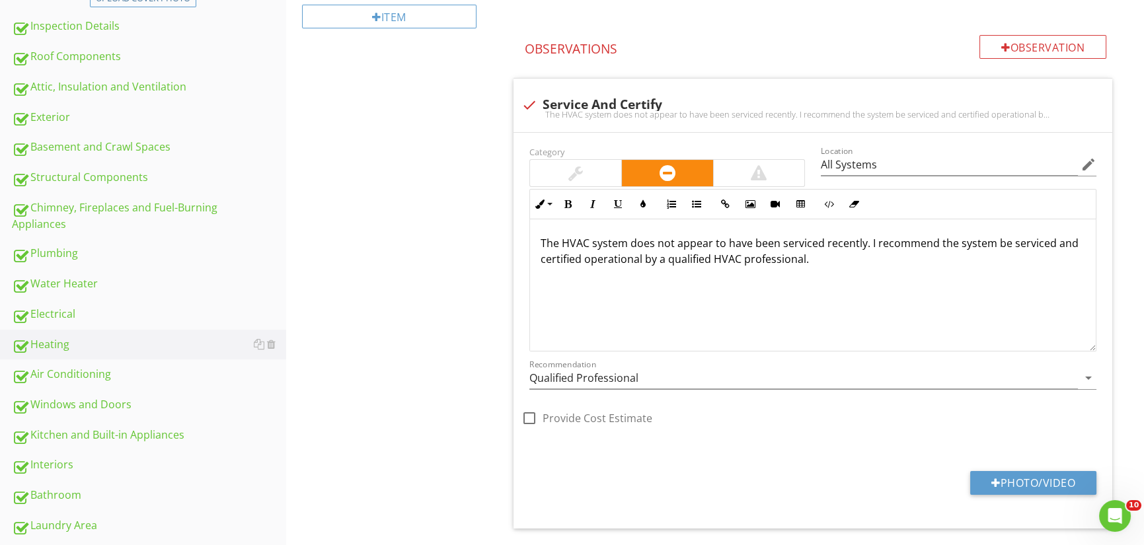
scroll to position [529, 0]
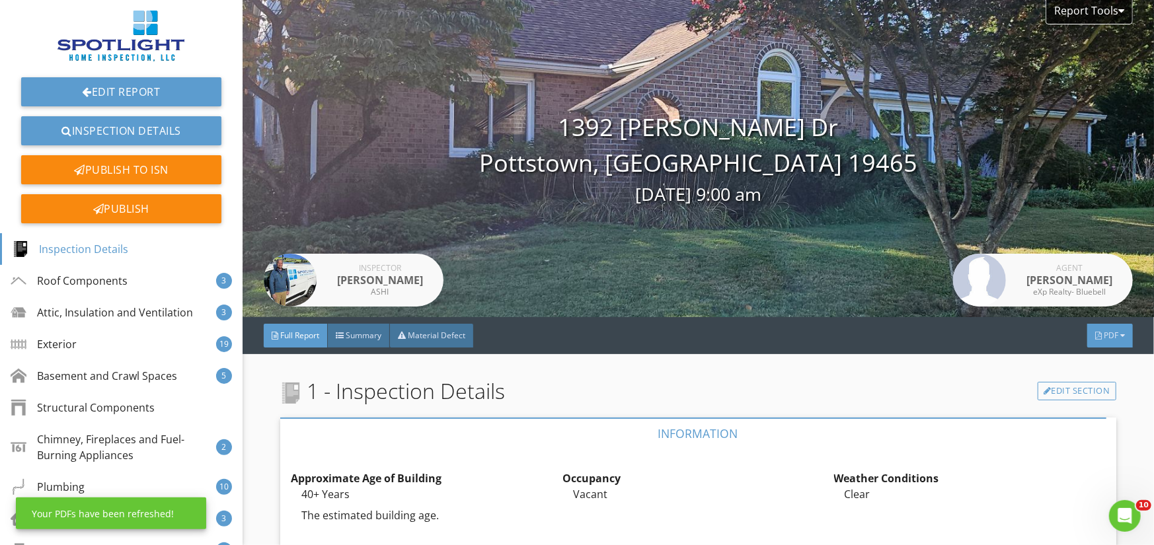
click at [1106, 332] on span "PDF" at bounding box center [1111, 335] width 15 height 11
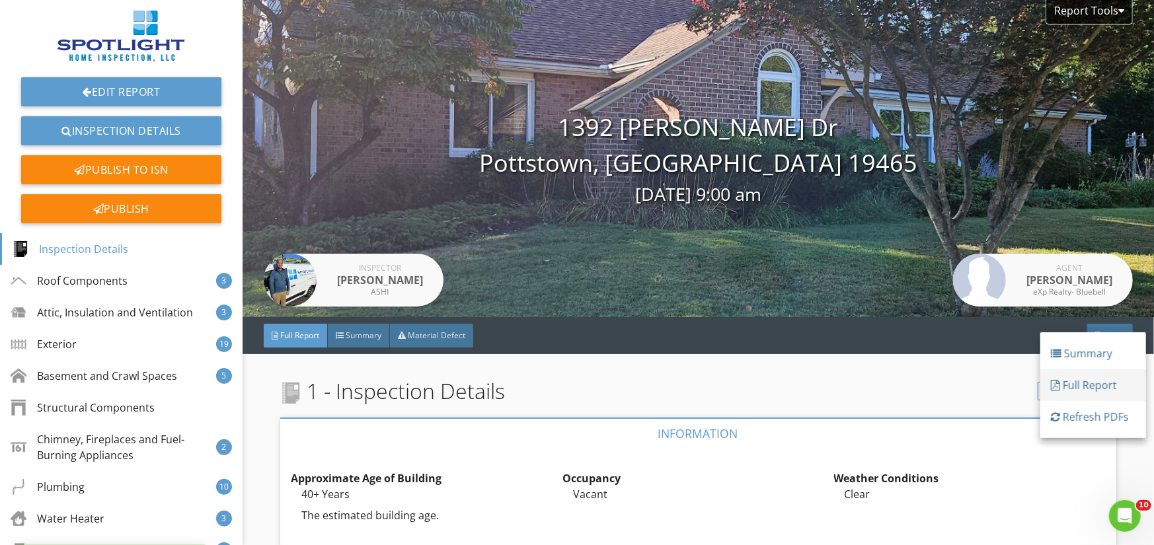
click at [1096, 379] on div "Full Report" at bounding box center [1093, 385] width 85 height 16
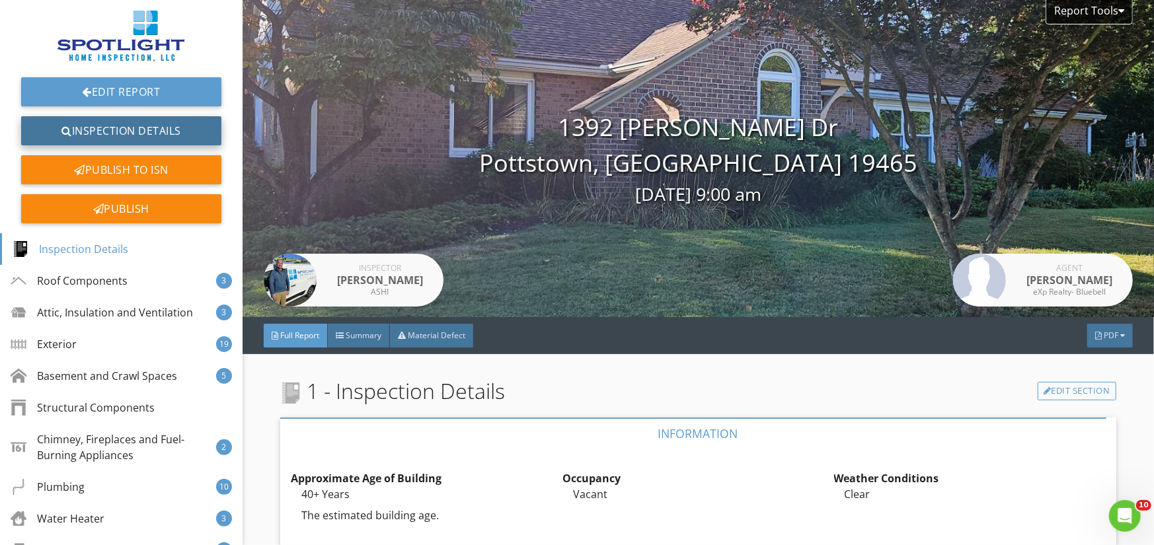
click at [113, 125] on link "Inspection Details" at bounding box center [121, 130] width 200 height 29
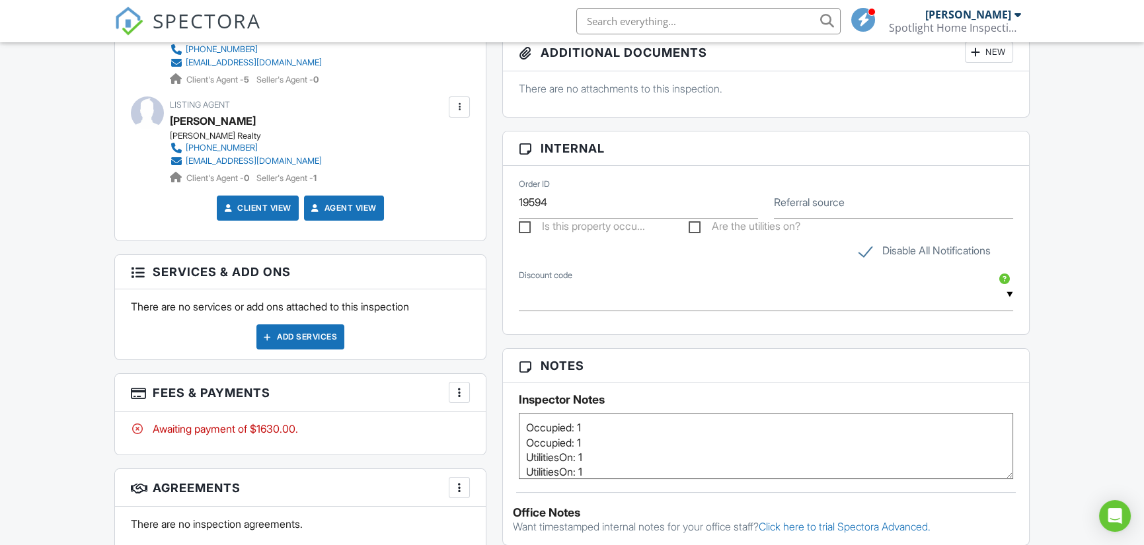
click at [303, 328] on div "Add Services" at bounding box center [300, 336] width 88 height 25
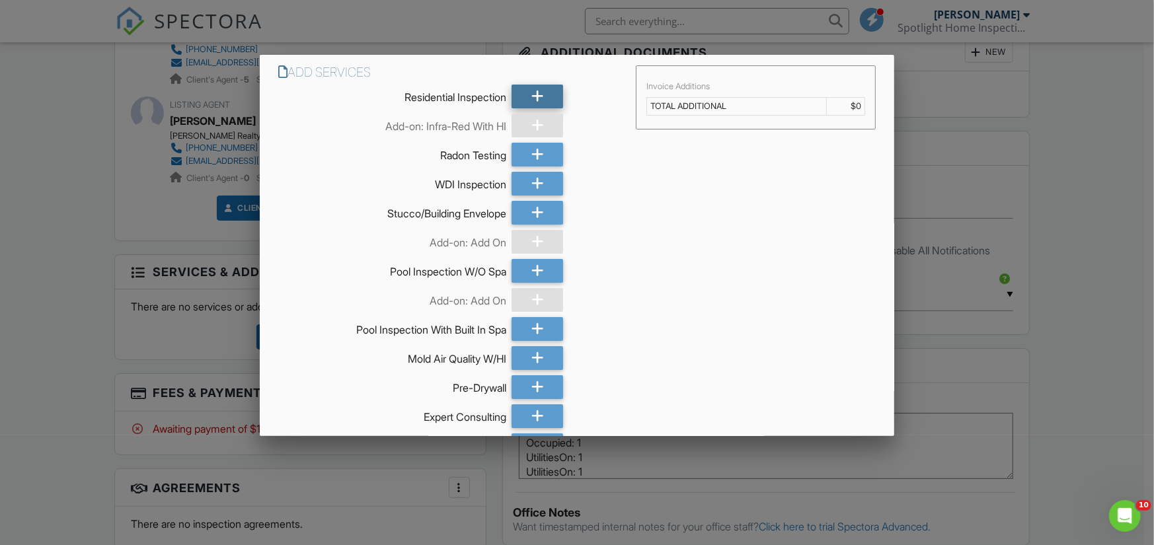
click at [532, 92] on icon at bounding box center [537, 97] width 13 height 24
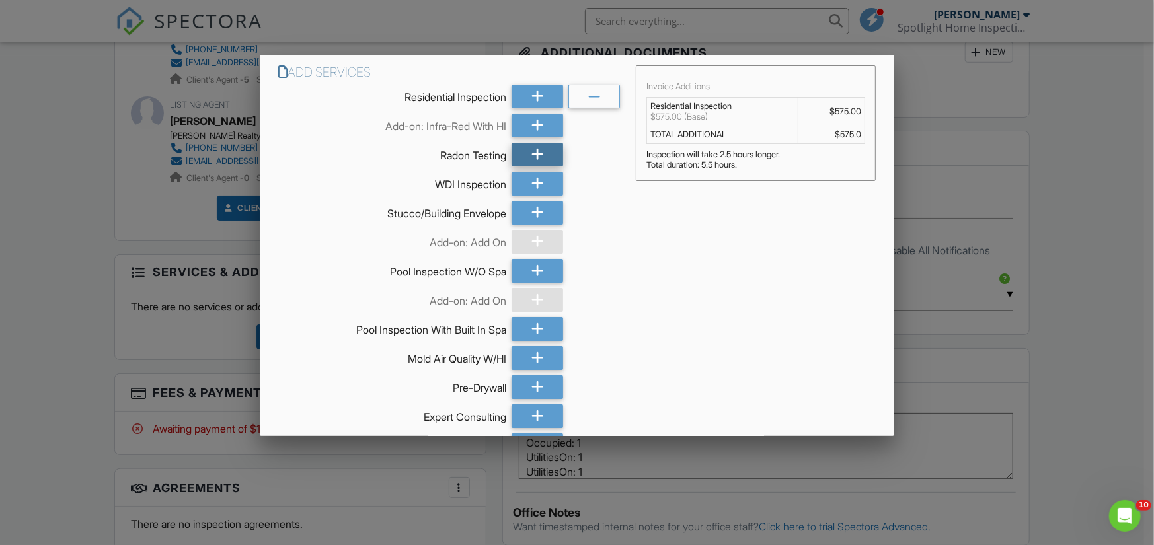
click at [541, 151] on div at bounding box center [537, 155] width 52 height 24
click at [553, 186] on div at bounding box center [537, 184] width 52 height 24
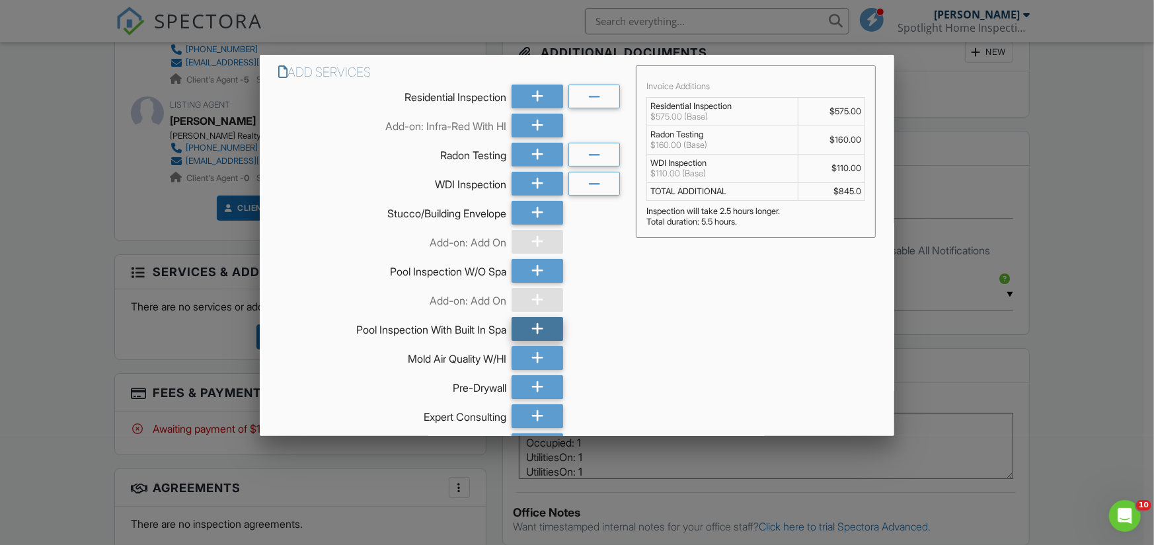
click at [549, 328] on div at bounding box center [537, 329] width 52 height 24
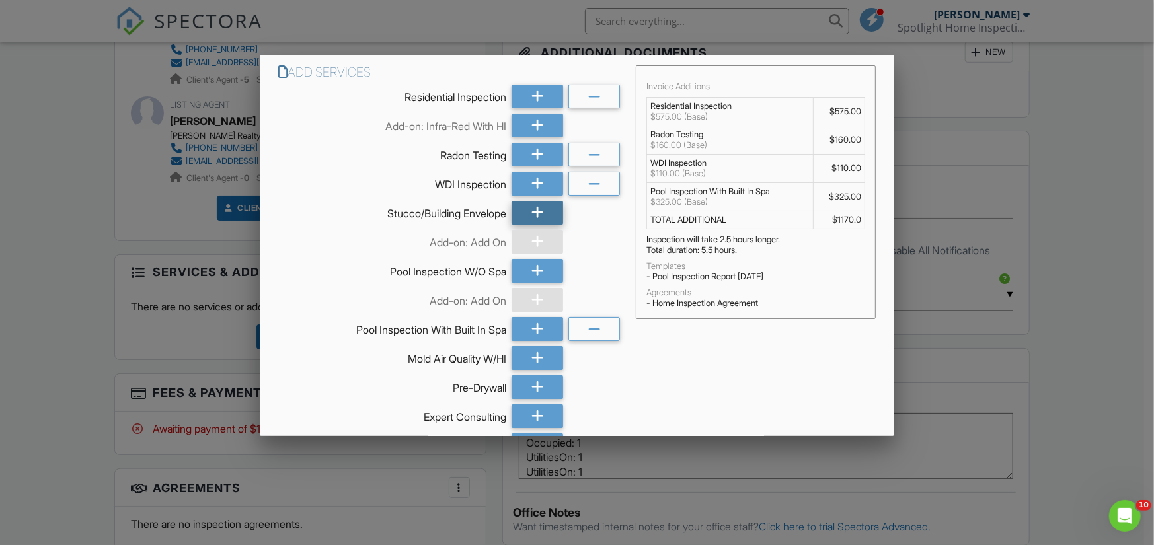
click at [536, 211] on icon at bounding box center [537, 213] width 13 height 24
click at [531, 235] on icon at bounding box center [537, 242] width 13 height 24
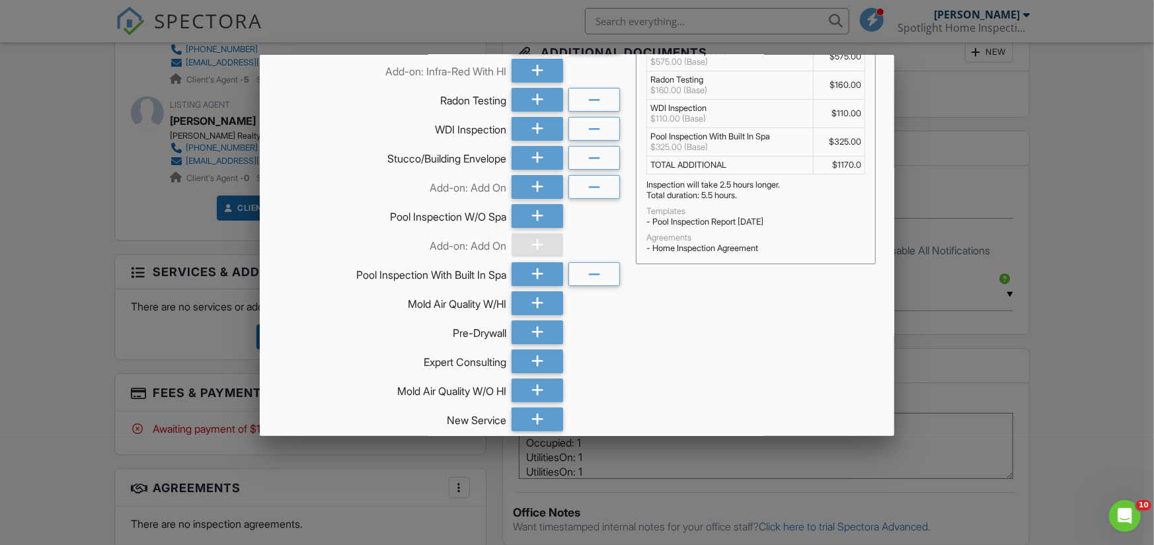
scroll to position [135, 0]
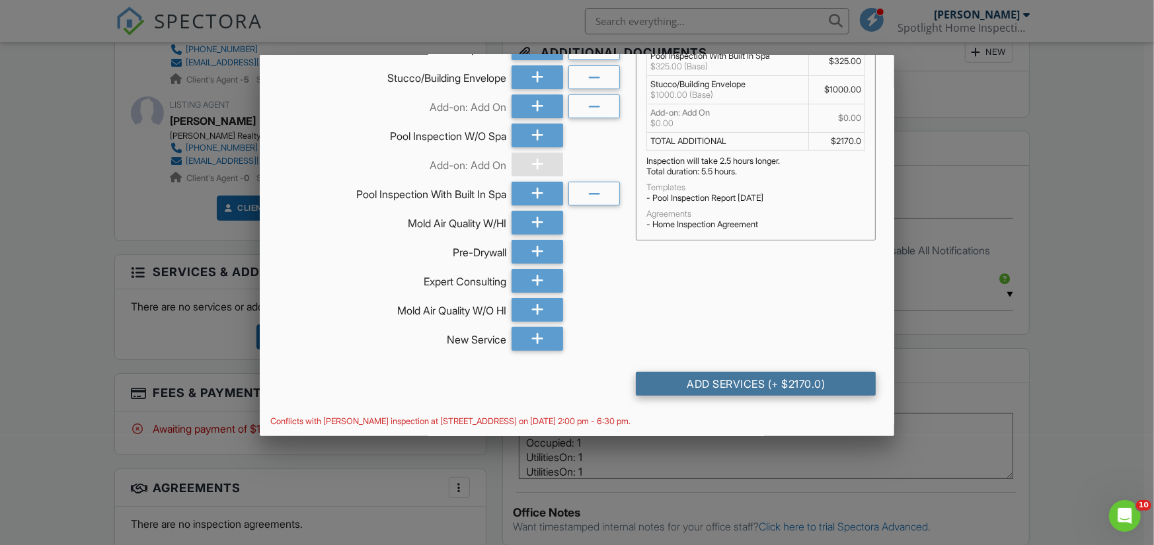
click at [821, 381] on div "Add Services (+ $2170.0)" at bounding box center [756, 384] width 240 height 24
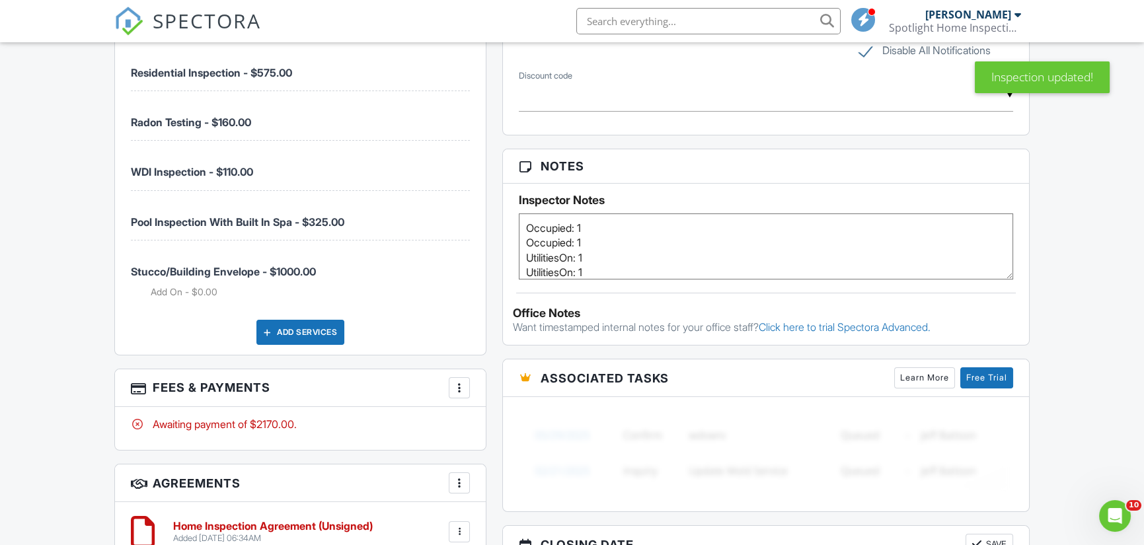
click at [462, 385] on div at bounding box center [459, 387] width 13 height 13
click at [566, 429] on li "Edit Fees & Payments" at bounding box center [526, 428] width 138 height 33
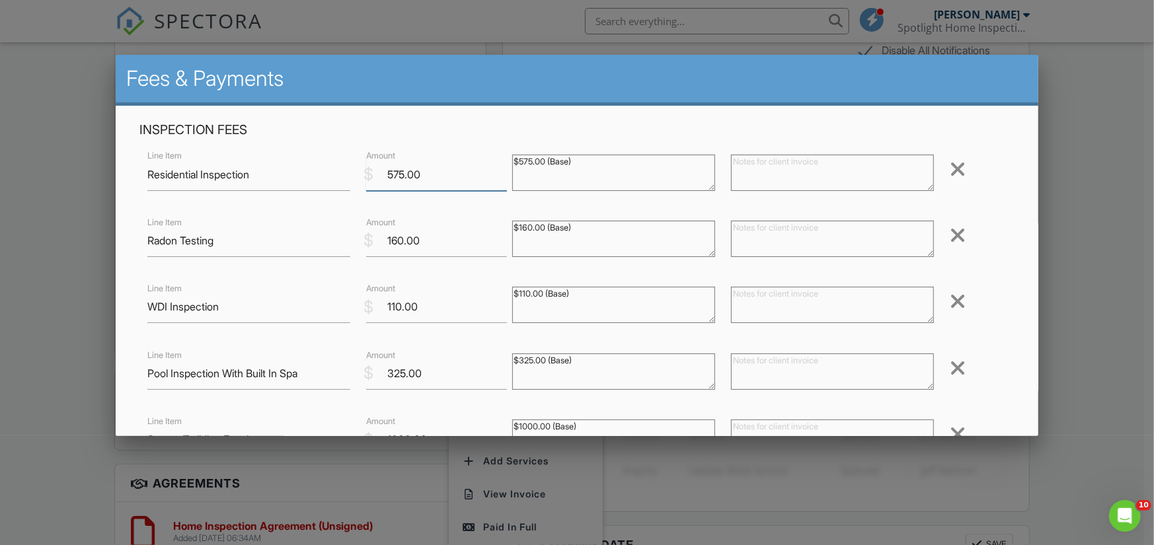
click at [396, 172] on input "575.00" at bounding box center [436, 175] width 141 height 32
type input "585.00"
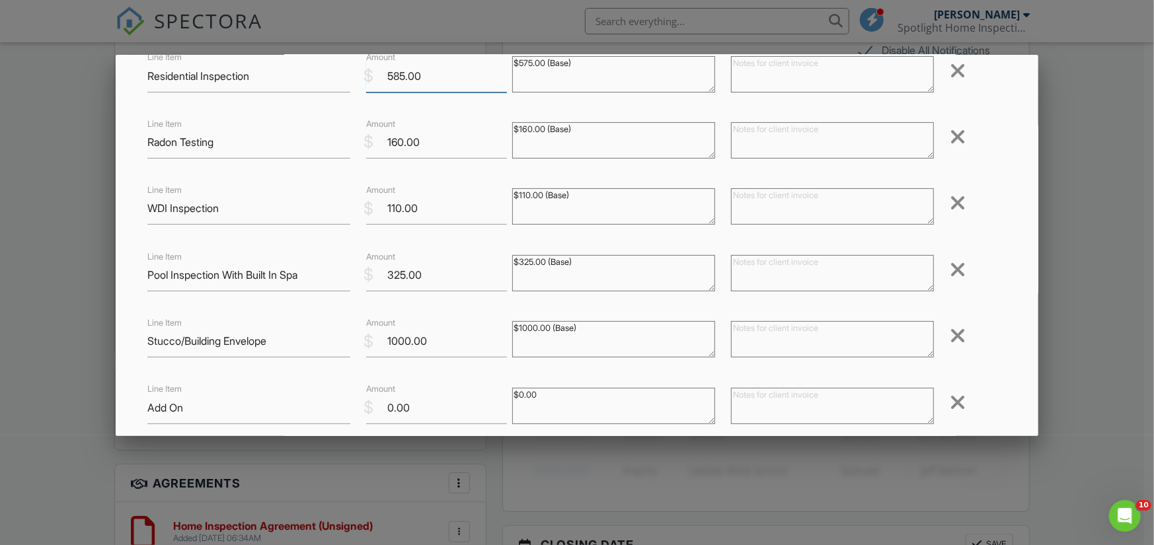
scroll to position [132, 0]
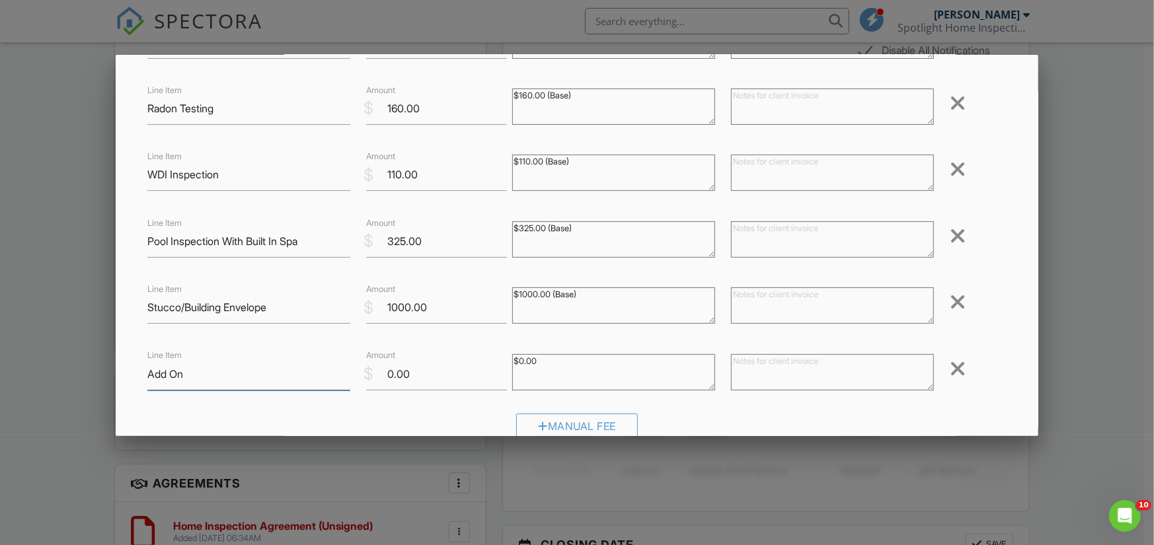
drag, startPoint x: 205, startPoint y: 377, endPoint x: 101, endPoint y: 377, distance: 103.8
paste input "Well Flow & Depth:$375.00"
type input "Well Flow & Depth:$375.00"
click at [389, 375] on input "0.00" at bounding box center [436, 374] width 141 height 32
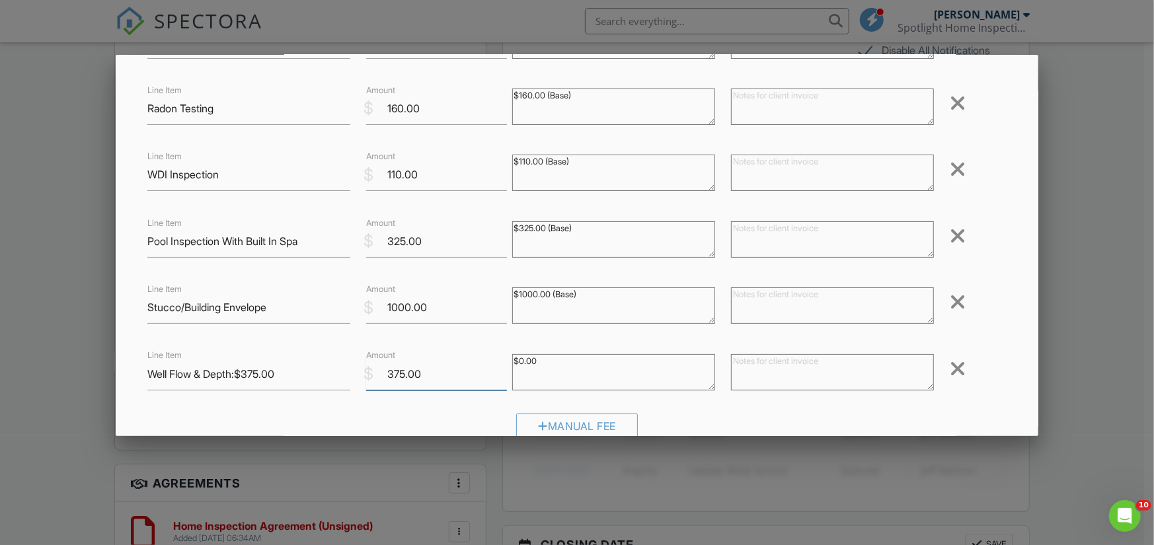
type input "375.00"
drag, startPoint x: 236, startPoint y: 376, endPoint x: 319, endPoint y: 375, distance: 82.6
click at [319, 375] on input "Well Flow & Depth:$375.00" at bounding box center [248, 374] width 203 height 32
type input "Well Flow & Depth"
click at [403, 243] on input "325.00" at bounding box center [436, 241] width 141 height 32
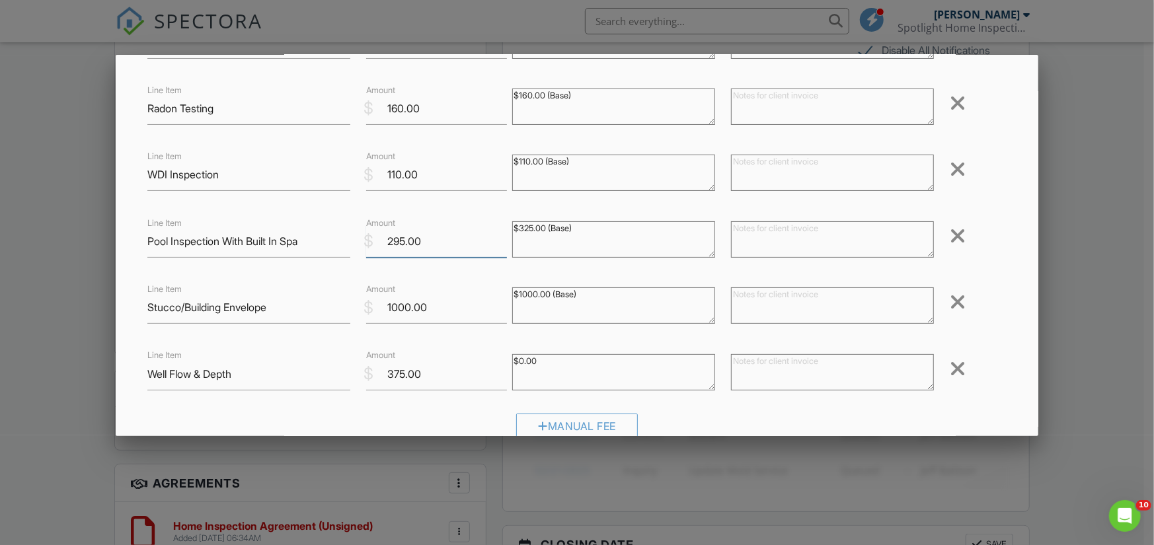
type input "295.00"
drag, startPoint x: 296, startPoint y: 310, endPoint x: 59, endPoint y: 300, distance: 237.5
paste input "Well - Bacteria:$80.00"
type input "Well - Bacteria:$80.00"
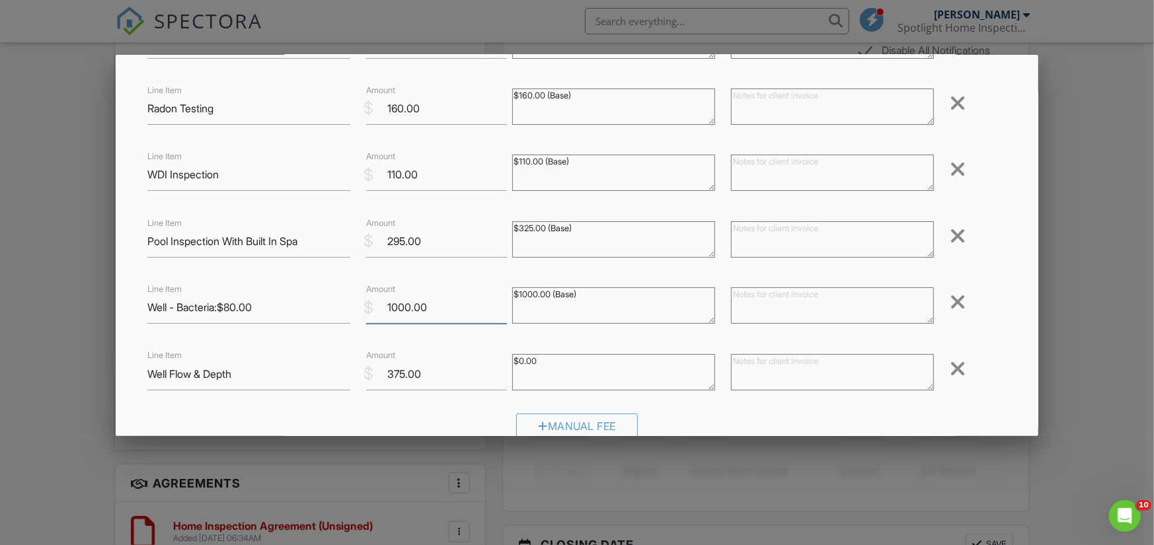
click at [398, 307] on input "1000.00" at bounding box center [436, 307] width 141 height 32
type input "80.00"
drag, startPoint x: 218, startPoint y: 310, endPoint x: 318, endPoint y: 309, distance: 99.8
click at [321, 309] on input "Well - Bacteria:$80.00" at bounding box center [248, 307] width 203 height 32
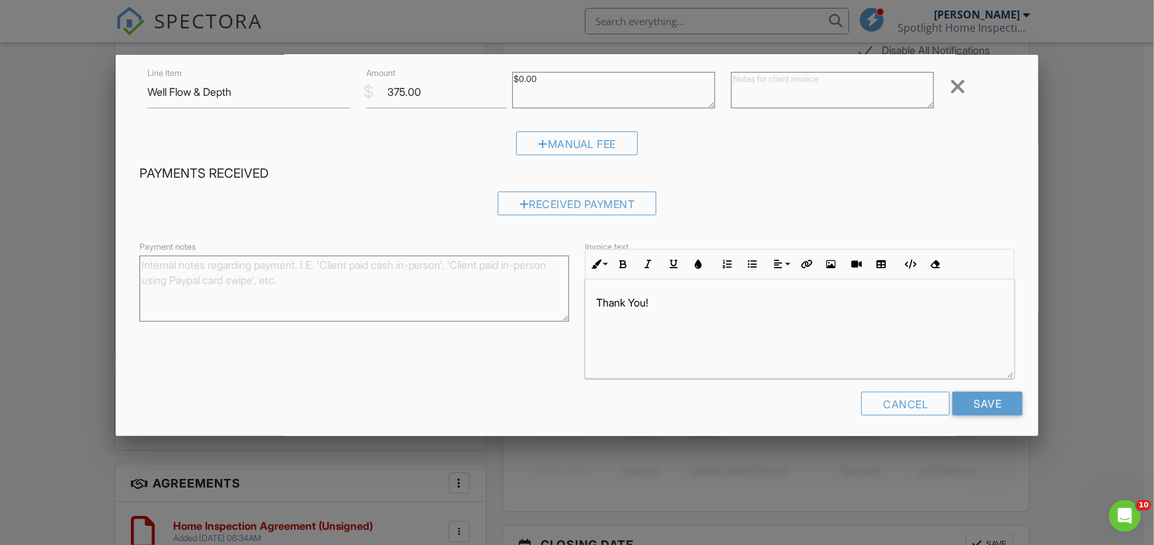
scroll to position [421, 0]
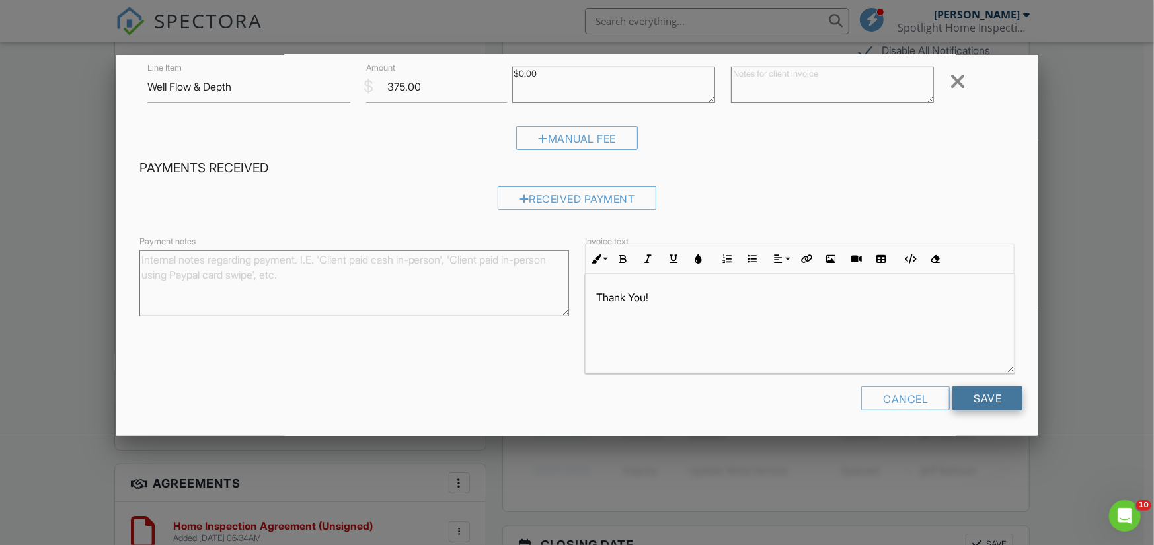
type input "Well - Bacteria"
click at [987, 404] on input "Save" at bounding box center [987, 399] width 70 height 24
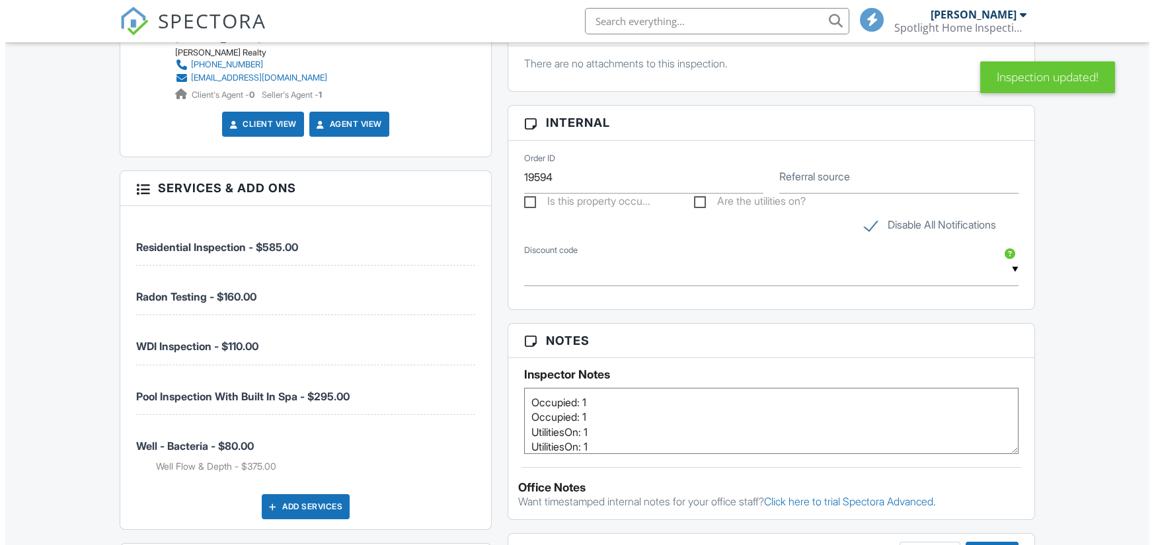
scroll to position [991, 0]
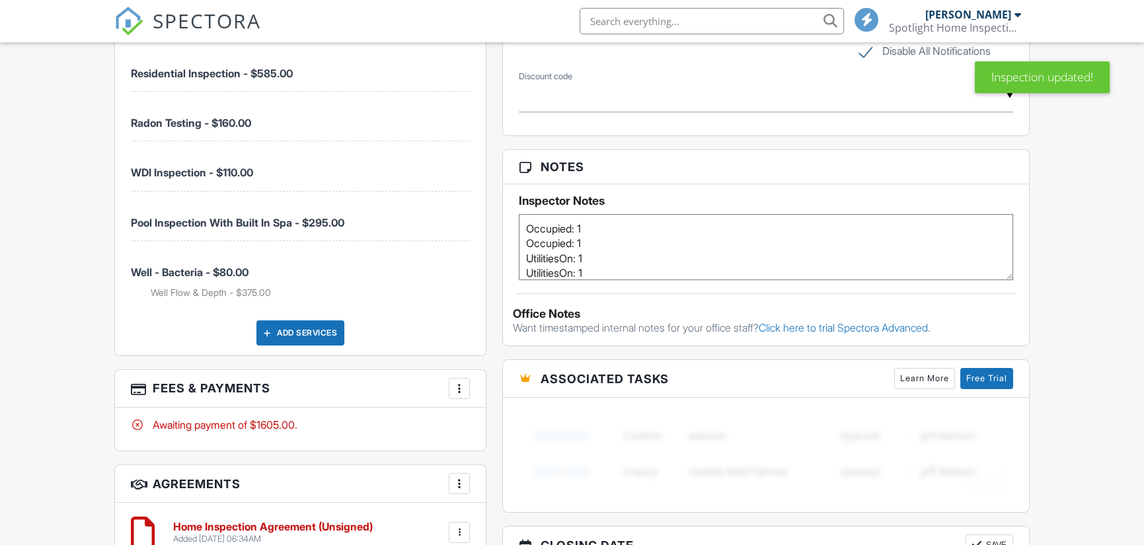
click at [315, 327] on div "Add Services" at bounding box center [300, 333] width 88 height 25
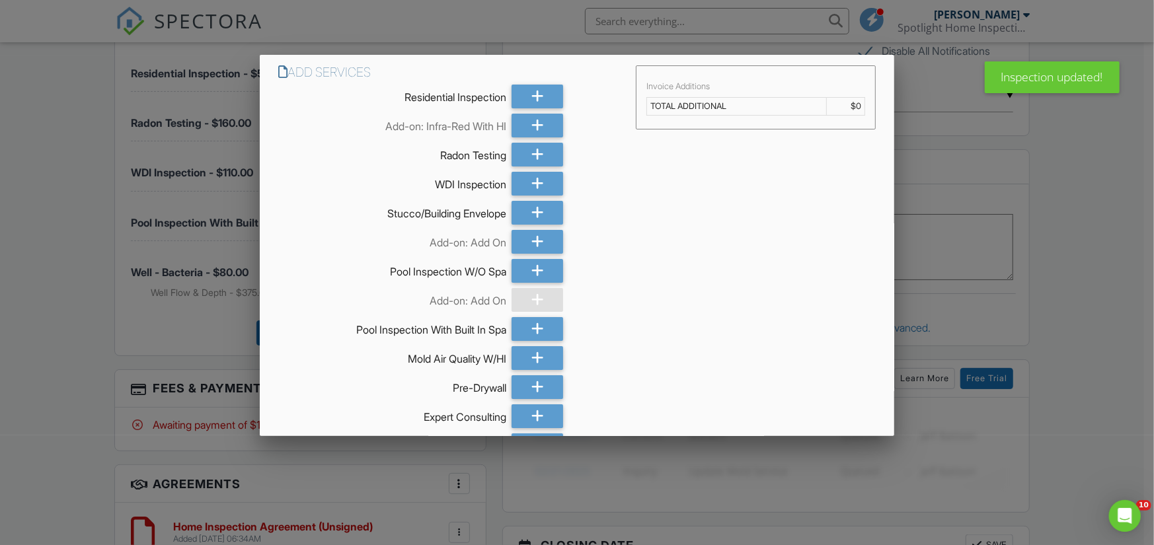
scroll to position [0, 0]
click at [543, 212] on div at bounding box center [537, 213] width 52 height 24
click at [536, 239] on icon at bounding box center [537, 242] width 13 height 24
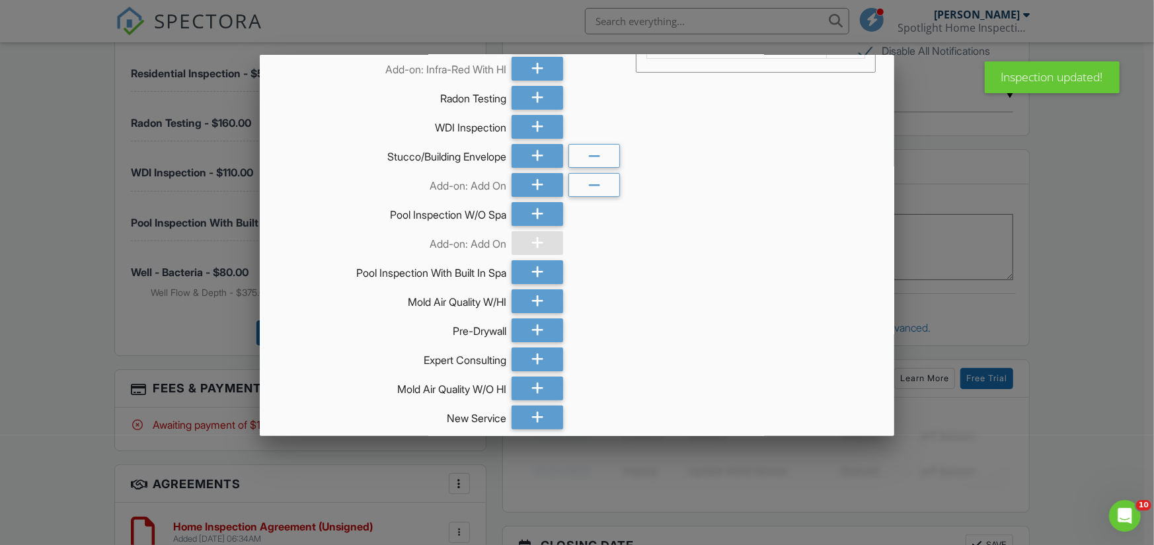
scroll to position [114, 0]
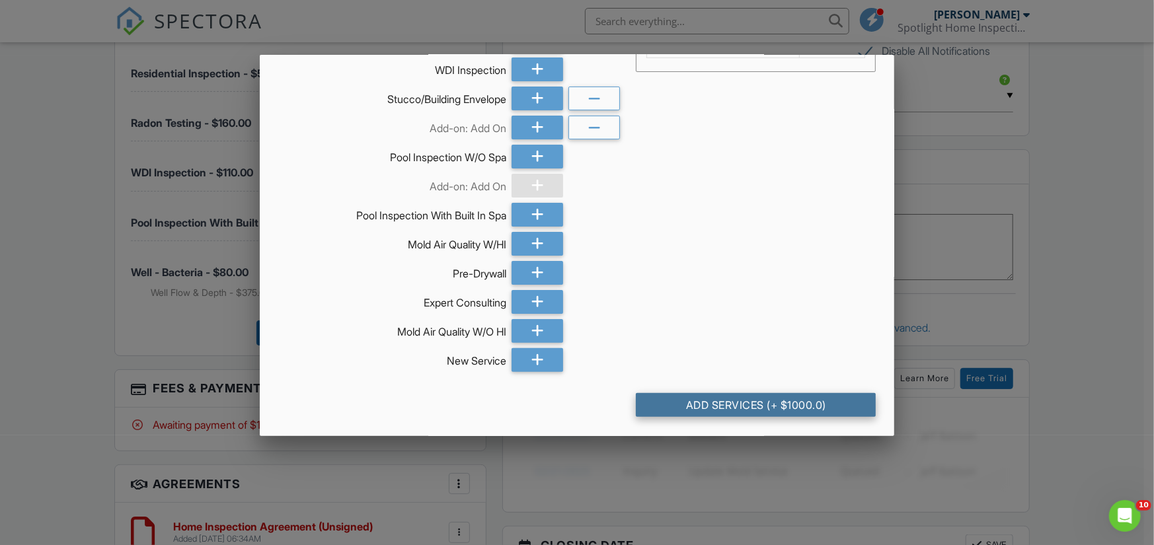
click at [800, 400] on div "Add Services (+ $1000.0)" at bounding box center [756, 405] width 240 height 24
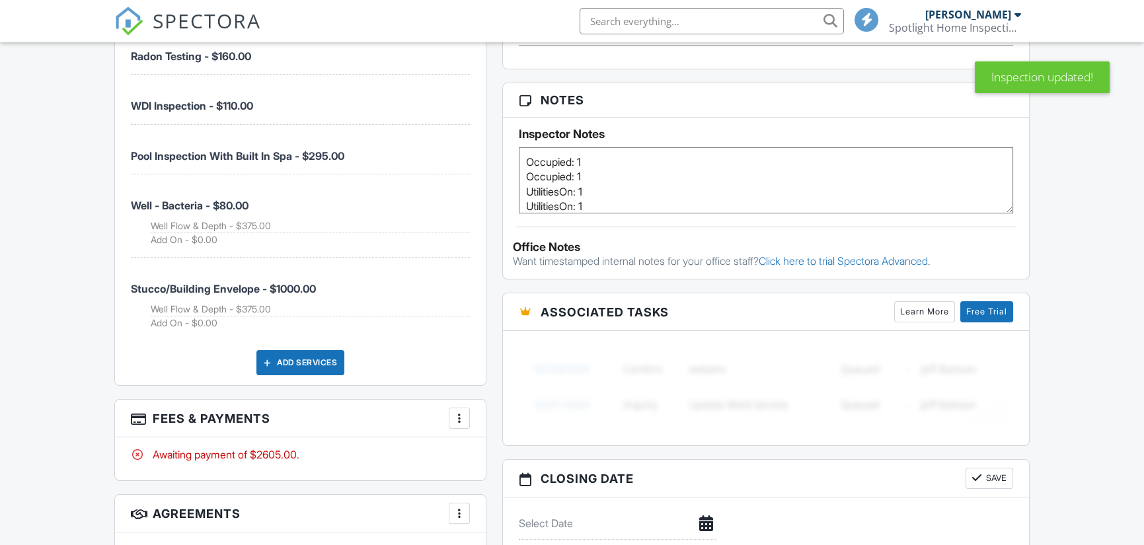
click at [465, 418] on div at bounding box center [459, 418] width 13 height 13
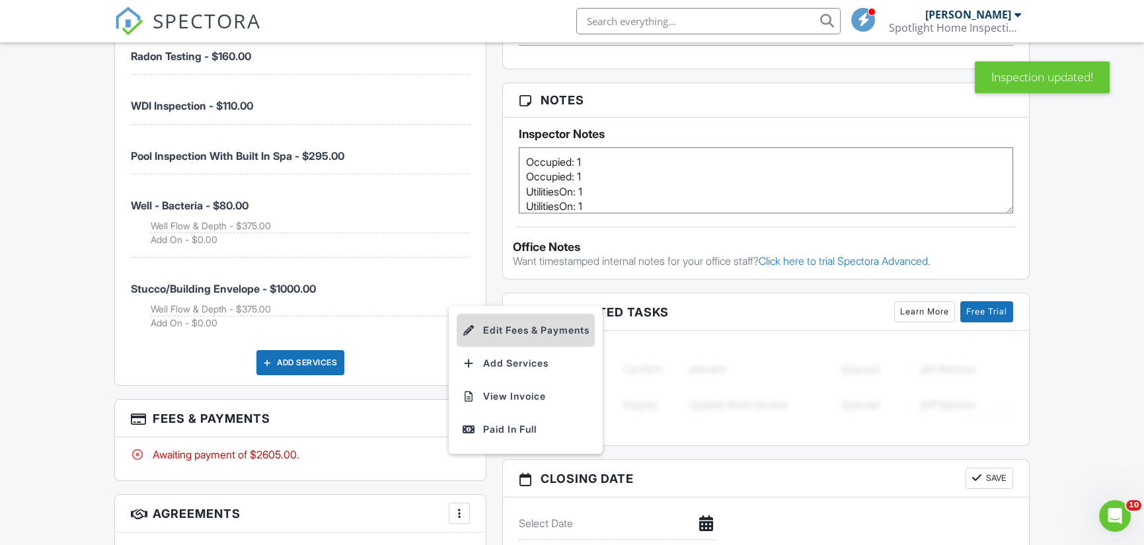
click at [562, 325] on li "Edit Fees & Payments" at bounding box center [526, 330] width 138 height 33
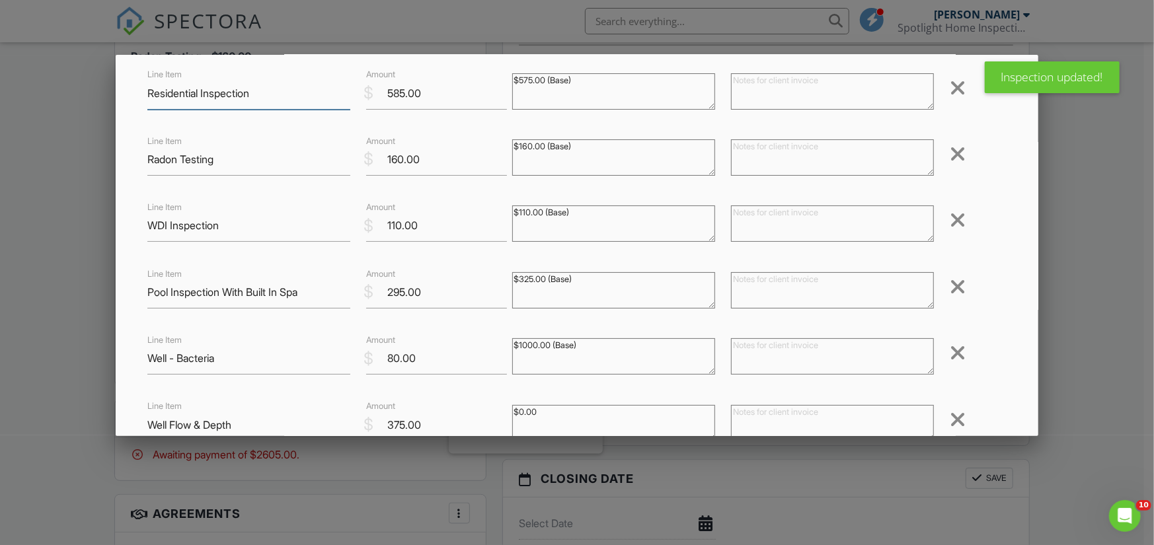
scroll to position [330, 0]
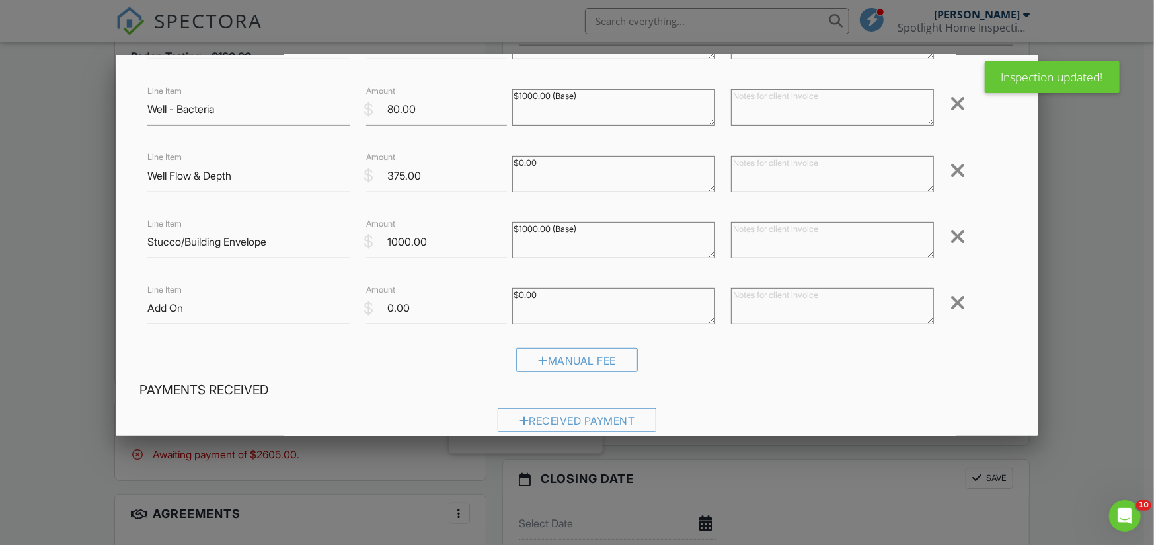
click at [950, 239] on div at bounding box center [958, 236] width 16 height 21
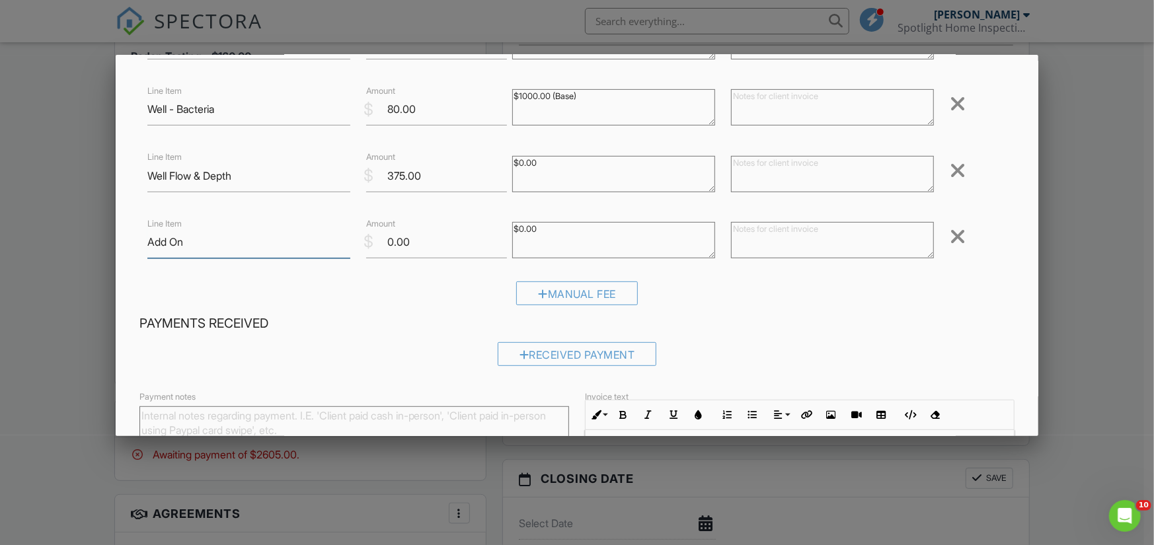
drag, startPoint x: 230, startPoint y: 247, endPoint x: 121, endPoint y: 245, distance: 109.1
click at [121, 245] on div "Inspection Fees Line Item Residential Inspection $ Amount 585.00 $575.00 (Base)…" at bounding box center [577, 183] width 923 height 817
paste input "Garage:$25.00"
type input "Garage:$25.00"
click at [390, 243] on input "0.00" at bounding box center [436, 242] width 141 height 32
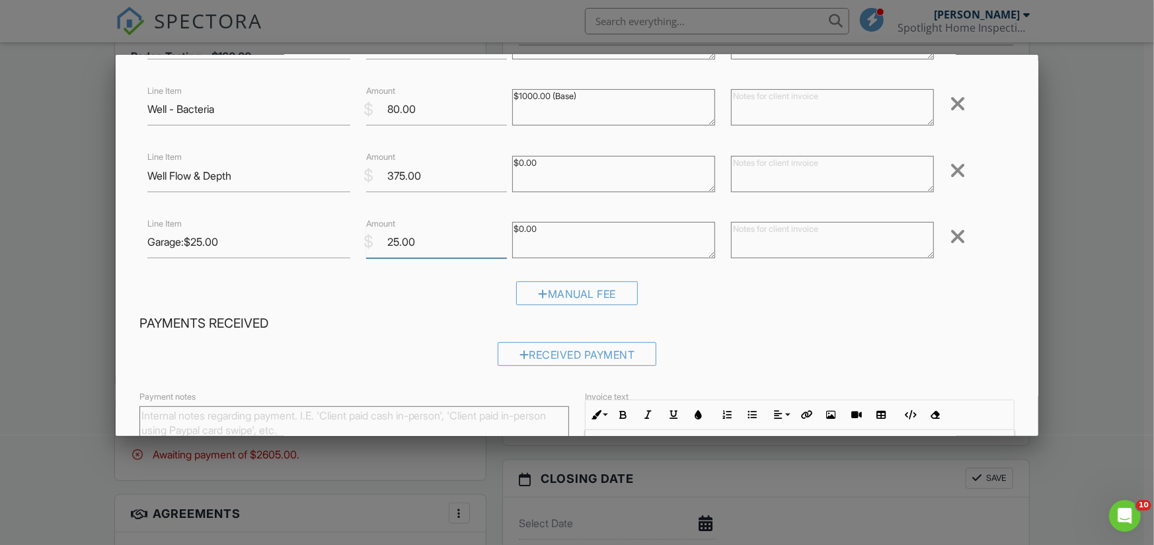
type input "25.00"
drag, startPoint x: 182, startPoint y: 243, endPoint x: 260, endPoint y: 250, distance: 78.3
click at [260, 250] on input "Garage:$25.00" at bounding box center [248, 242] width 203 height 32
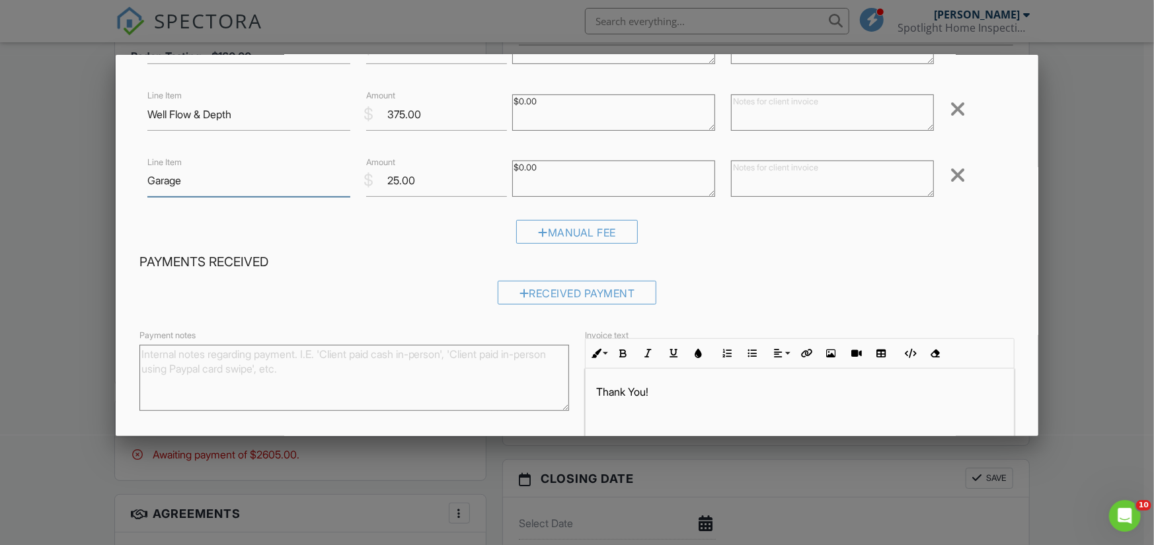
scroll to position [488, 0]
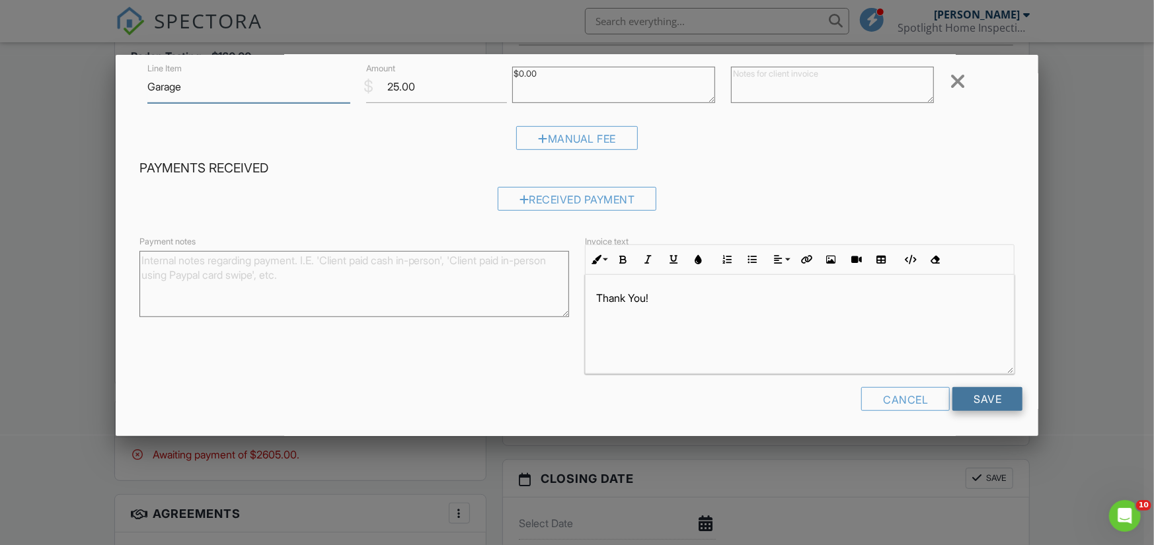
type input "Garage"
click at [1006, 395] on input "Save" at bounding box center [987, 399] width 70 height 24
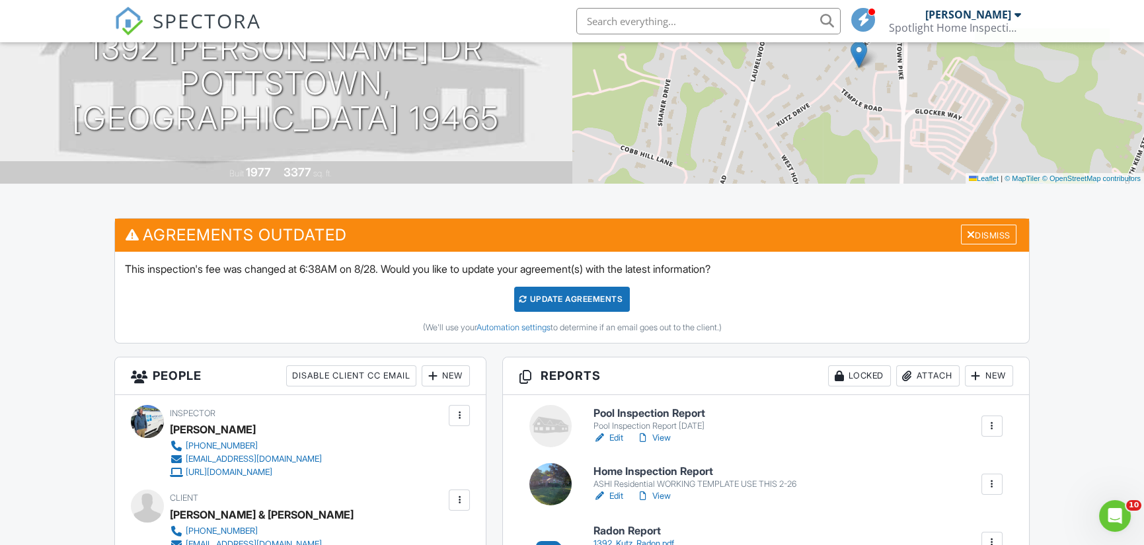
scroll to position [169, 0]
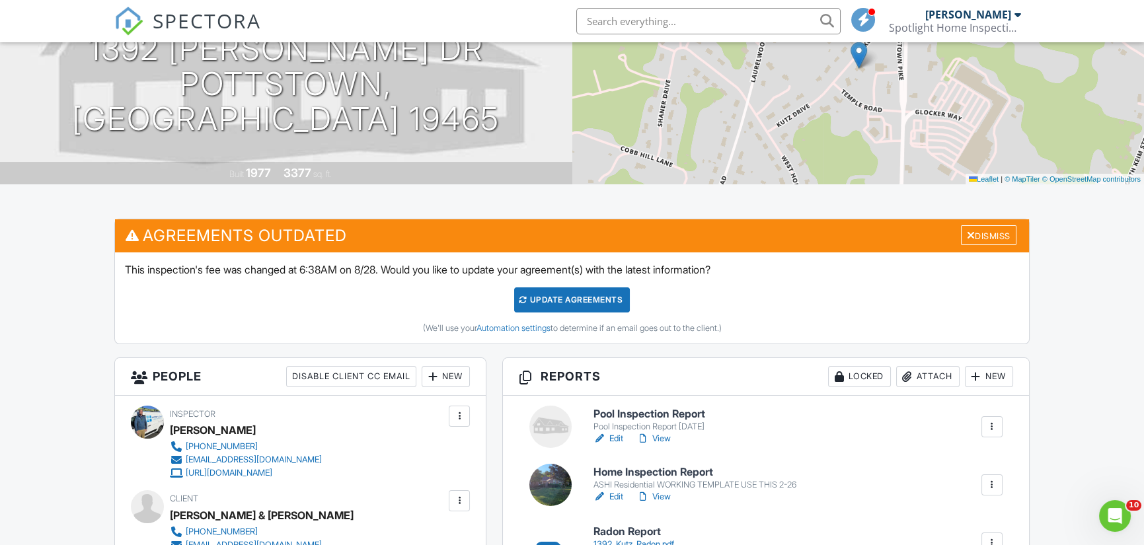
click at [576, 299] on div "Update Agreements" at bounding box center [572, 299] width 116 height 25
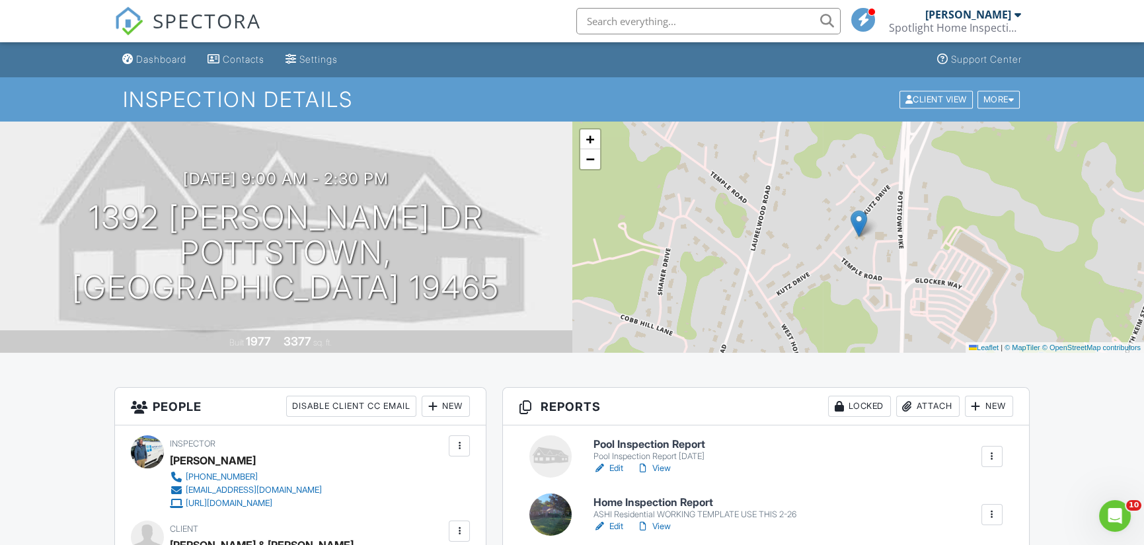
click at [996, 457] on div at bounding box center [991, 456] width 13 height 13
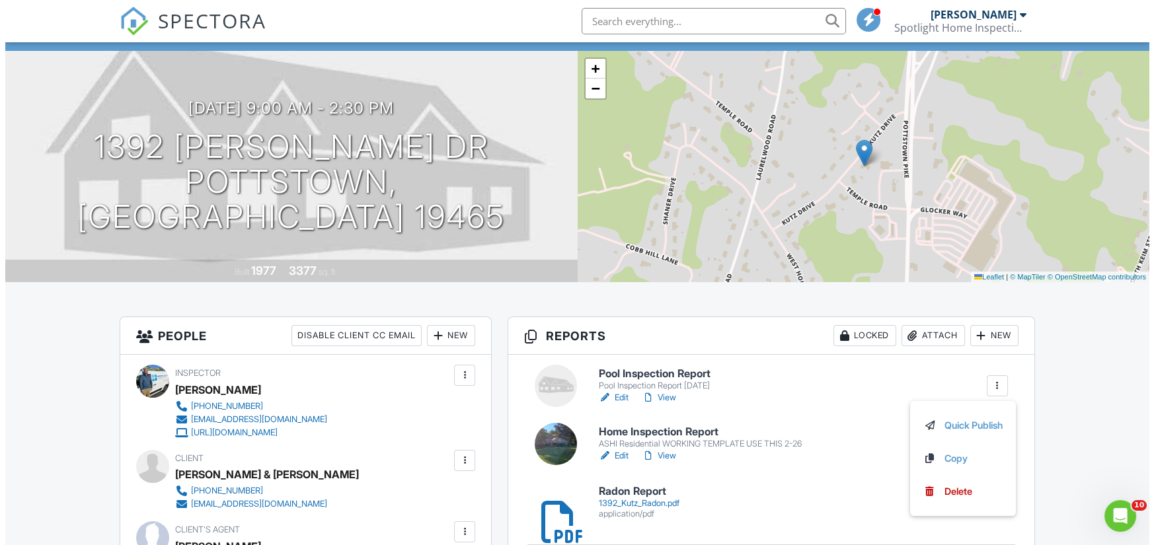
scroll to position [198, 0]
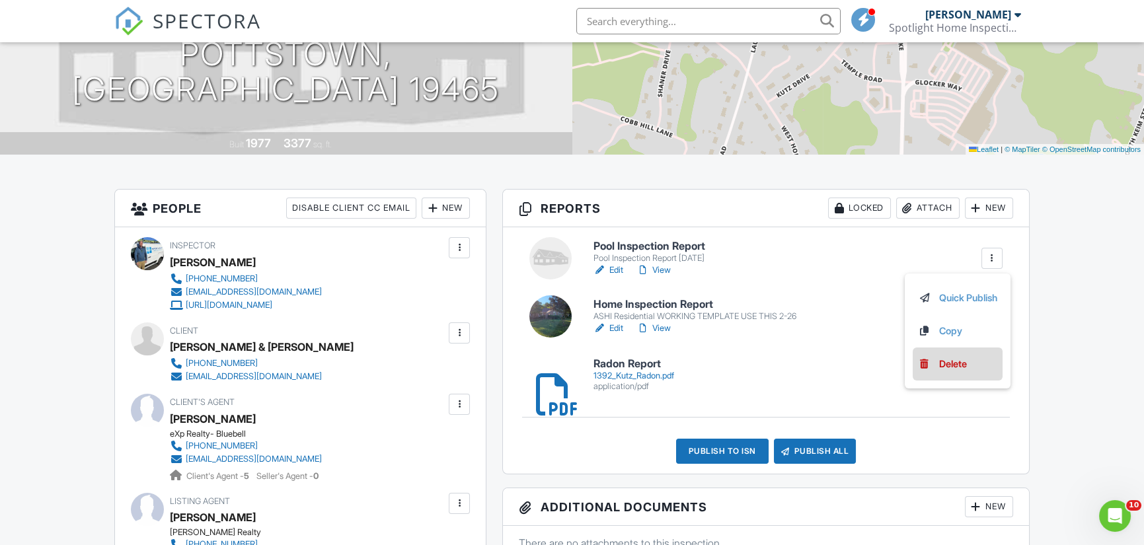
click at [953, 361] on div "Delete" at bounding box center [953, 364] width 28 height 15
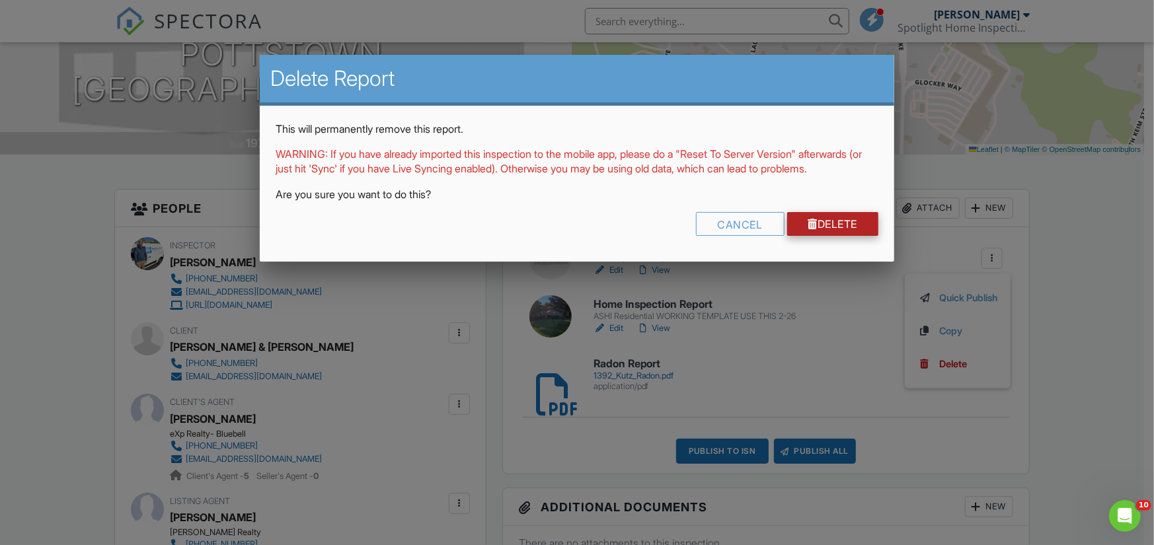
click at [847, 231] on link "Delete" at bounding box center [833, 224] width 92 height 24
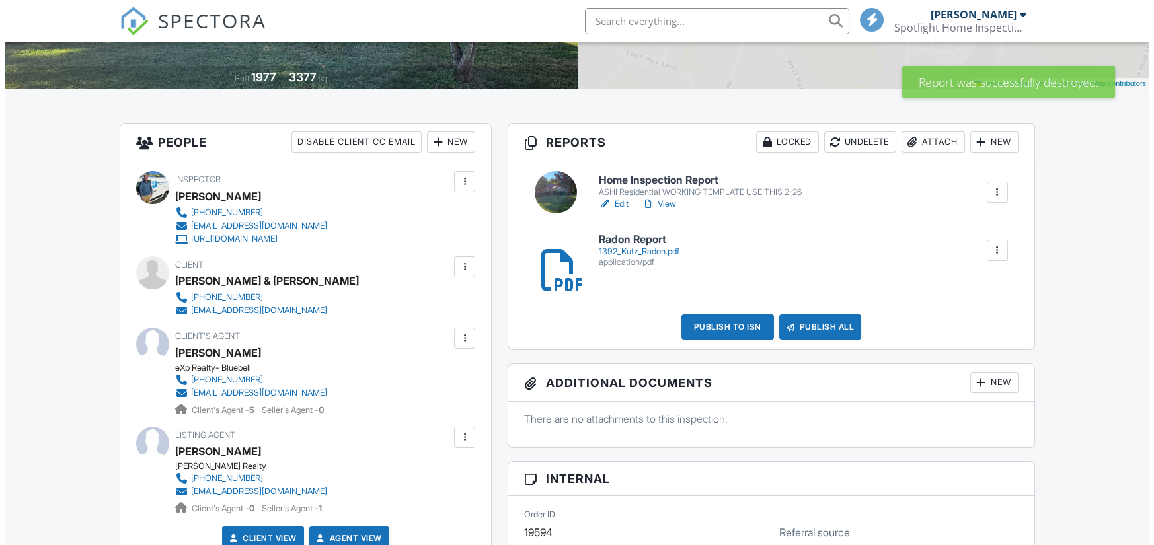
scroll to position [264, 0]
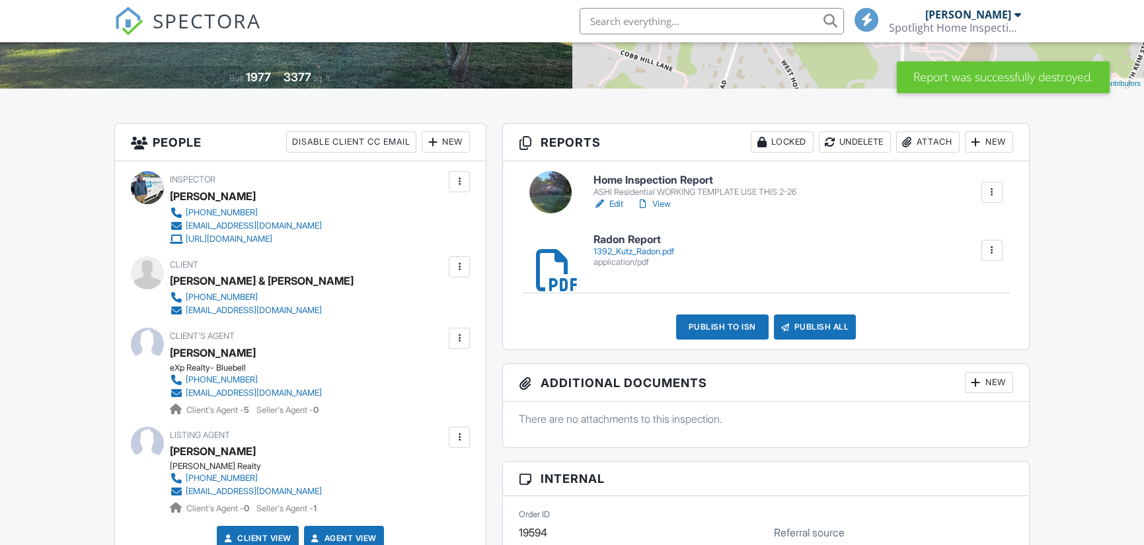
click at [935, 143] on div "Attach" at bounding box center [927, 142] width 63 height 21
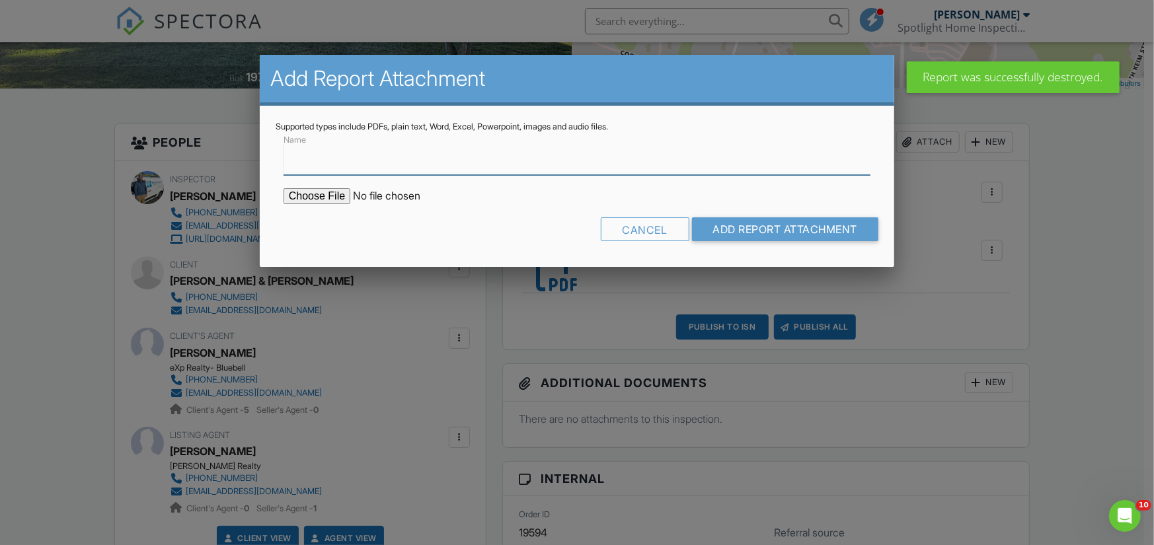
scroll to position [0, 0]
click at [330, 162] on input "Name" at bounding box center [577, 159] width 587 height 32
type input "Termite Report"
click at [319, 190] on input "file" at bounding box center [396, 196] width 225 height 16
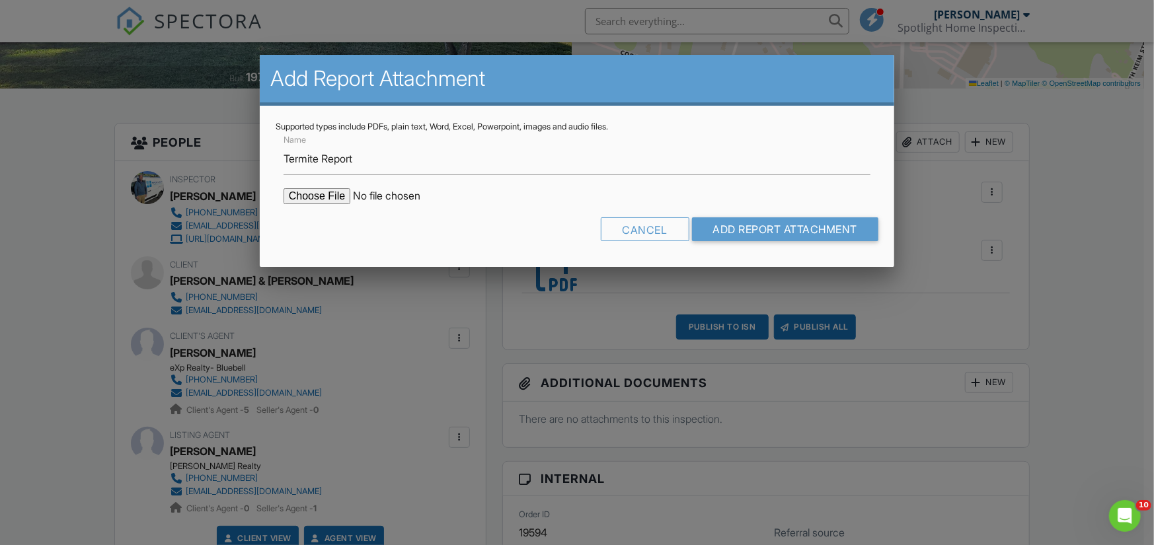
type input "C:\fakepath\WDI Inspection Report no evidence.docx - Google Docs.pdf"
click at [818, 227] on input "Add Report Attachment" at bounding box center [785, 229] width 187 height 24
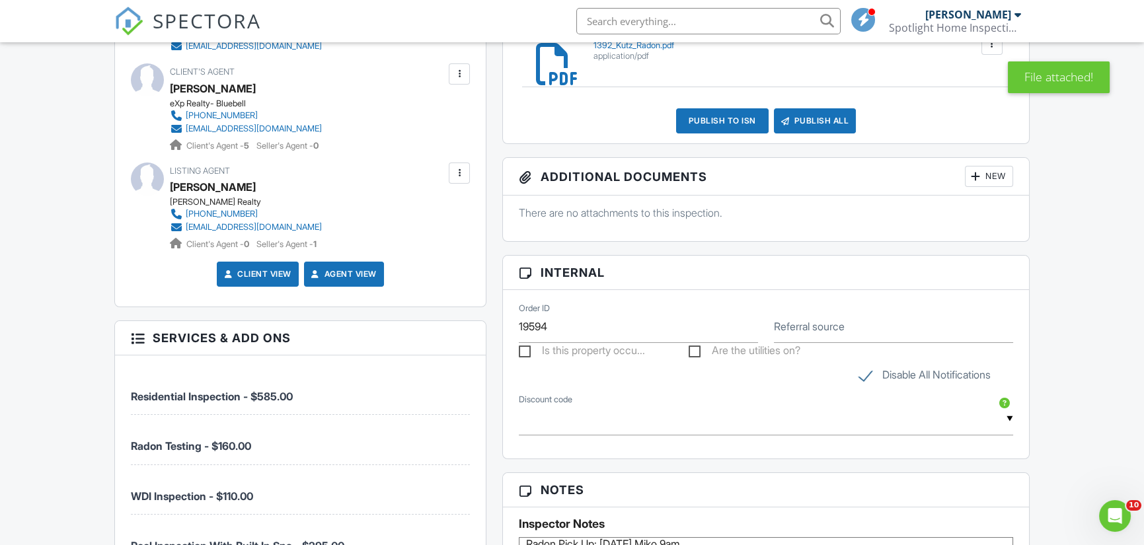
scroll to position [264, 0]
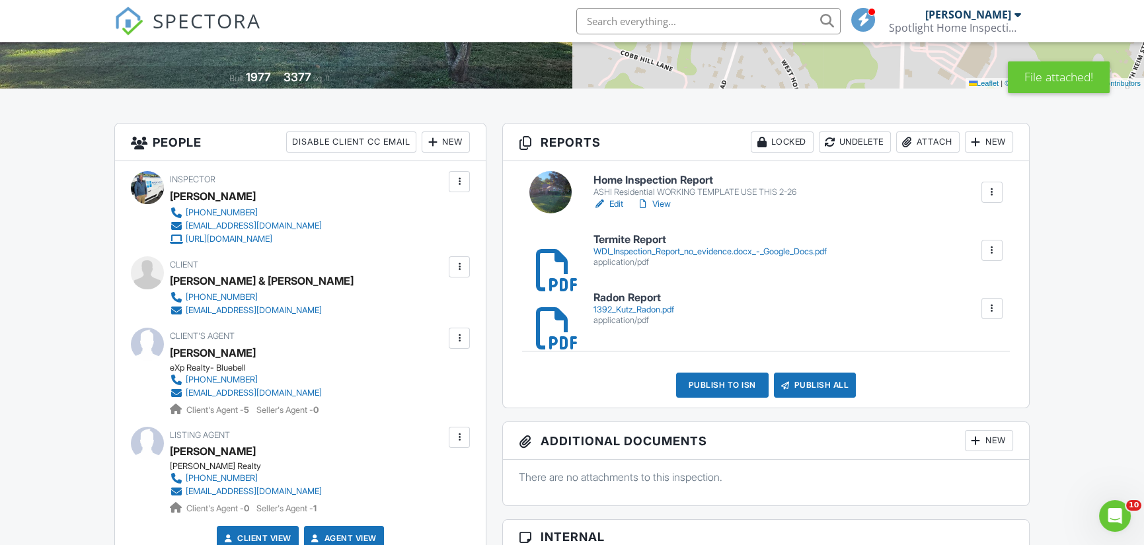
click at [826, 379] on div "Publish All" at bounding box center [815, 385] width 83 height 25
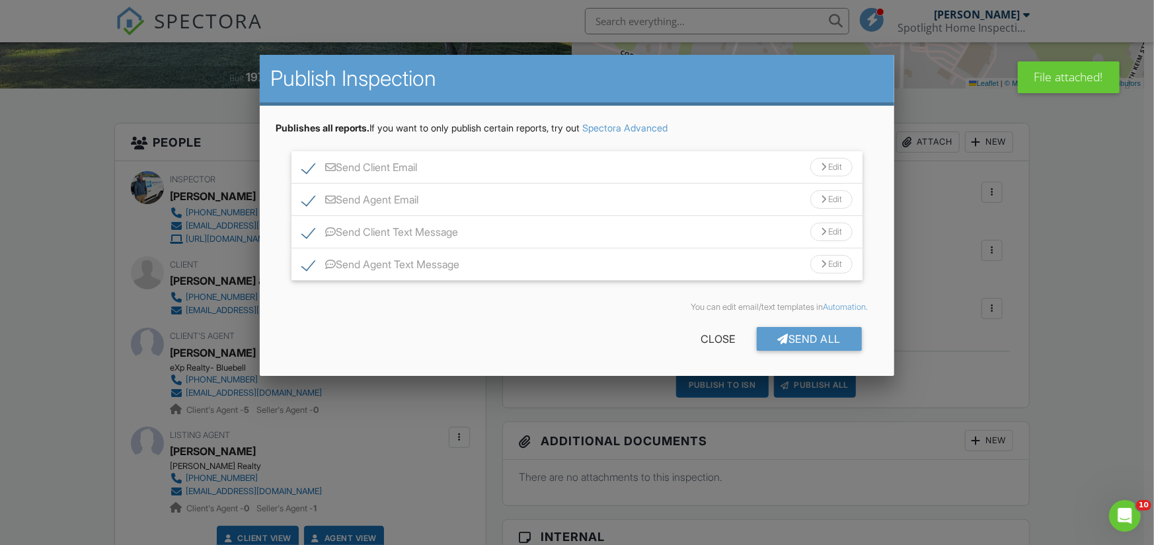
click at [655, 429] on div at bounding box center [577, 274] width 1154 height 681
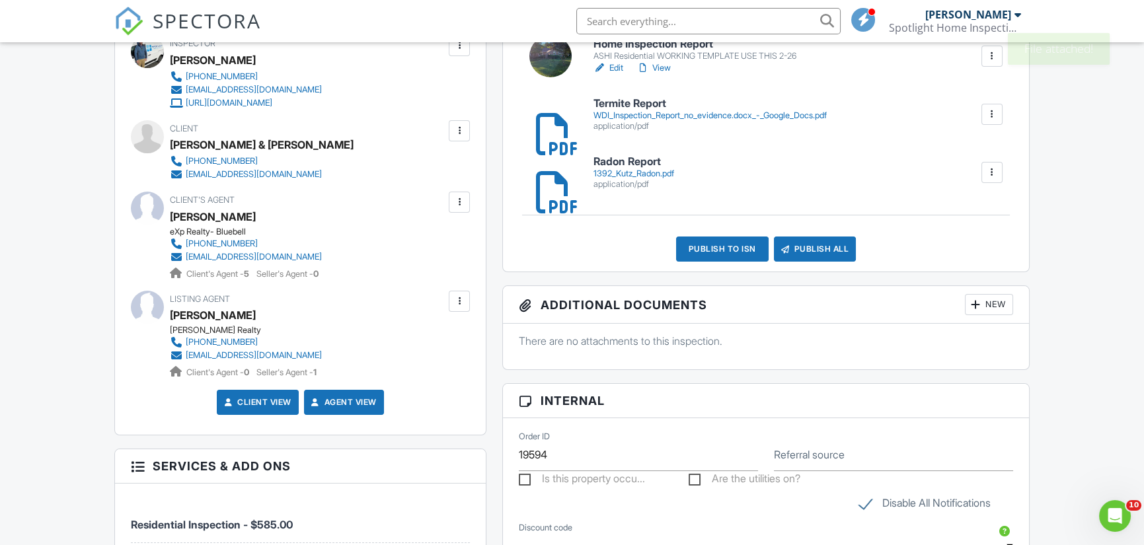
scroll to position [661, 0]
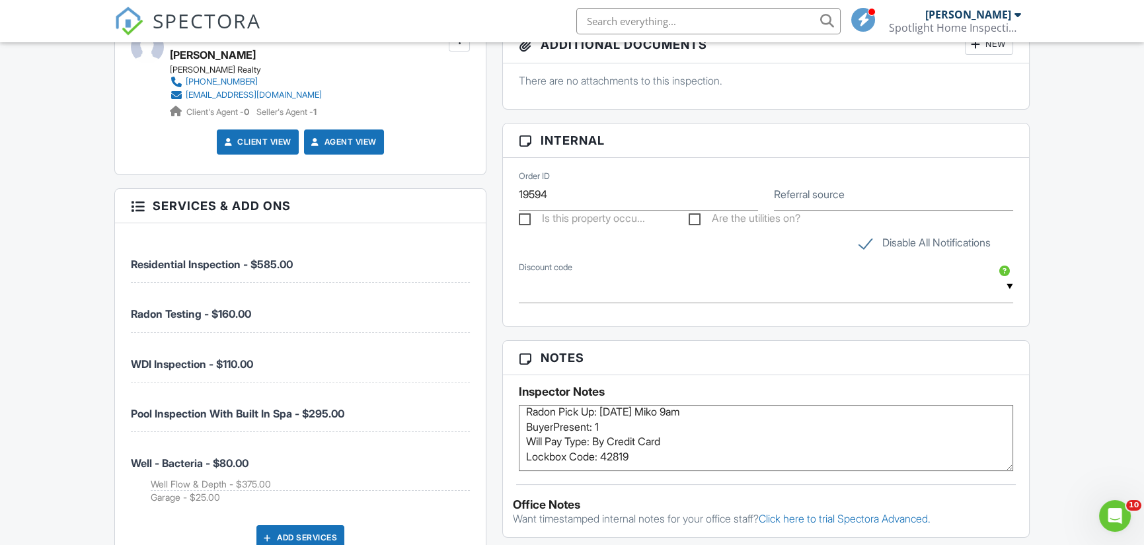
click at [867, 241] on label "Disable All Notifications" at bounding box center [925, 245] width 132 height 17
checkbox input "false"
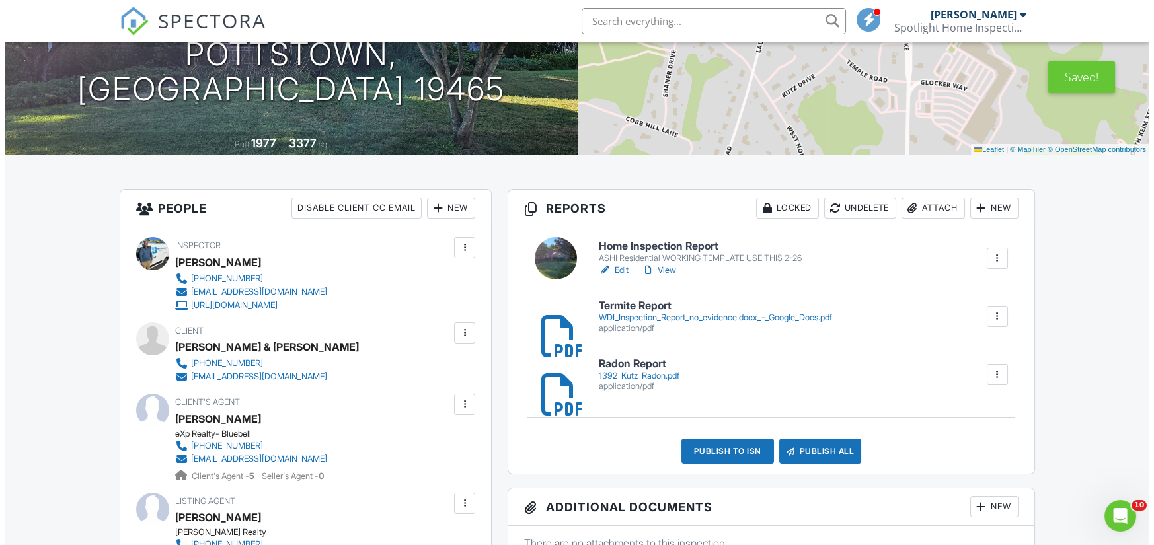
scroll to position [264, 0]
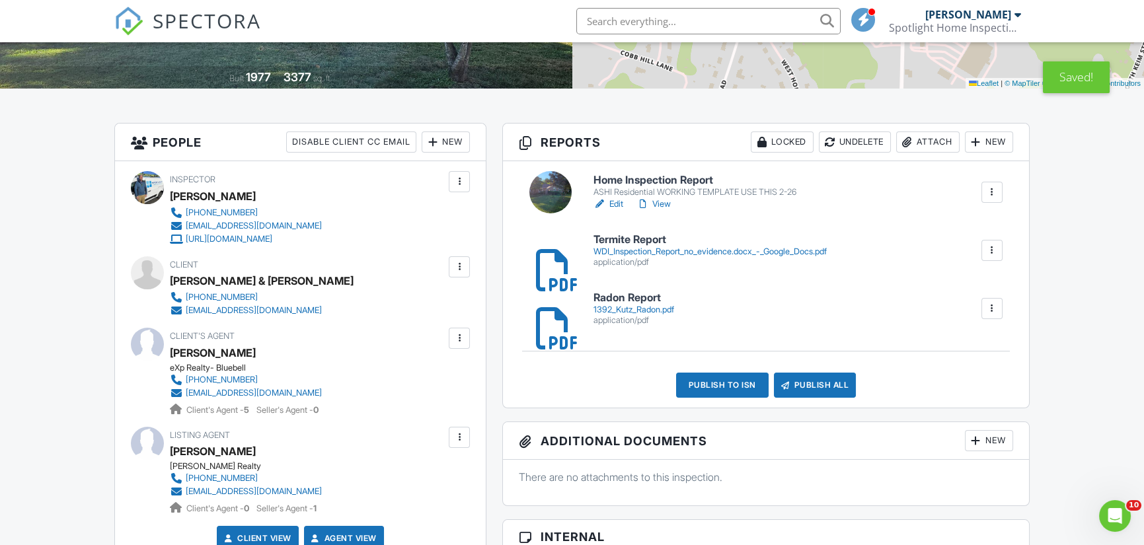
click at [826, 379] on div "Publish All" at bounding box center [815, 385] width 83 height 25
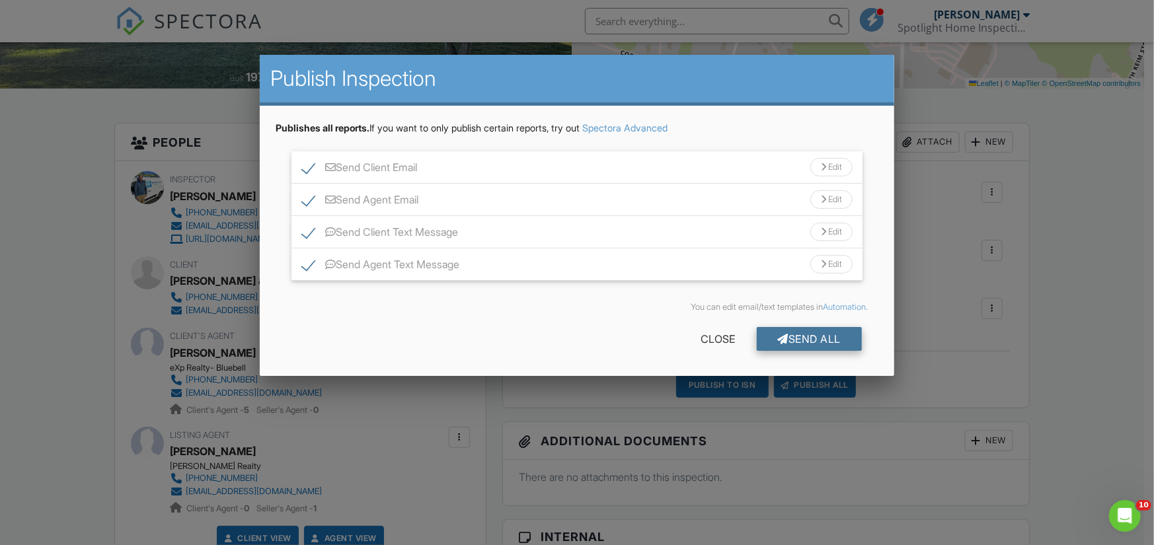
click at [829, 337] on div "Send All" at bounding box center [810, 339] width 106 height 24
